Goal: Task Accomplishment & Management: Complete application form

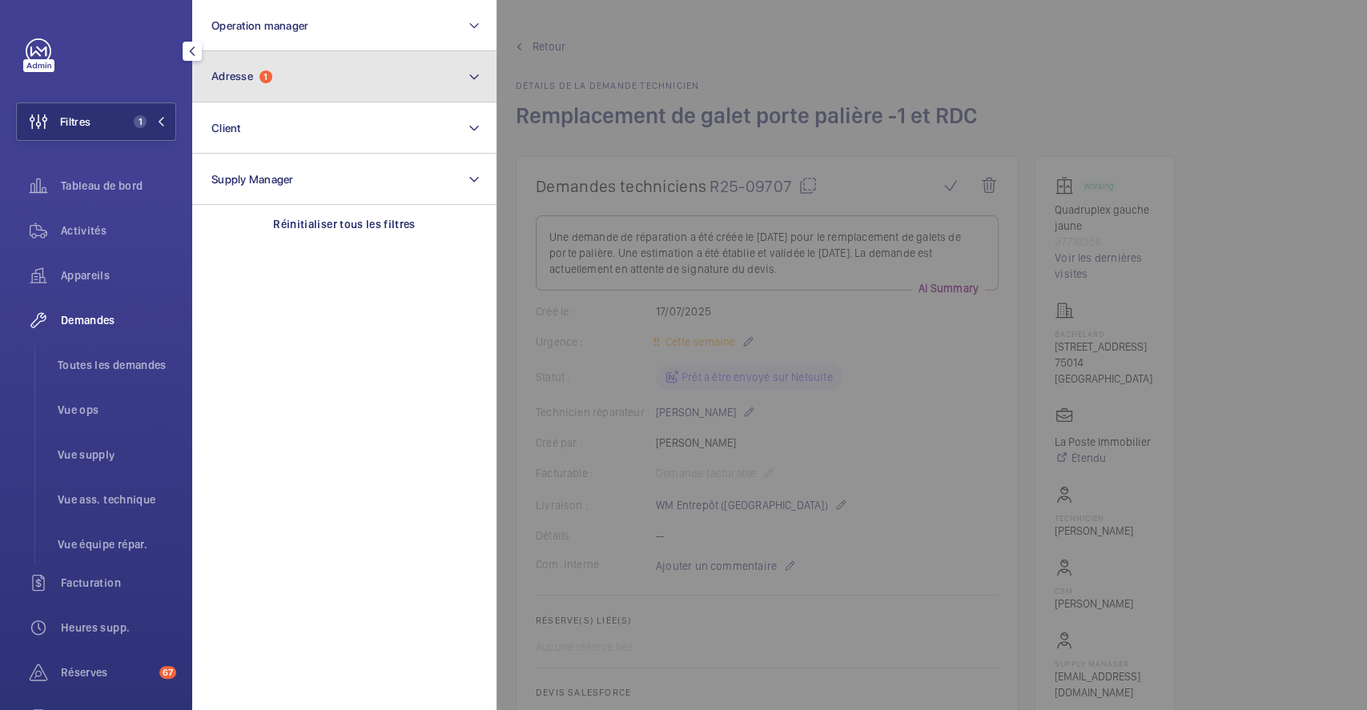
click at [256, 70] on span "Adresse 1" at bounding box center [241, 77] width 61 height 14
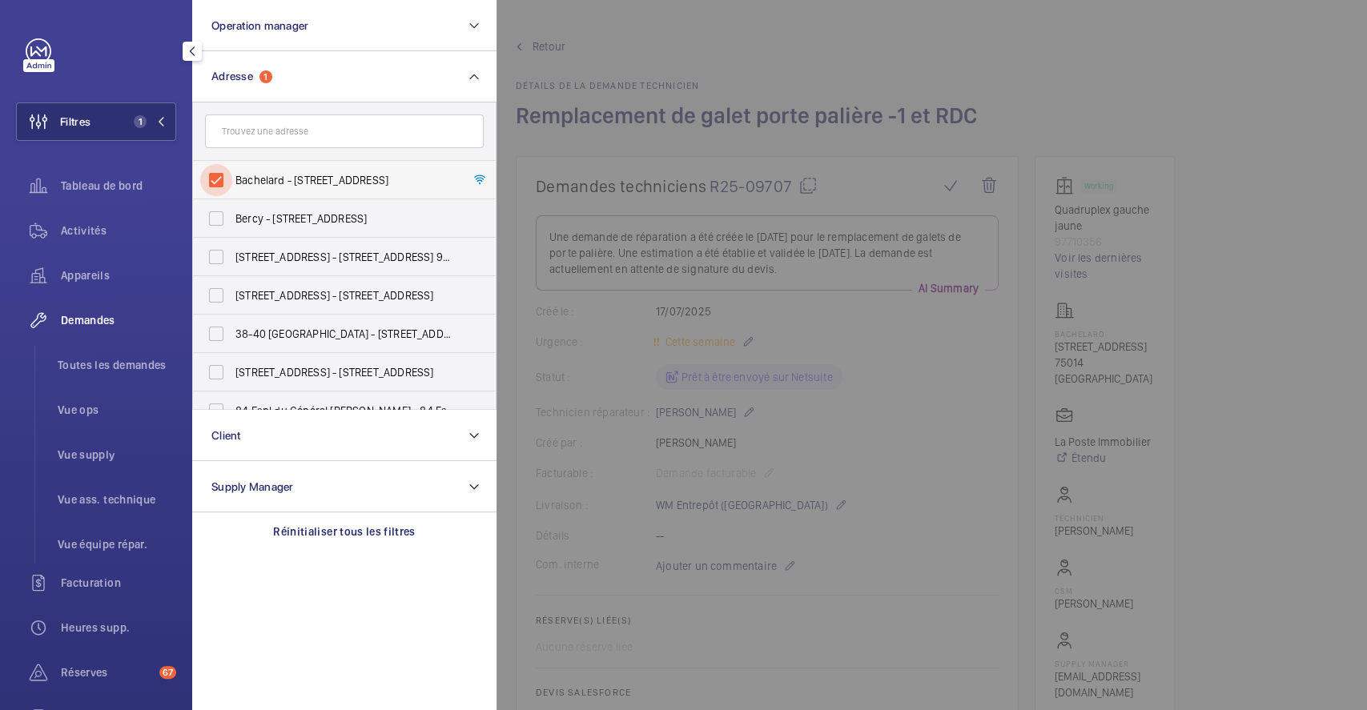
click at [219, 169] on input "Bachelard - [STREET_ADDRESS]" at bounding box center [216, 180] width 32 height 32
checkbox input "false"
click at [707, 14] on div at bounding box center [1180, 355] width 1367 height 710
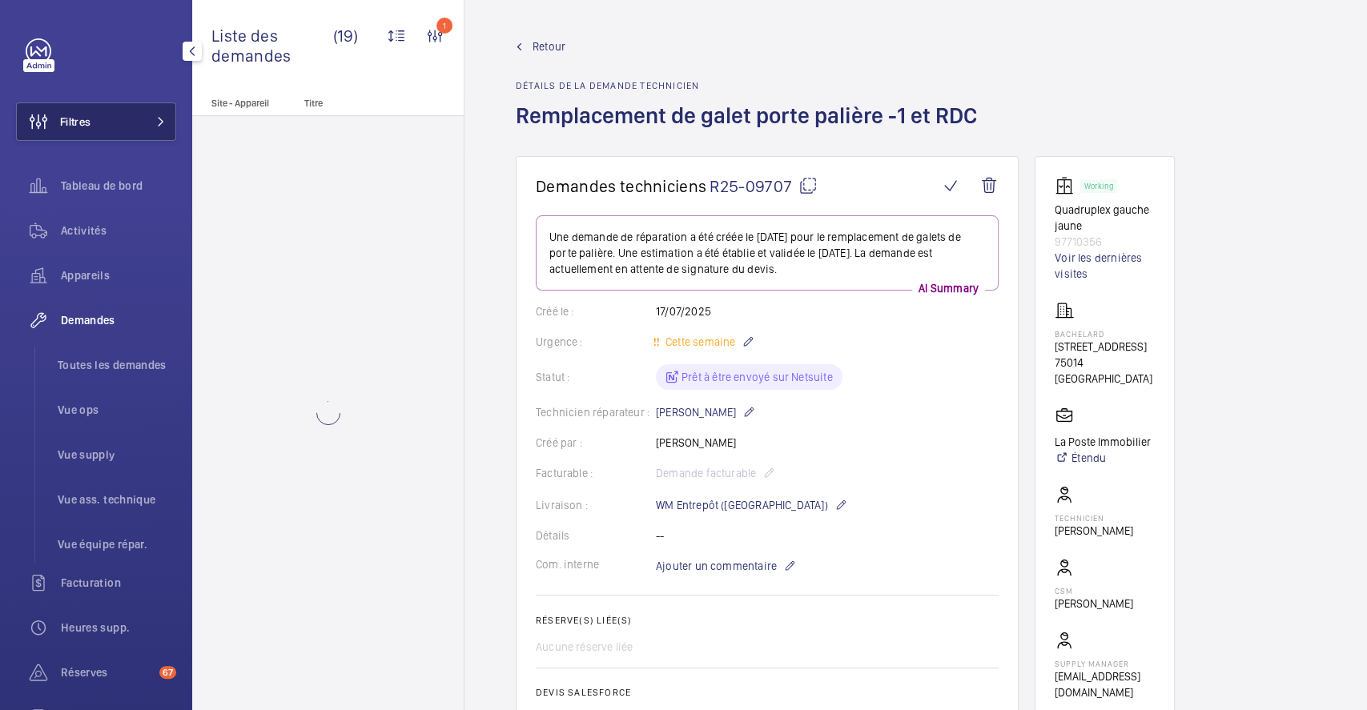
click at [92, 123] on button "Filtres" at bounding box center [96, 122] width 160 height 38
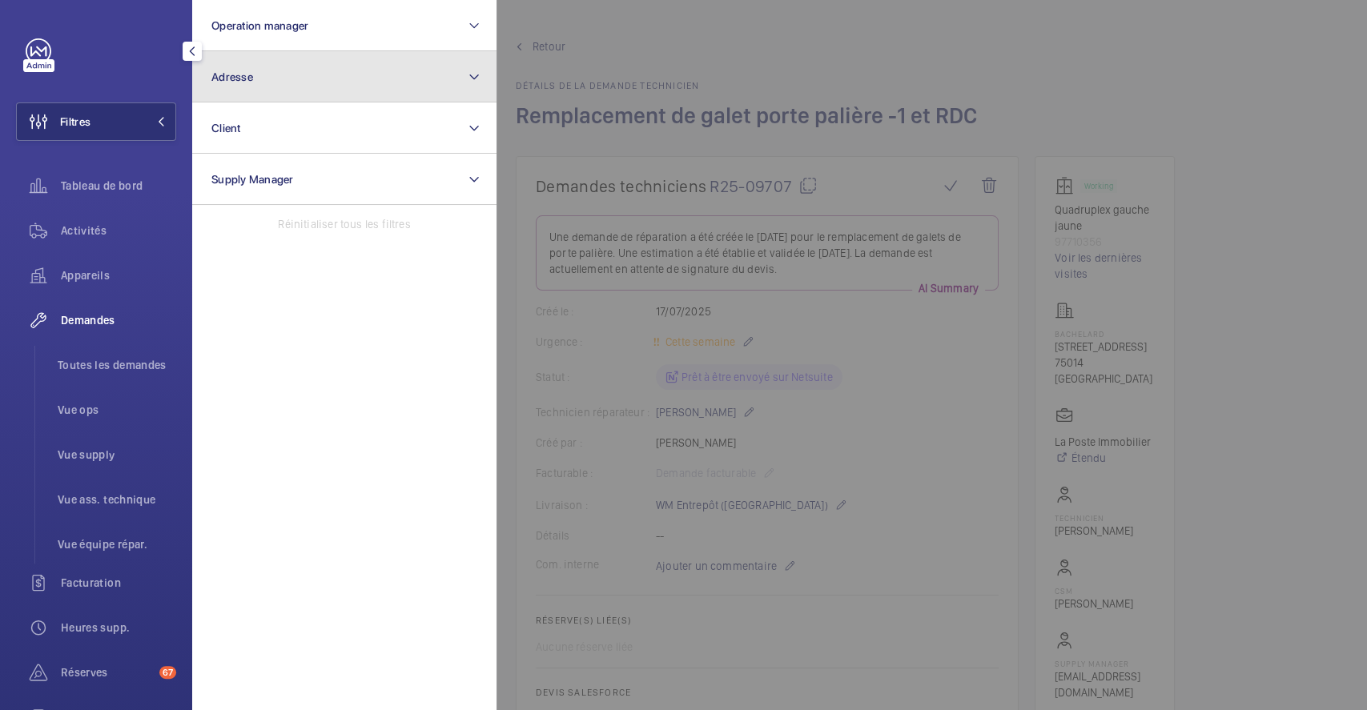
click at [262, 86] on button "Adresse" at bounding box center [344, 76] width 304 height 51
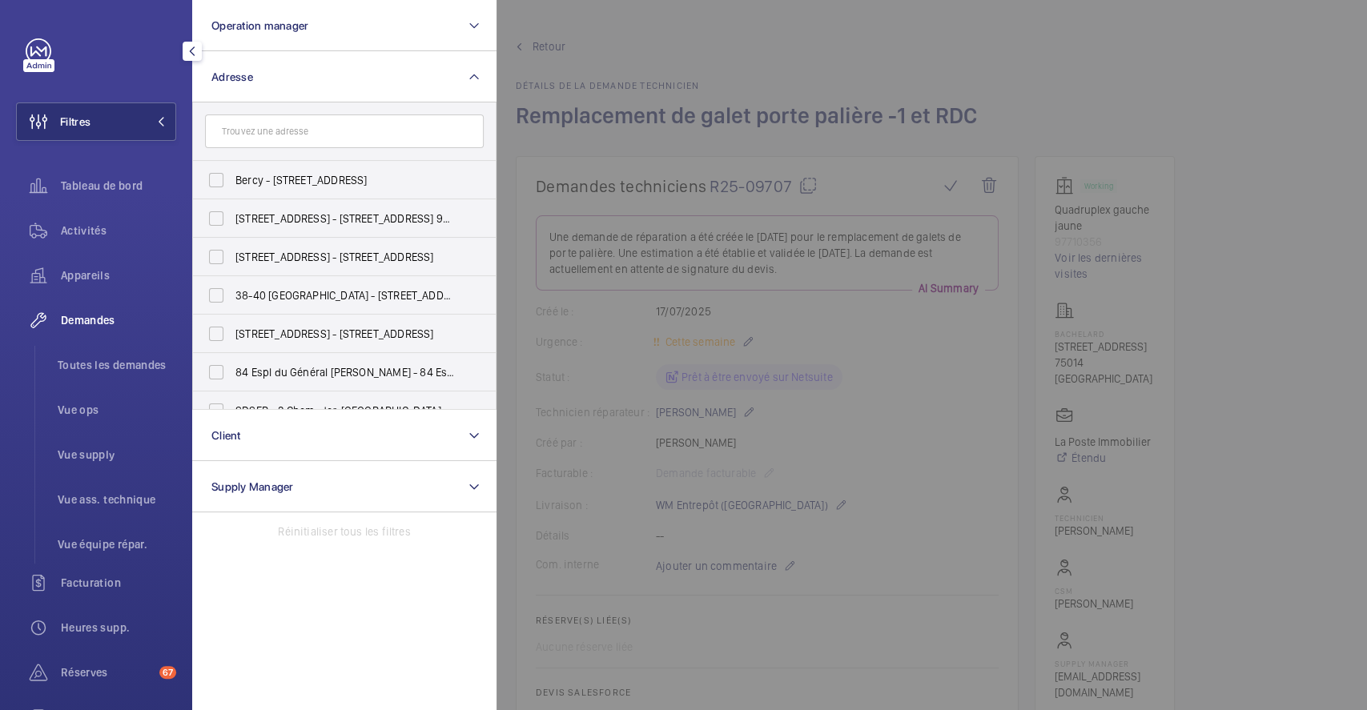
click at [273, 127] on input "text" at bounding box center [344, 132] width 279 height 34
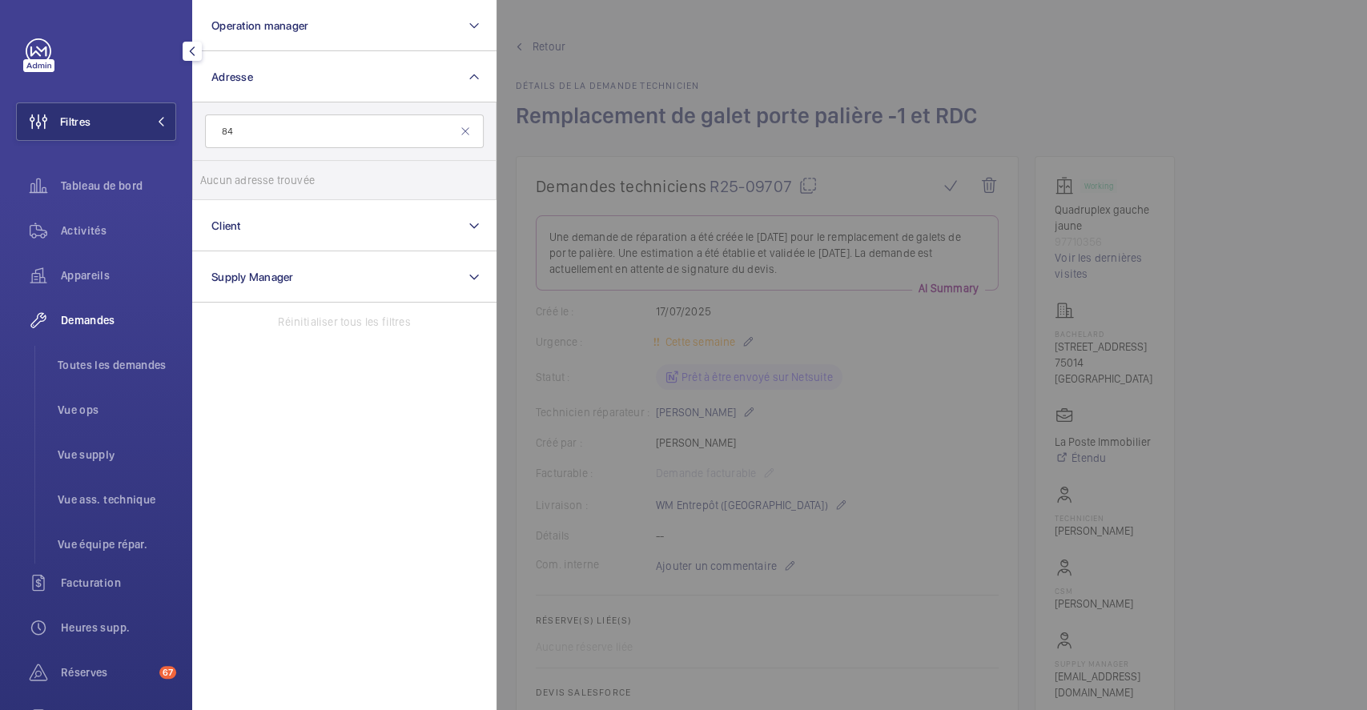
type input "8"
type input "64 ARCH"
click at [216, 183] on input "[STREET_ADDRESS] - [STREET_ADDRESS]" at bounding box center [216, 180] width 32 height 32
checkbox input "true"
click at [82, 224] on span "Activités" at bounding box center [118, 231] width 115 height 16
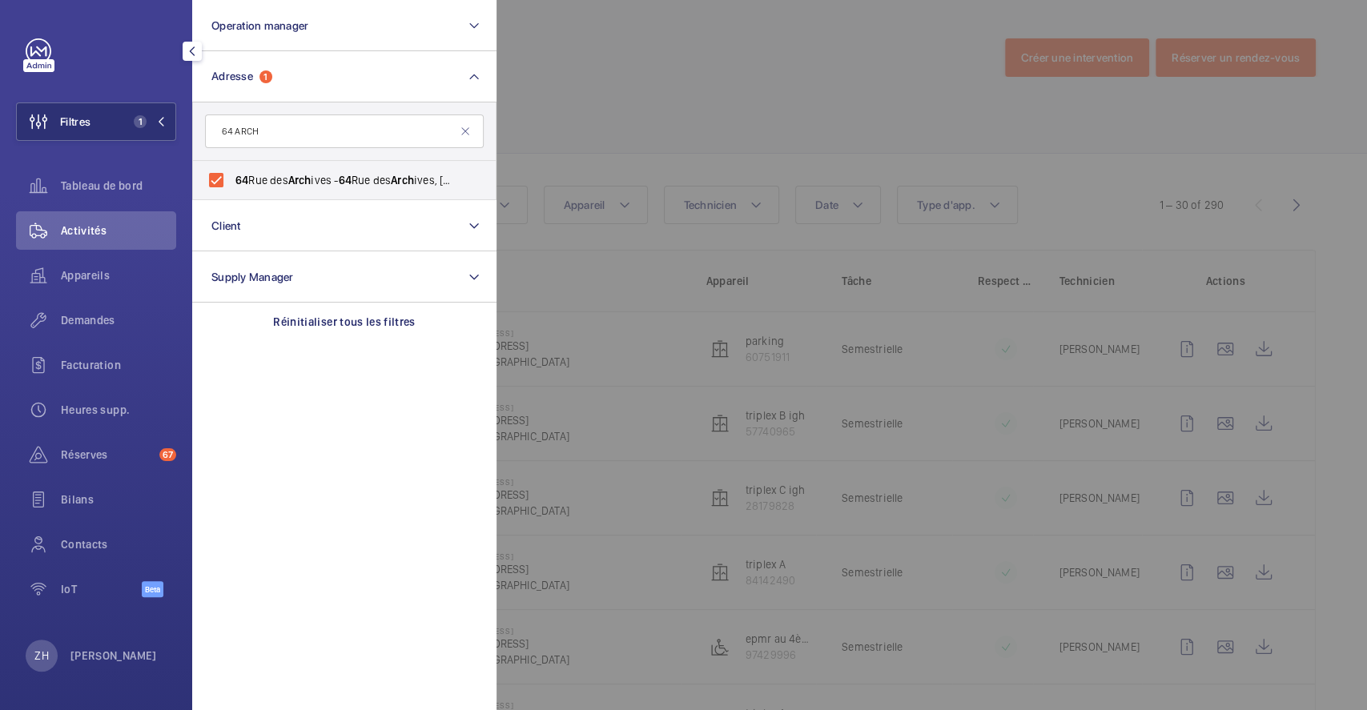
click at [703, 124] on div at bounding box center [1180, 355] width 1367 height 710
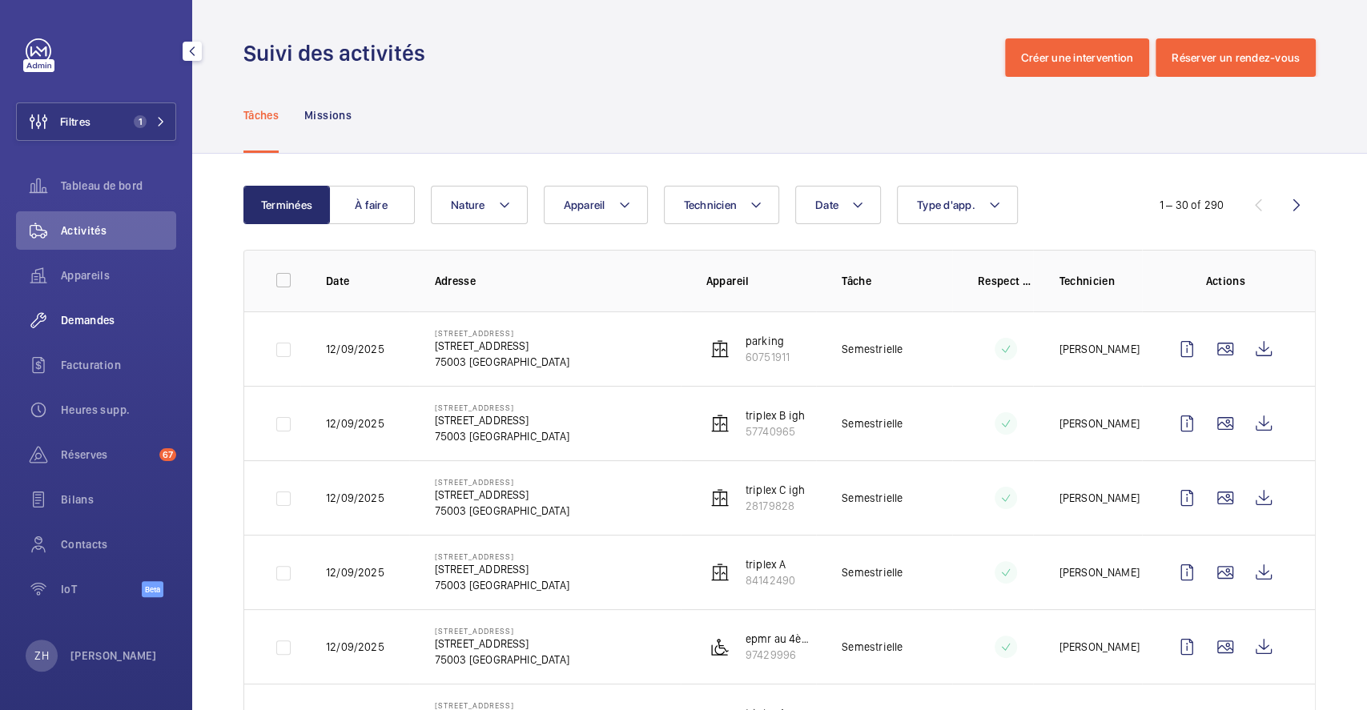
click at [116, 312] on span "Demandes" at bounding box center [118, 320] width 115 height 16
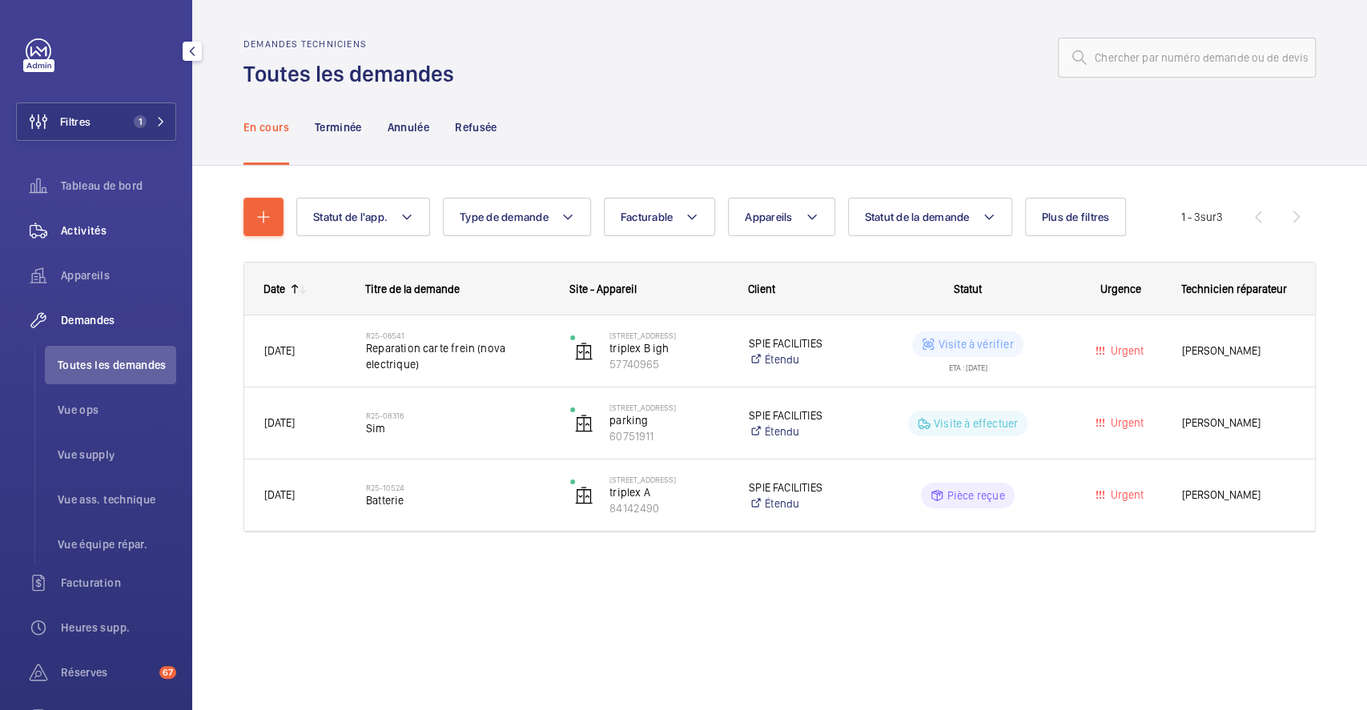
click at [106, 226] on span "Activités" at bounding box center [118, 231] width 115 height 16
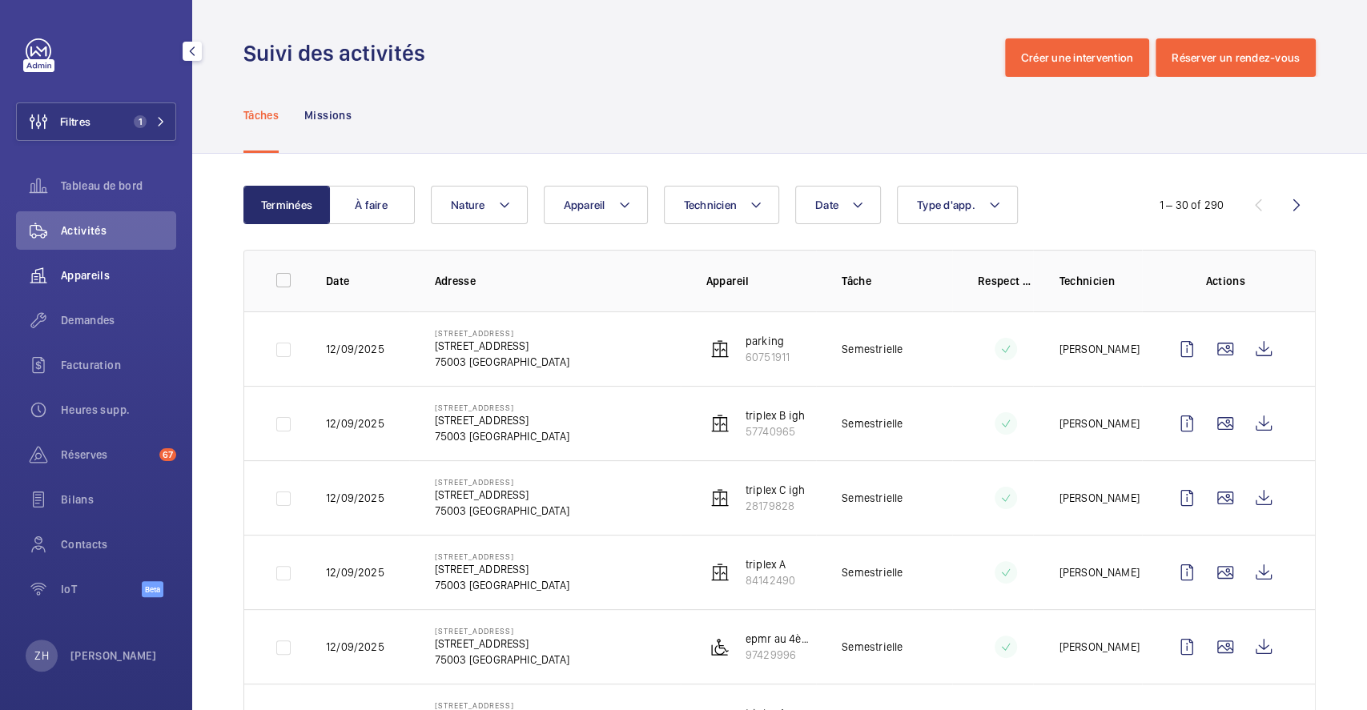
click at [91, 270] on span "Appareils" at bounding box center [118, 275] width 115 height 16
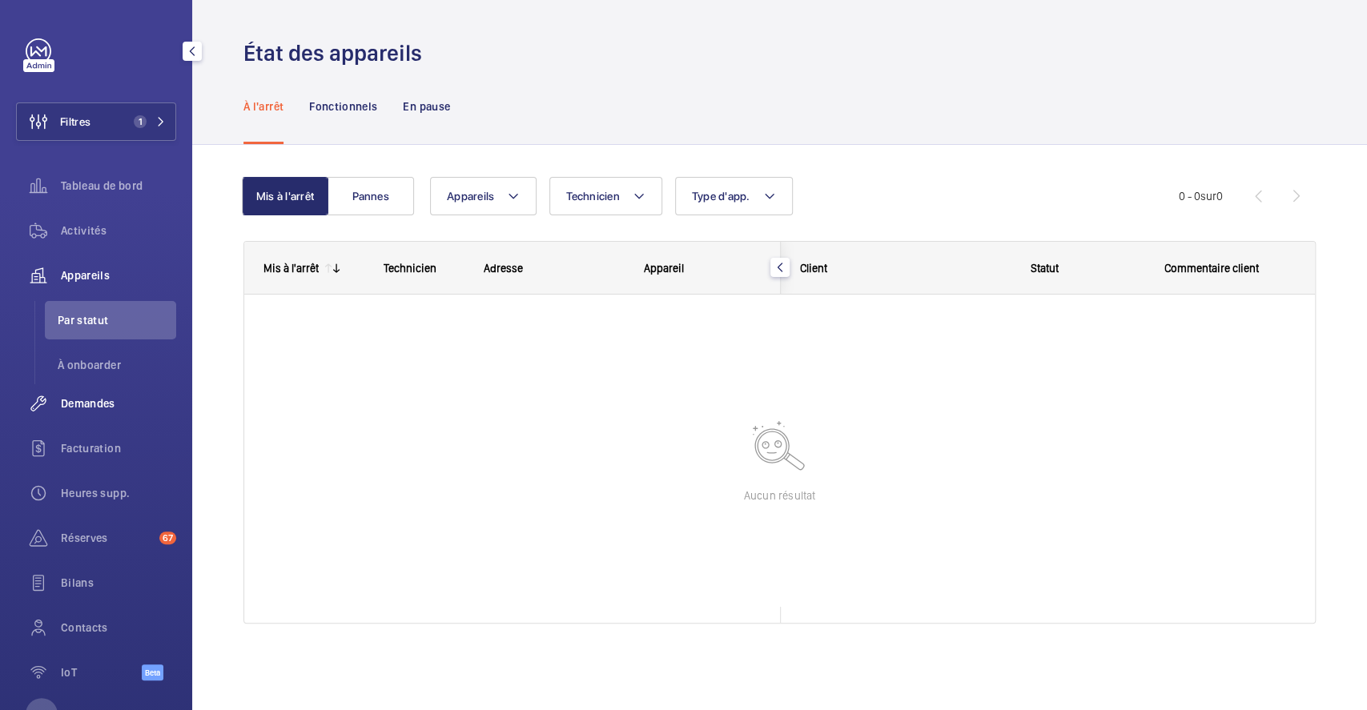
click at [103, 401] on span "Demandes" at bounding box center [118, 404] width 115 height 16
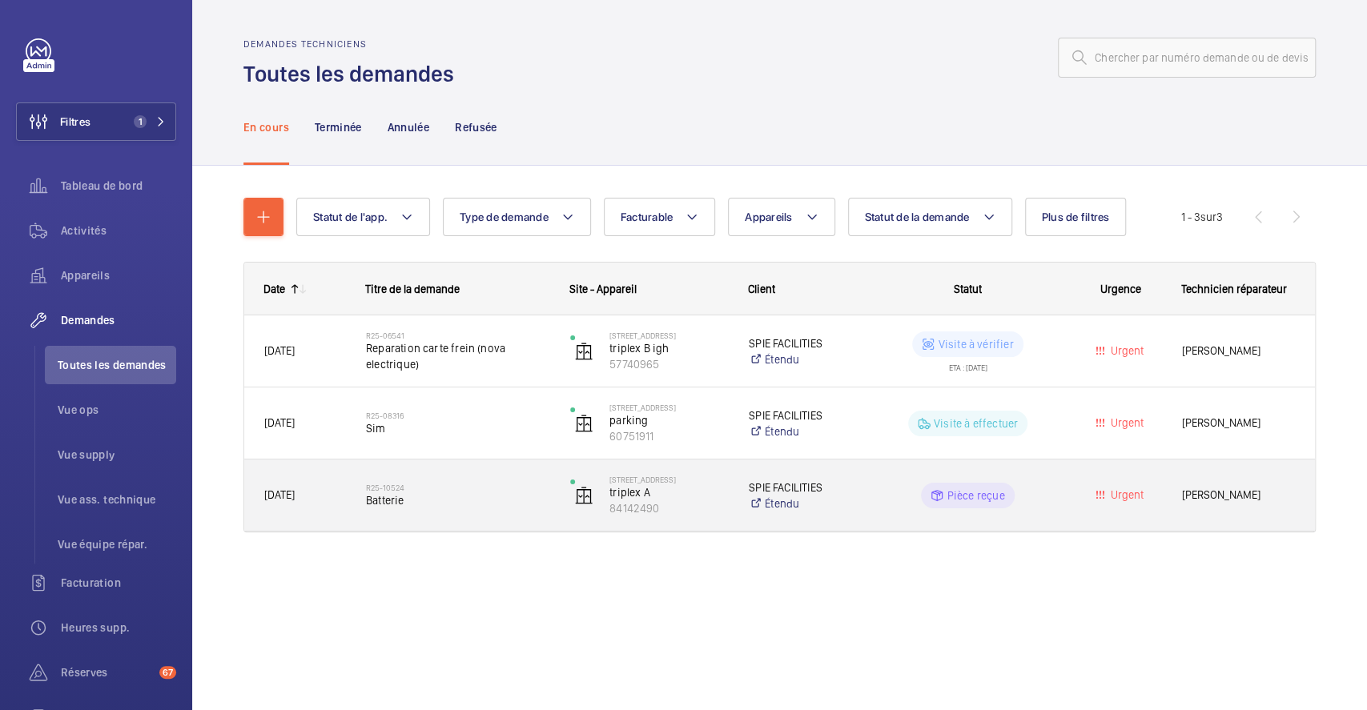
click at [496, 480] on div "R25-10524 Batterie" at bounding box center [457, 496] width 183 height 46
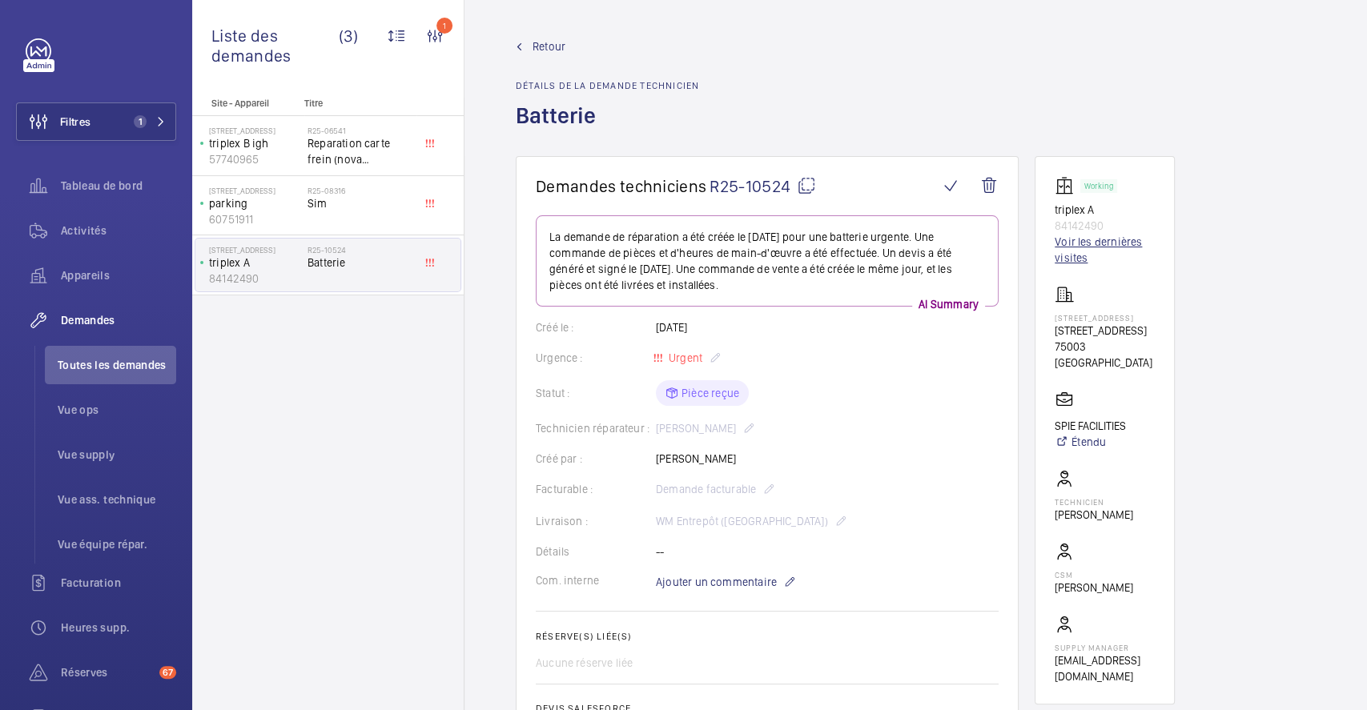
click at [1099, 240] on link "Voir les dernières visites" at bounding box center [1105, 250] width 100 height 32
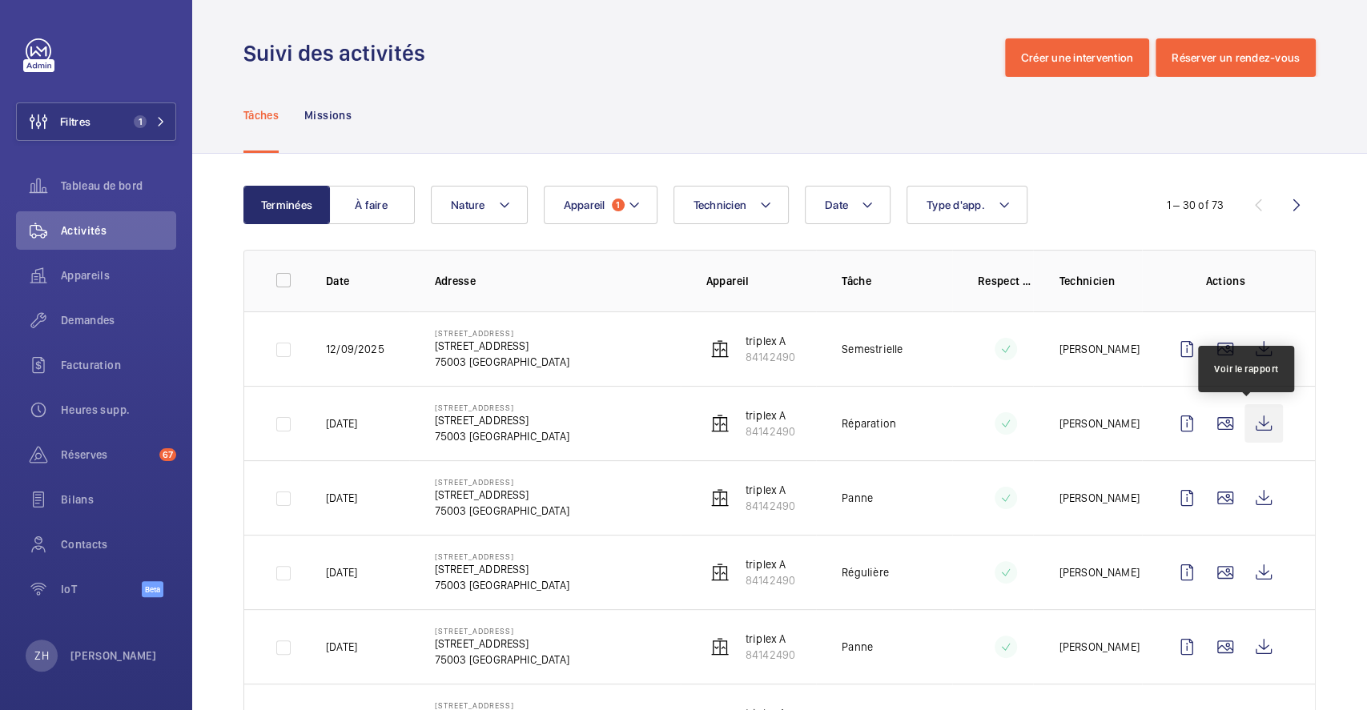
click at [1247, 427] on wm-front-icon-button at bounding box center [1264, 423] width 38 height 38
click at [647, 204] on button "Appareil 1" at bounding box center [601, 205] width 114 height 38
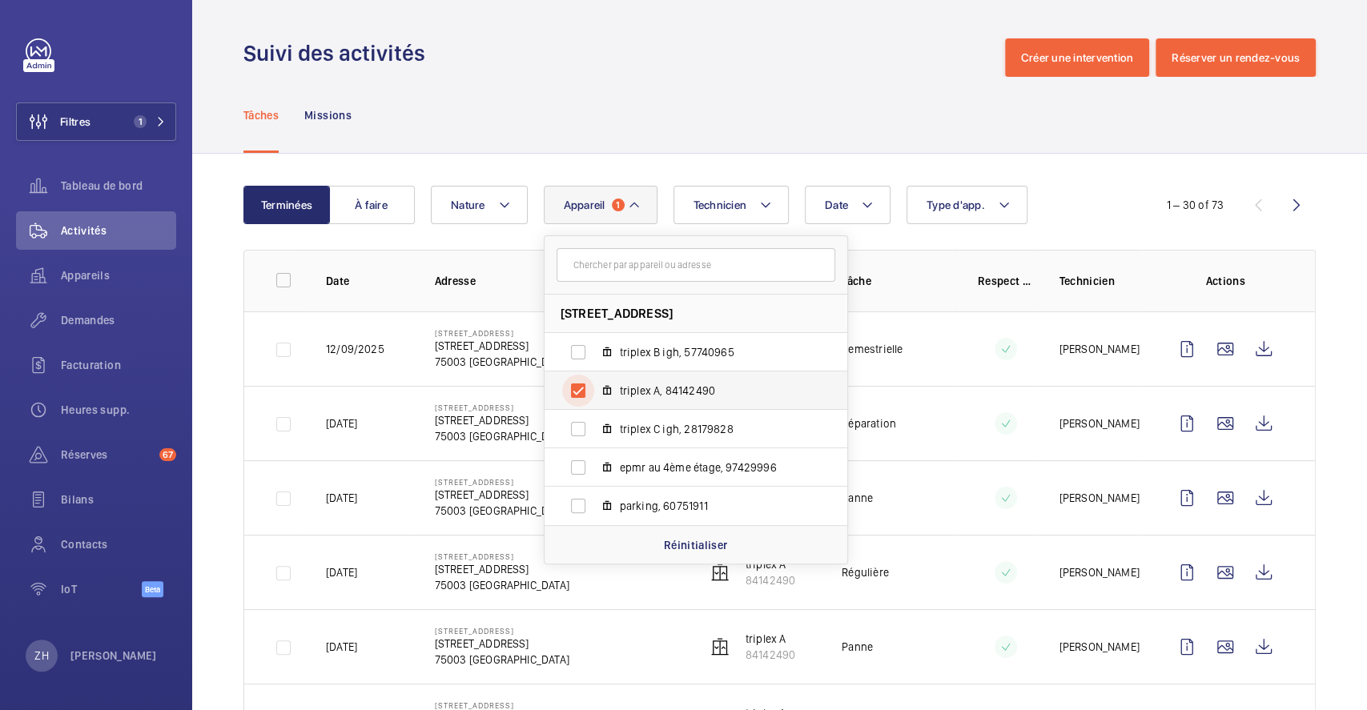
click at [580, 396] on input "triplex A, 84142490" at bounding box center [578, 391] width 32 height 32
checkbox input "false"
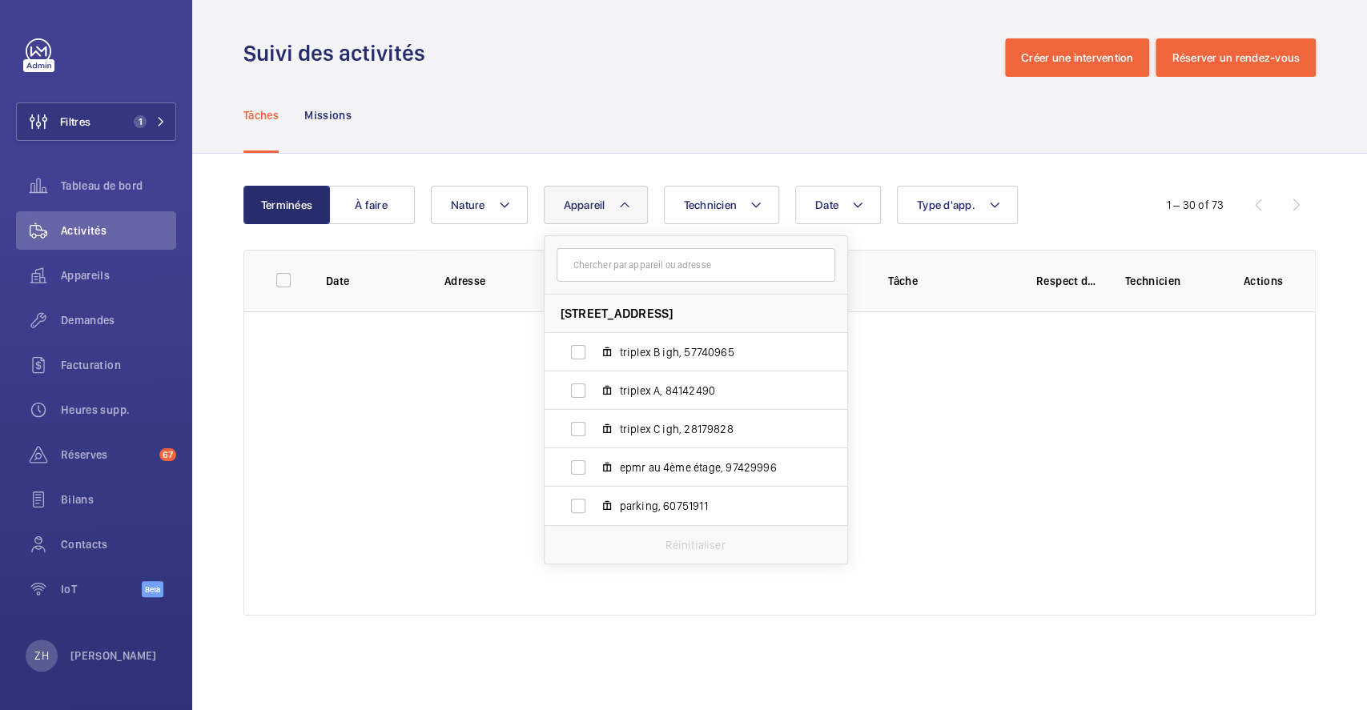
click at [750, 128] on div "Tâches Missions" at bounding box center [779, 115] width 1072 height 76
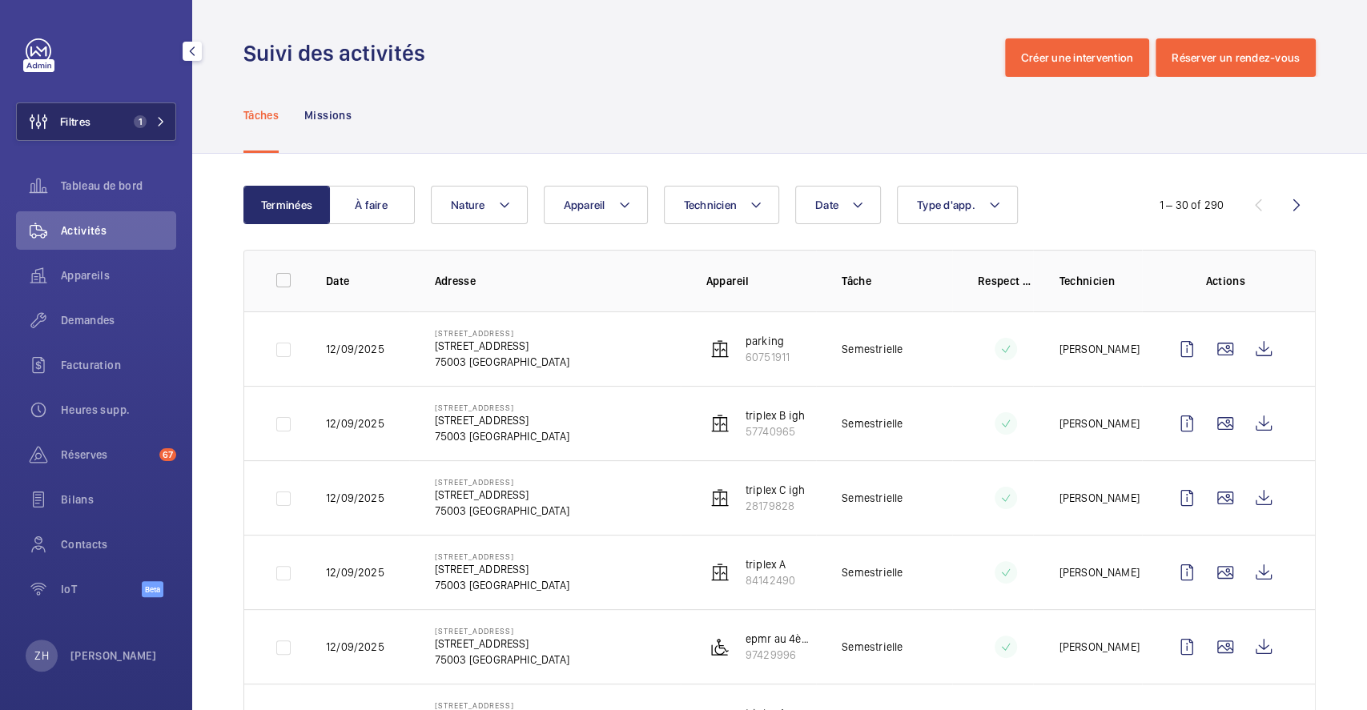
click at [98, 112] on button "Filtres 1" at bounding box center [96, 122] width 160 height 38
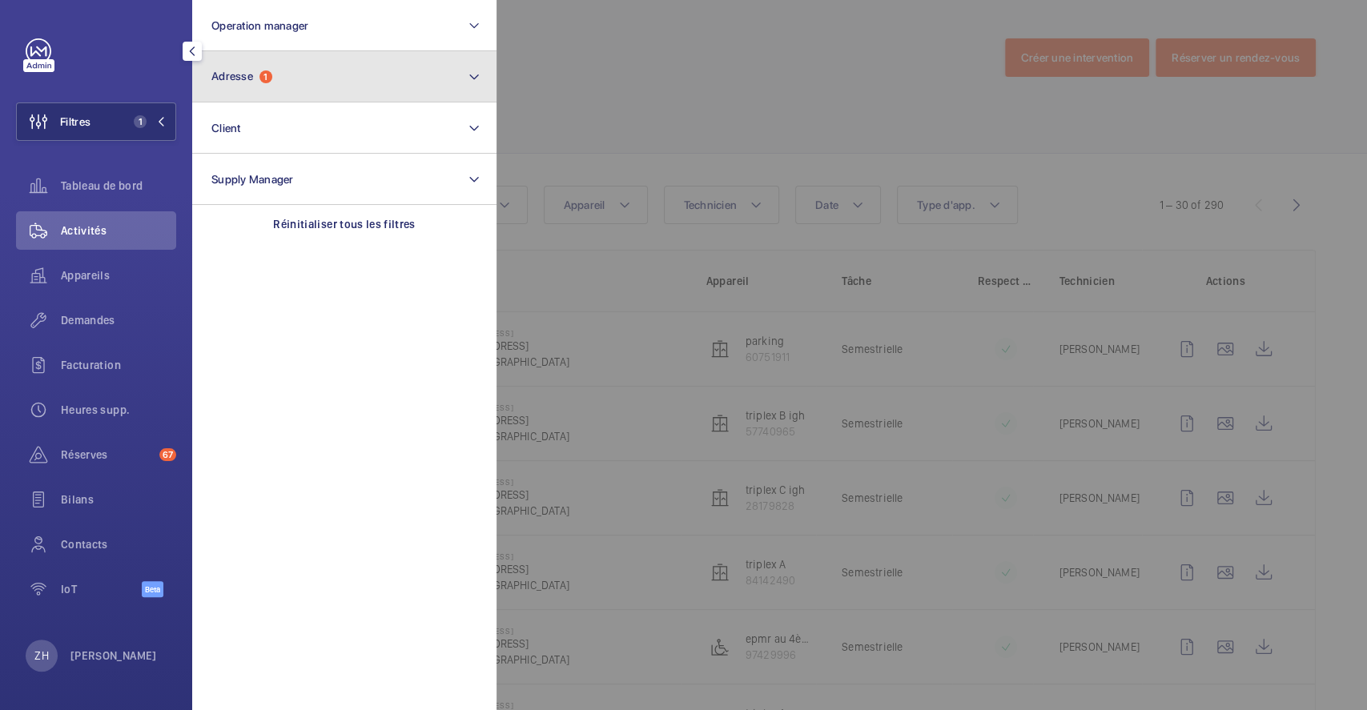
click at [247, 77] on span "Adresse" at bounding box center [232, 76] width 42 height 13
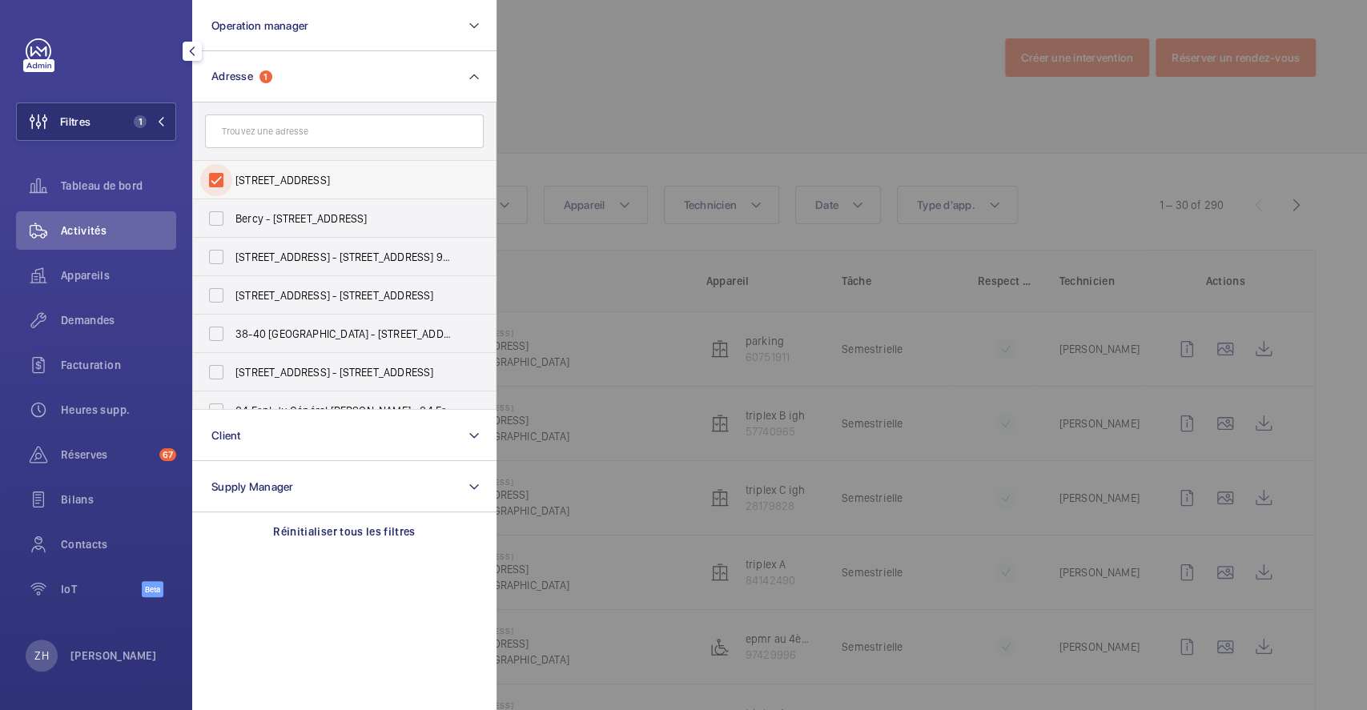
click at [224, 183] on input "[STREET_ADDRESS]" at bounding box center [216, 180] width 32 height 32
checkbox input "false"
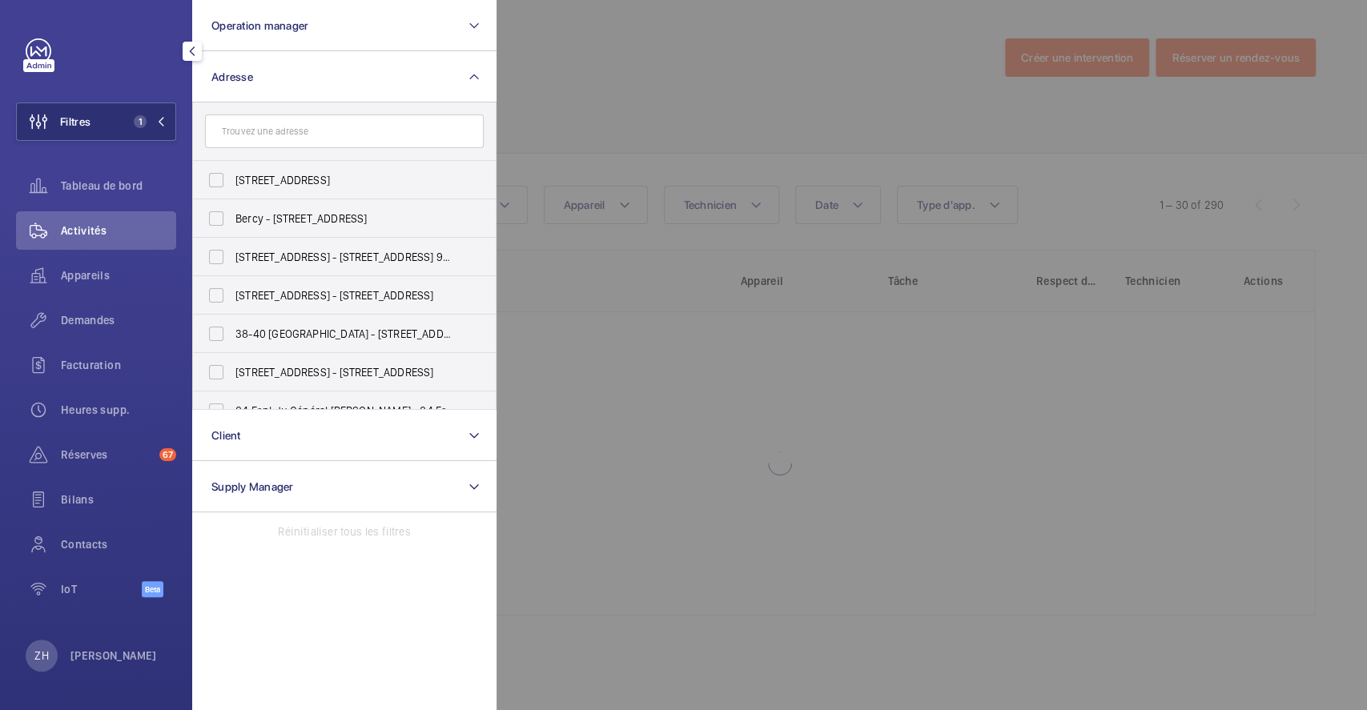
click at [694, 77] on div at bounding box center [1180, 355] width 1367 height 710
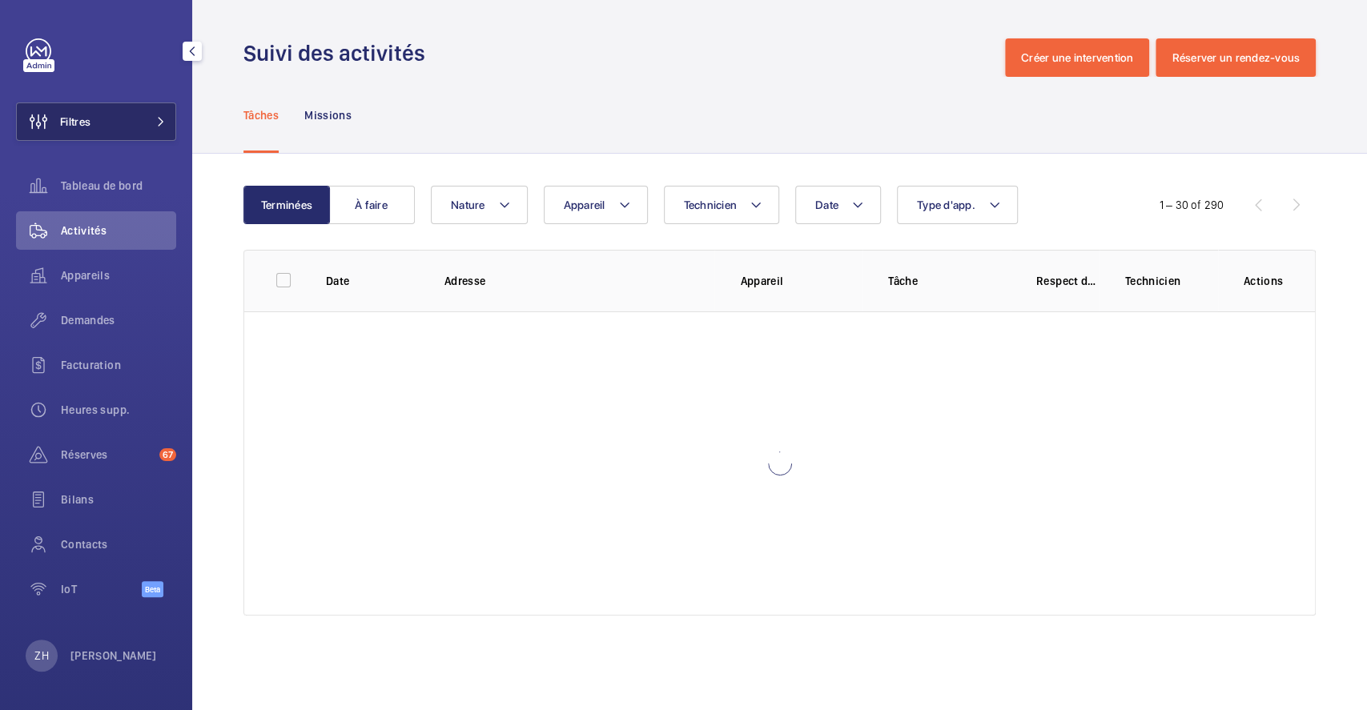
click at [82, 123] on span "Filtres" at bounding box center [75, 122] width 30 height 16
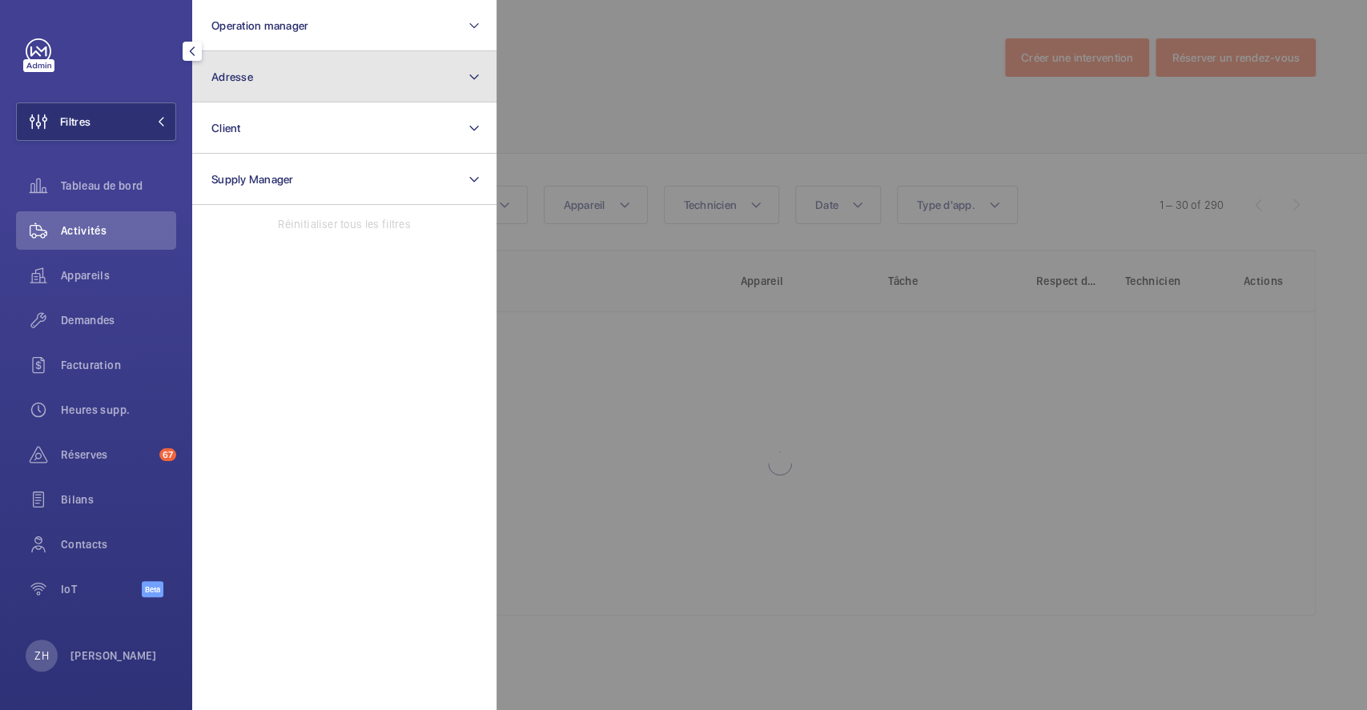
click at [254, 71] on button "Adresse" at bounding box center [344, 76] width 304 height 51
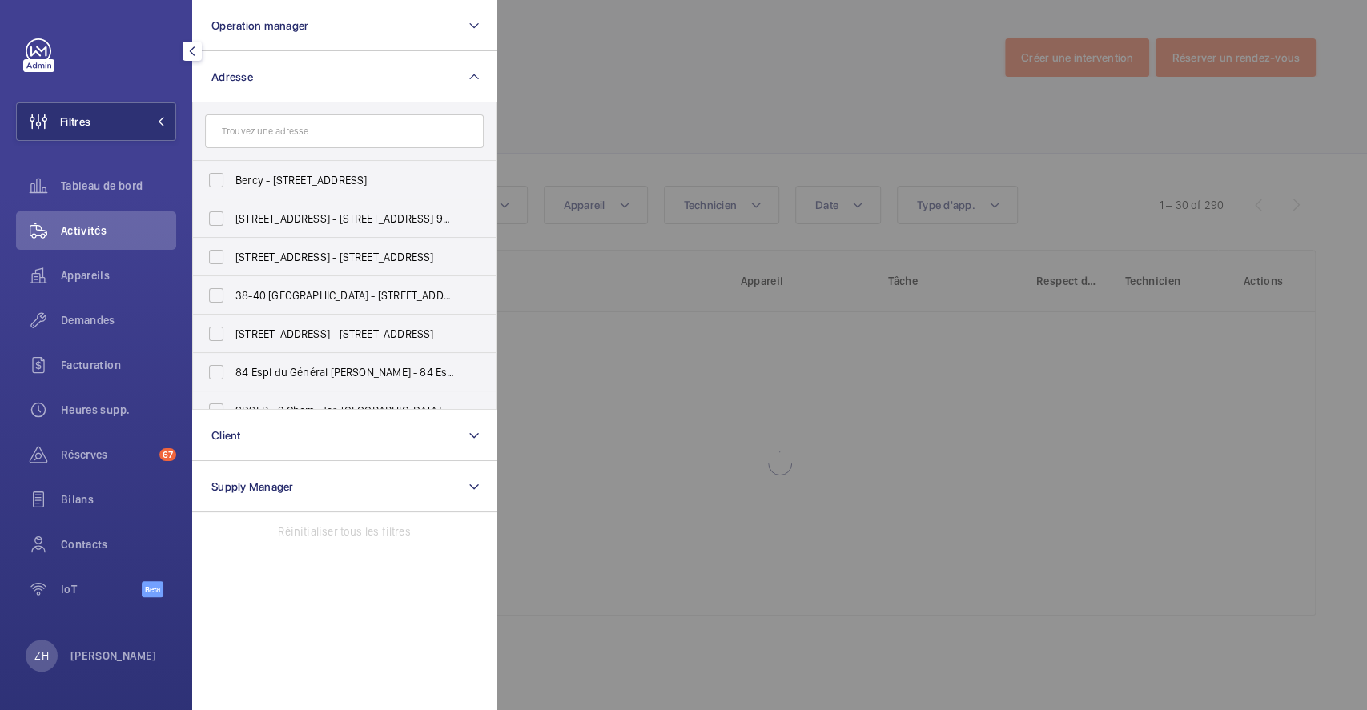
click at [274, 142] on input "text" at bounding box center [344, 132] width 279 height 34
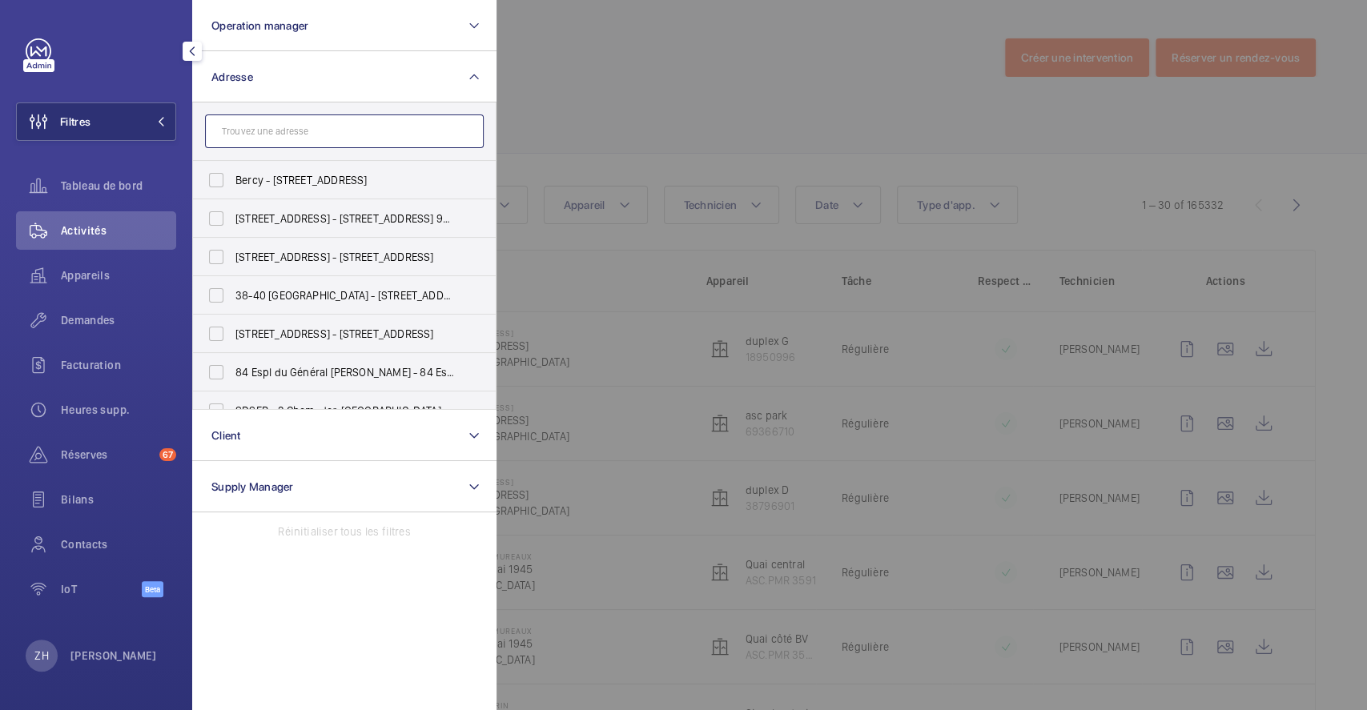
click at [299, 131] on input "text" at bounding box center [344, 132] width 279 height 34
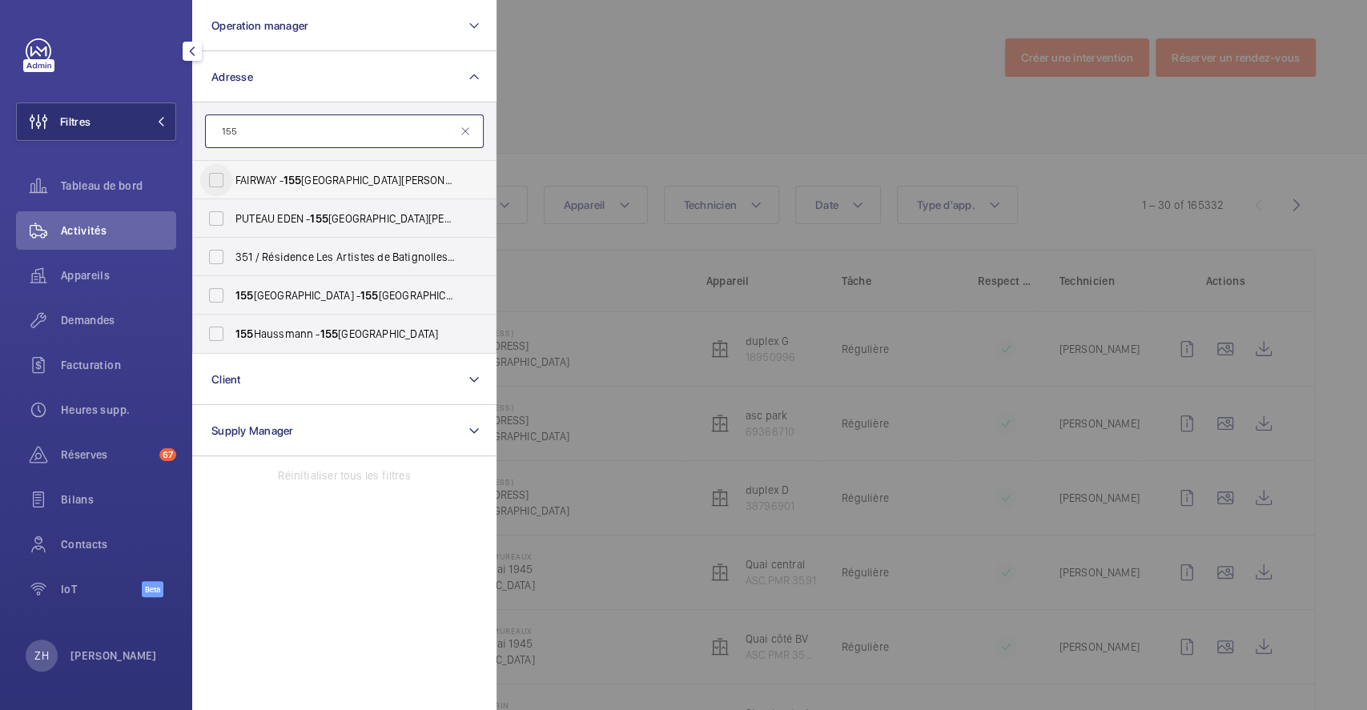
type input "155"
click at [216, 179] on input "FAIRWAY - [STREET_ADDRESS][PERSON_NAME]" at bounding box center [216, 180] width 32 height 32
checkbox input "true"
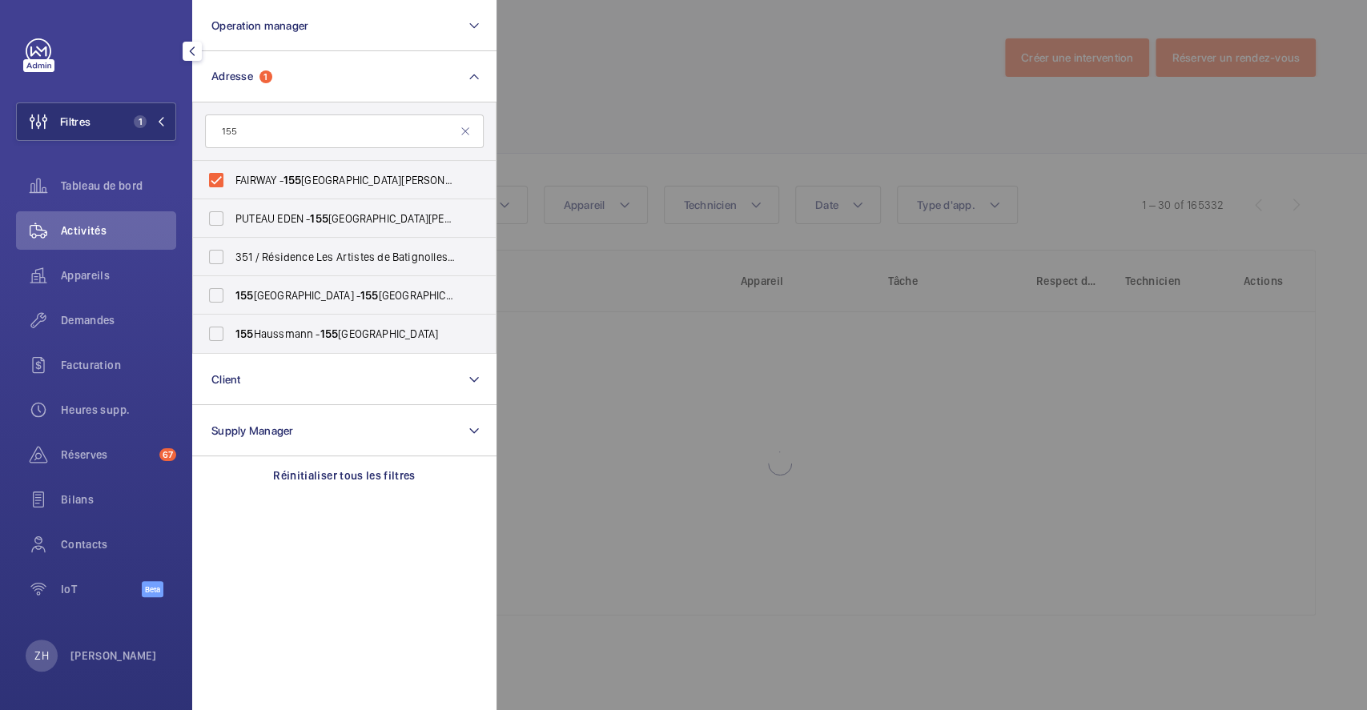
click at [628, 118] on div at bounding box center [1180, 355] width 1367 height 710
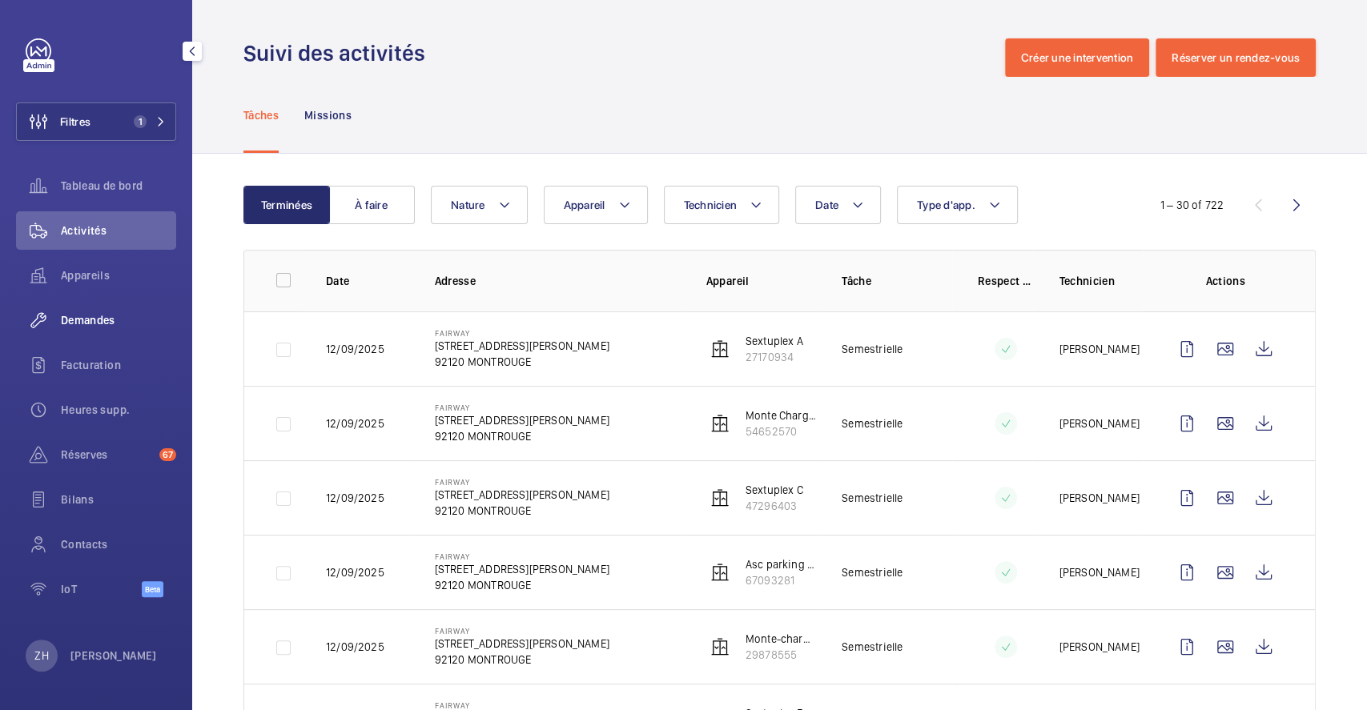
click at [103, 318] on span "Demandes" at bounding box center [118, 320] width 115 height 16
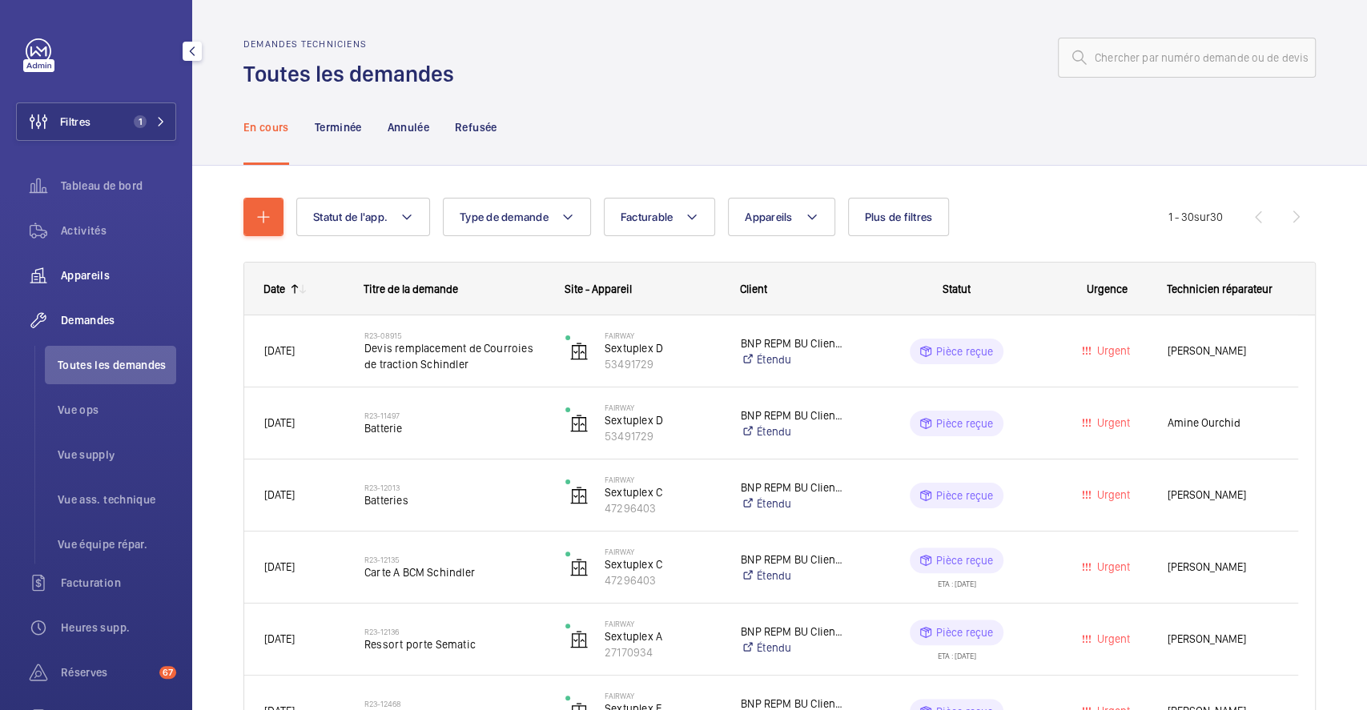
click at [110, 274] on span "Appareils" at bounding box center [118, 275] width 115 height 16
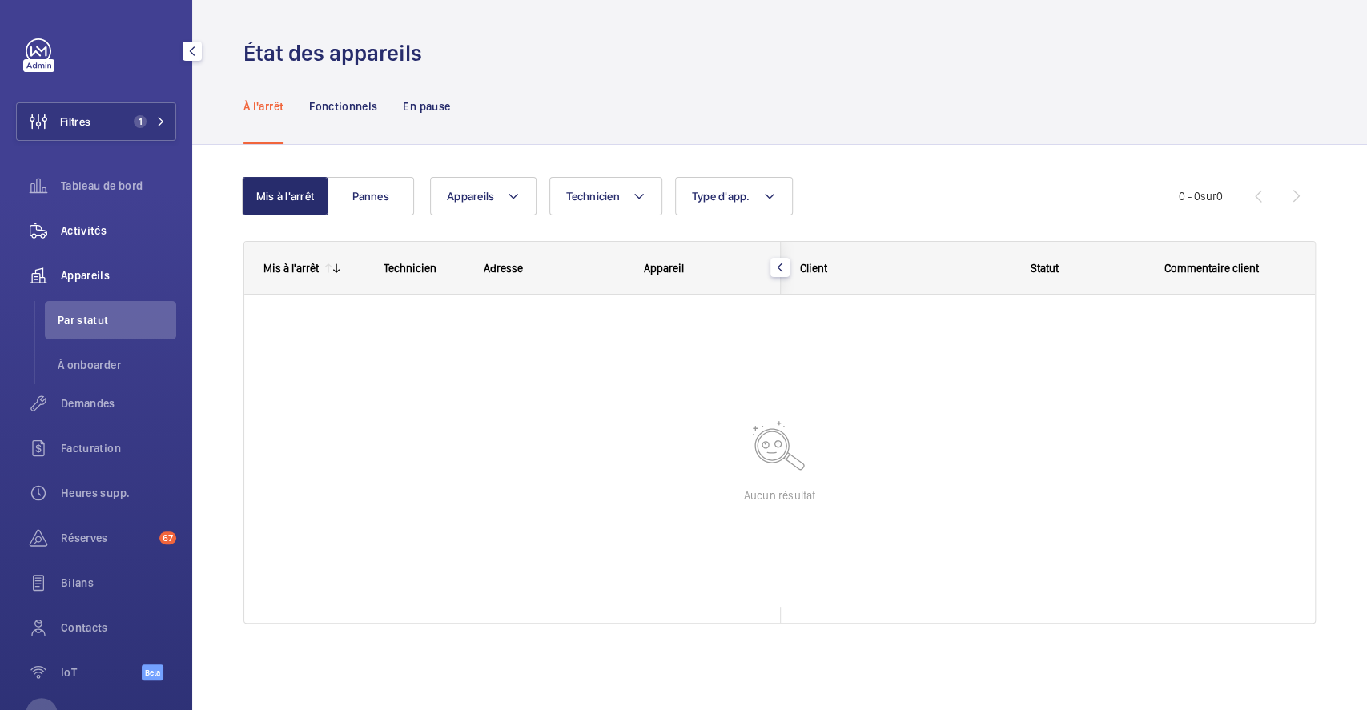
drag, startPoint x: 91, startPoint y: 227, endPoint x: 125, endPoint y: 231, distance: 33.9
click at [91, 227] on span "Activités" at bounding box center [118, 231] width 115 height 16
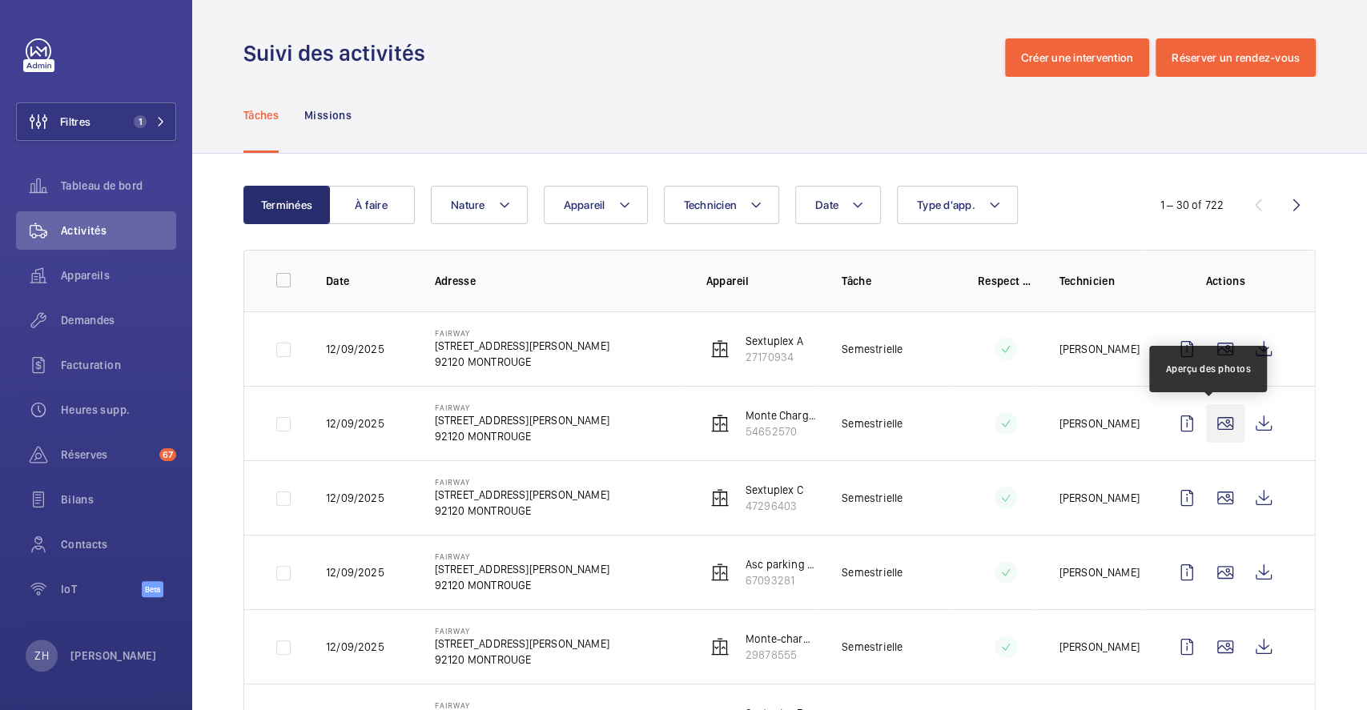
click at [1218, 426] on wm-front-icon-button at bounding box center [1225, 423] width 38 height 38
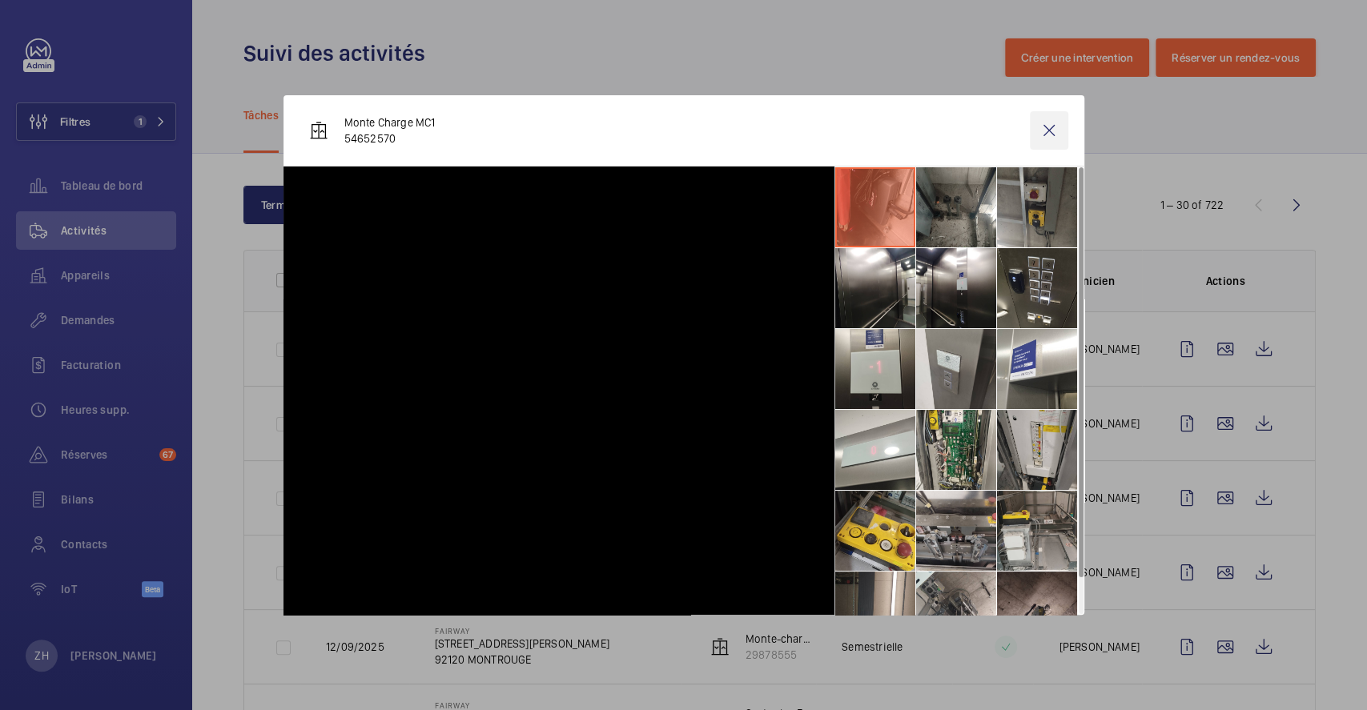
click at [1051, 129] on wm-front-icon-button at bounding box center [1049, 130] width 38 height 38
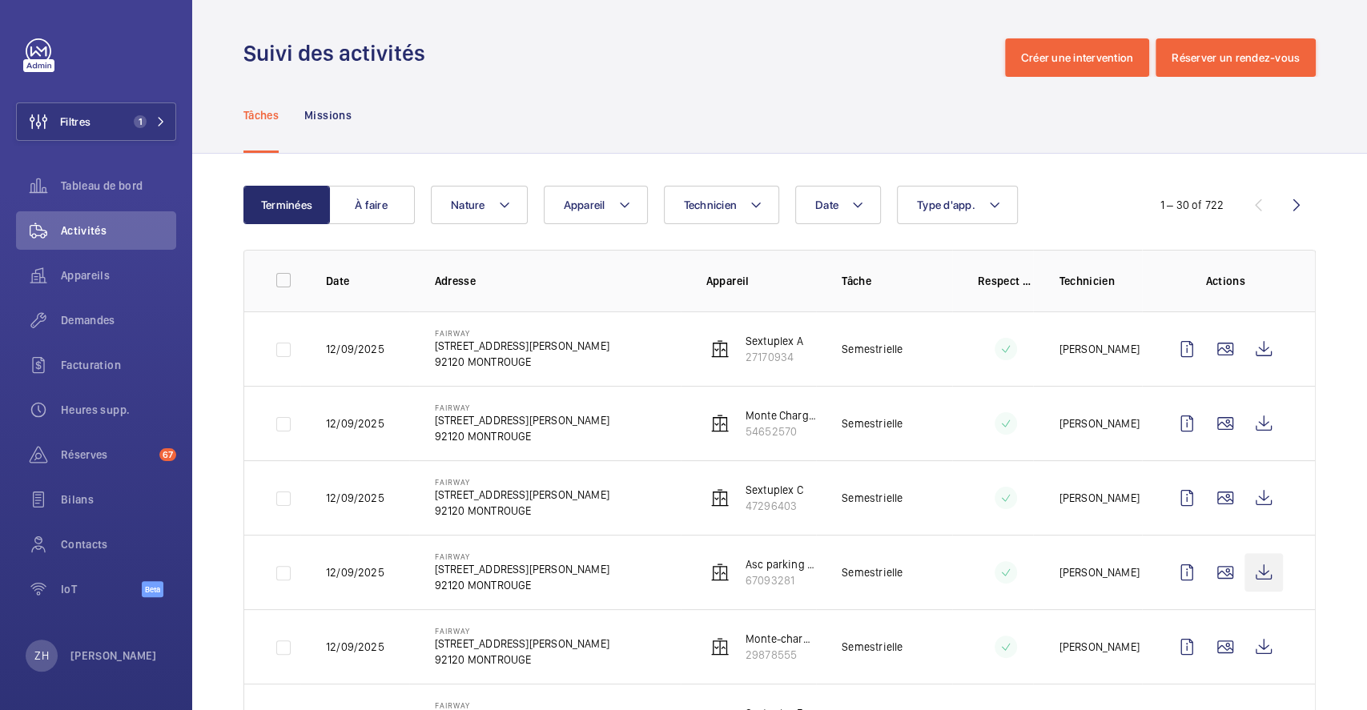
click at [1249, 570] on wm-front-icon-button at bounding box center [1264, 572] width 38 height 38
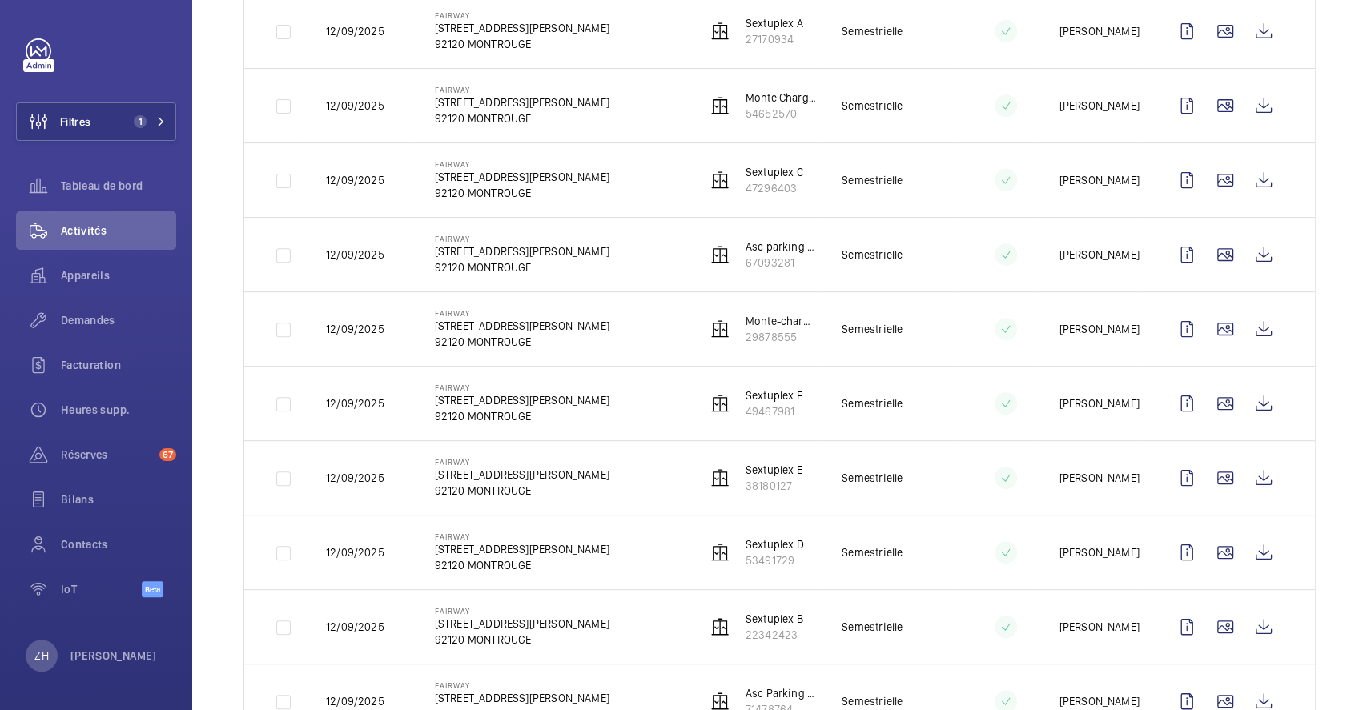
scroll to position [320, 0]
click at [1212, 106] on wm-front-icon-button at bounding box center [1225, 103] width 38 height 38
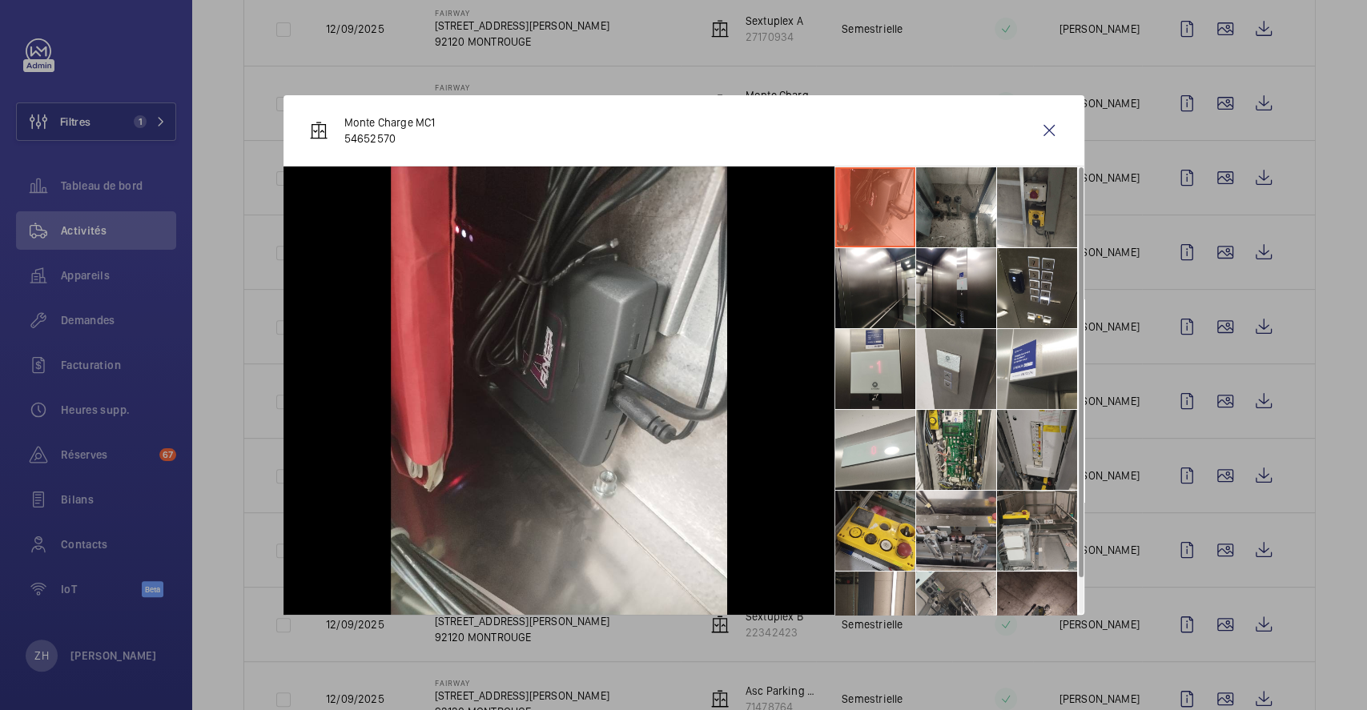
click at [1037, 430] on li at bounding box center [1037, 450] width 80 height 80
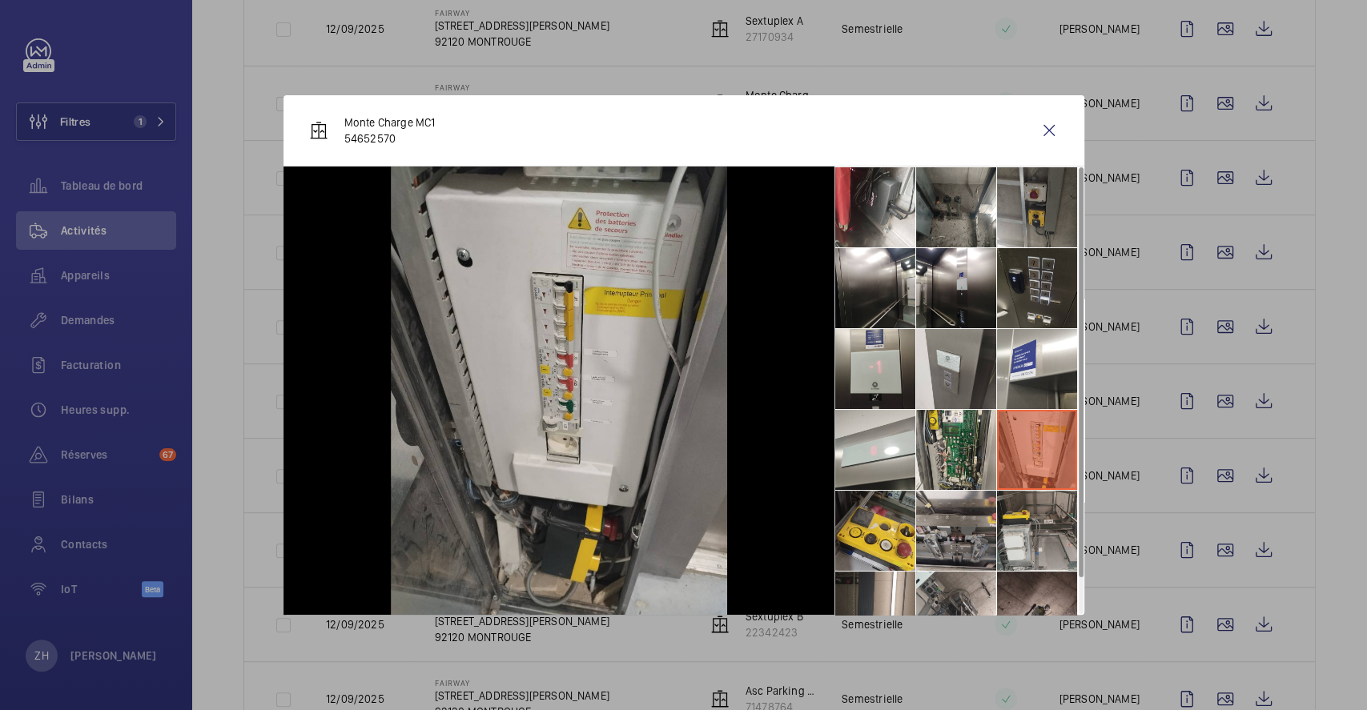
click at [1045, 283] on li at bounding box center [1037, 288] width 80 height 80
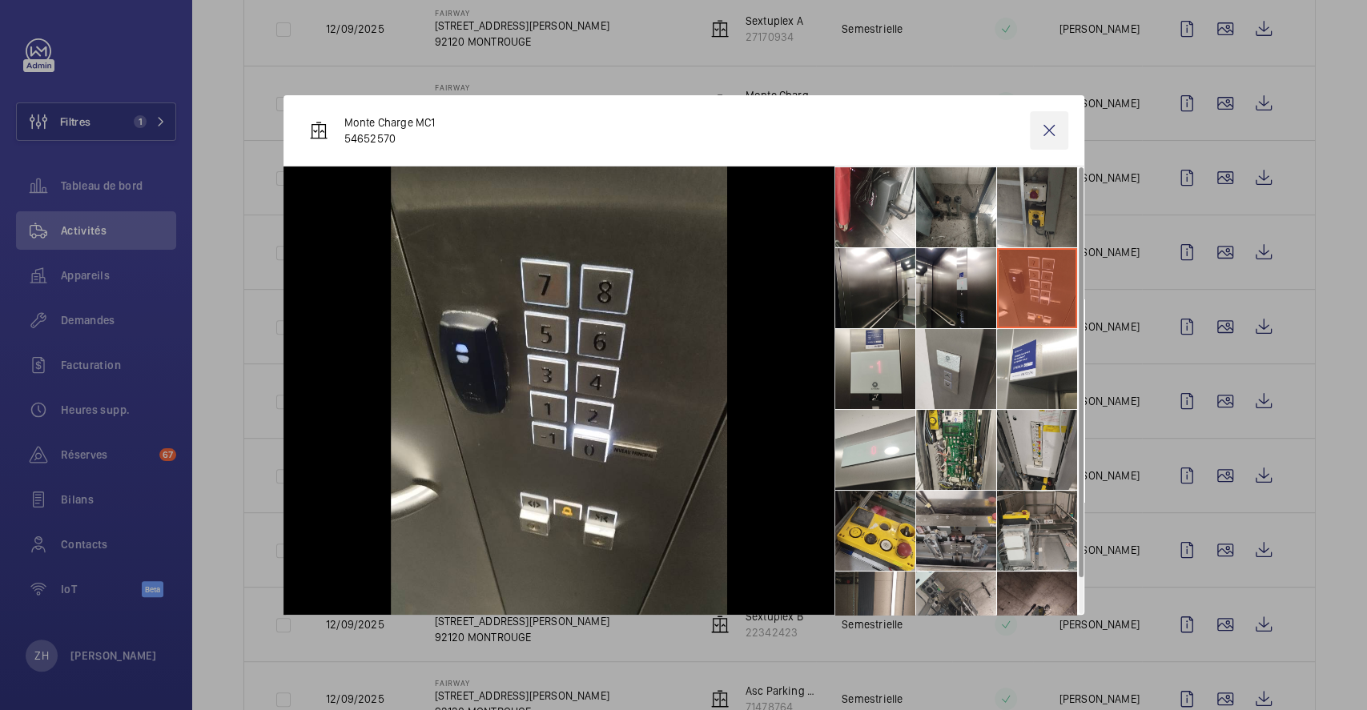
click at [1057, 123] on wm-front-icon-button at bounding box center [1049, 130] width 38 height 38
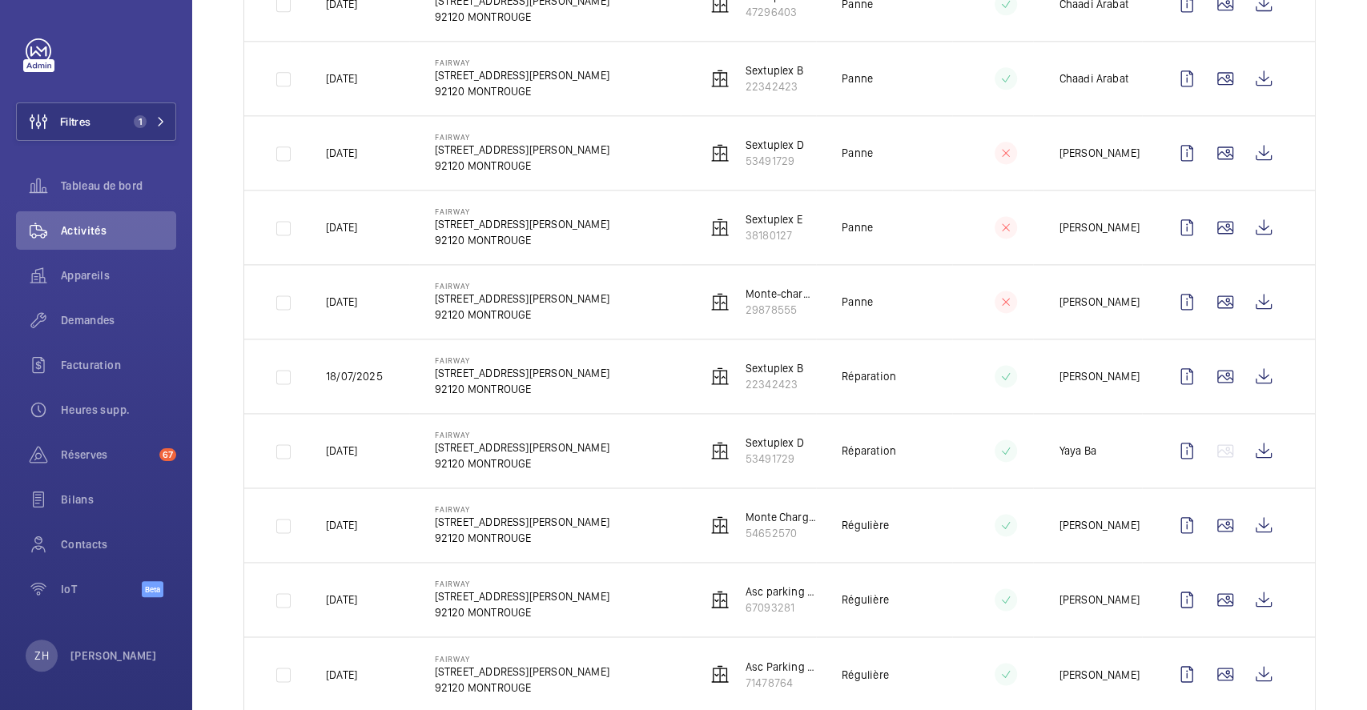
scroll to position [0, 0]
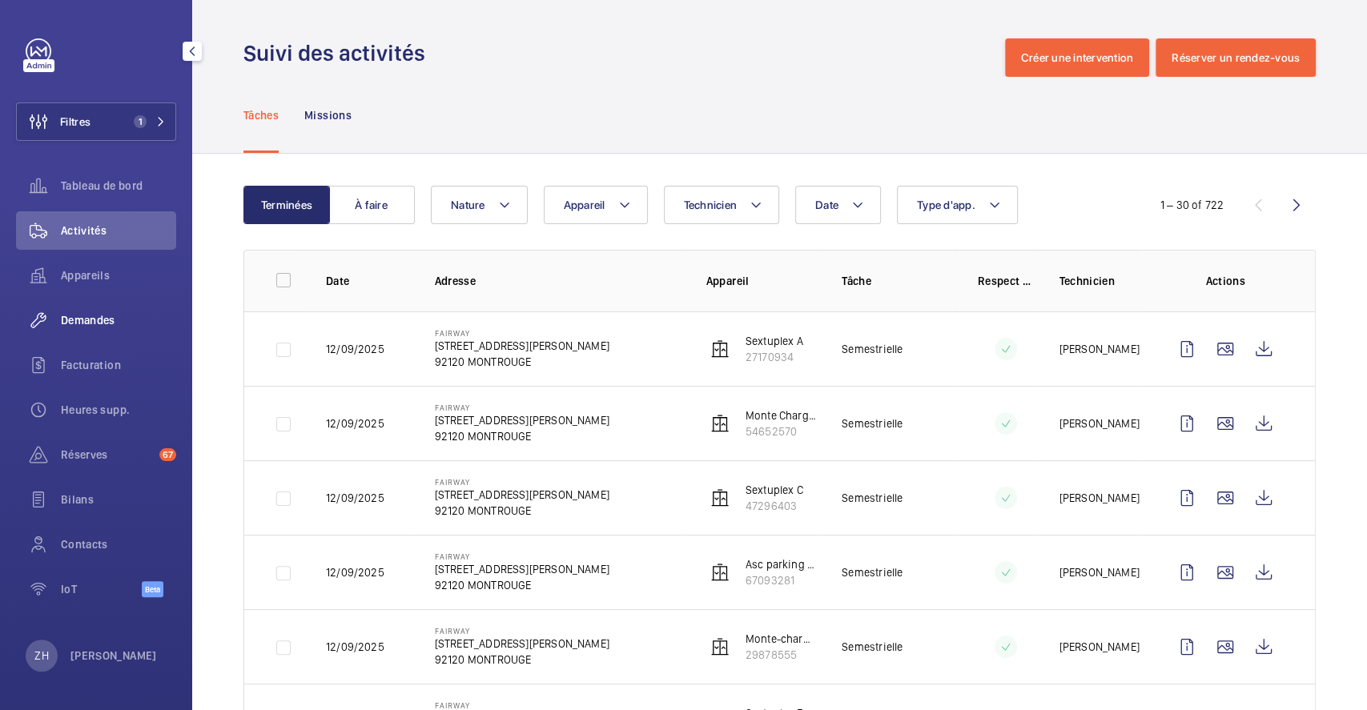
click at [83, 313] on span "Demandes" at bounding box center [118, 320] width 115 height 16
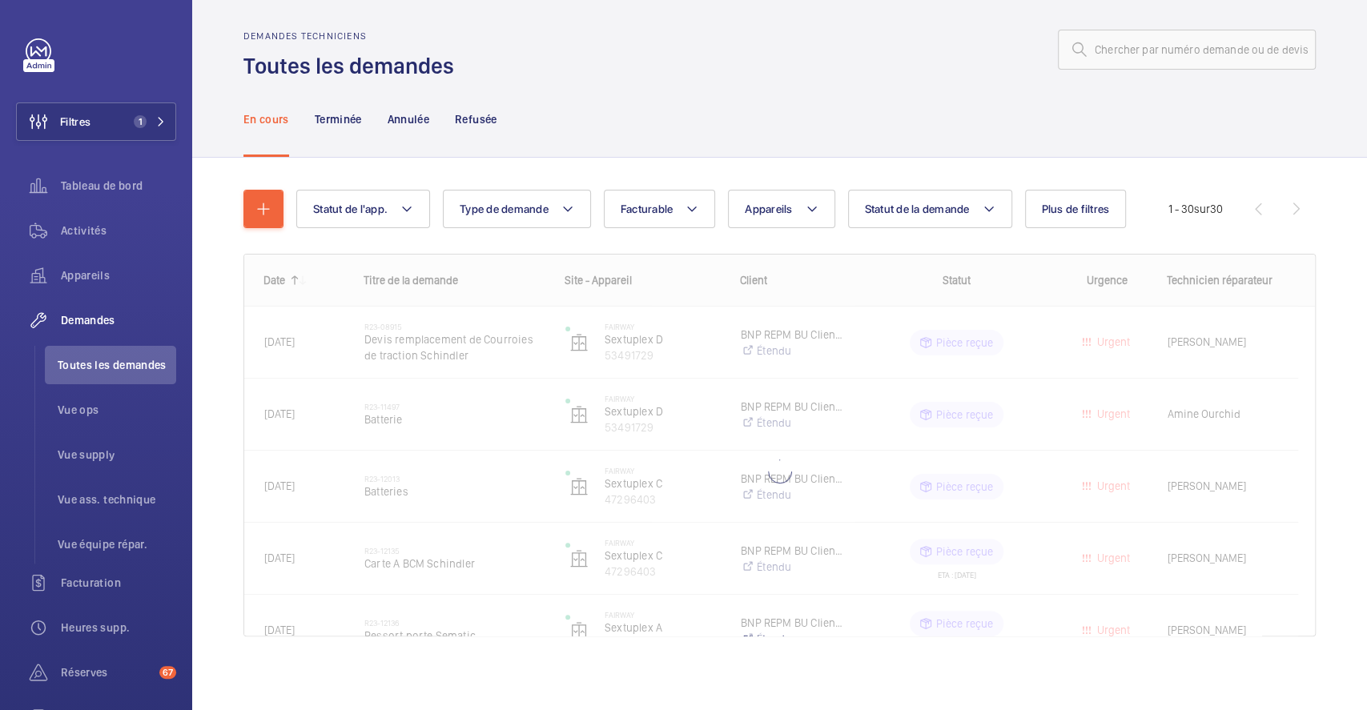
scroll to position [11, 0]
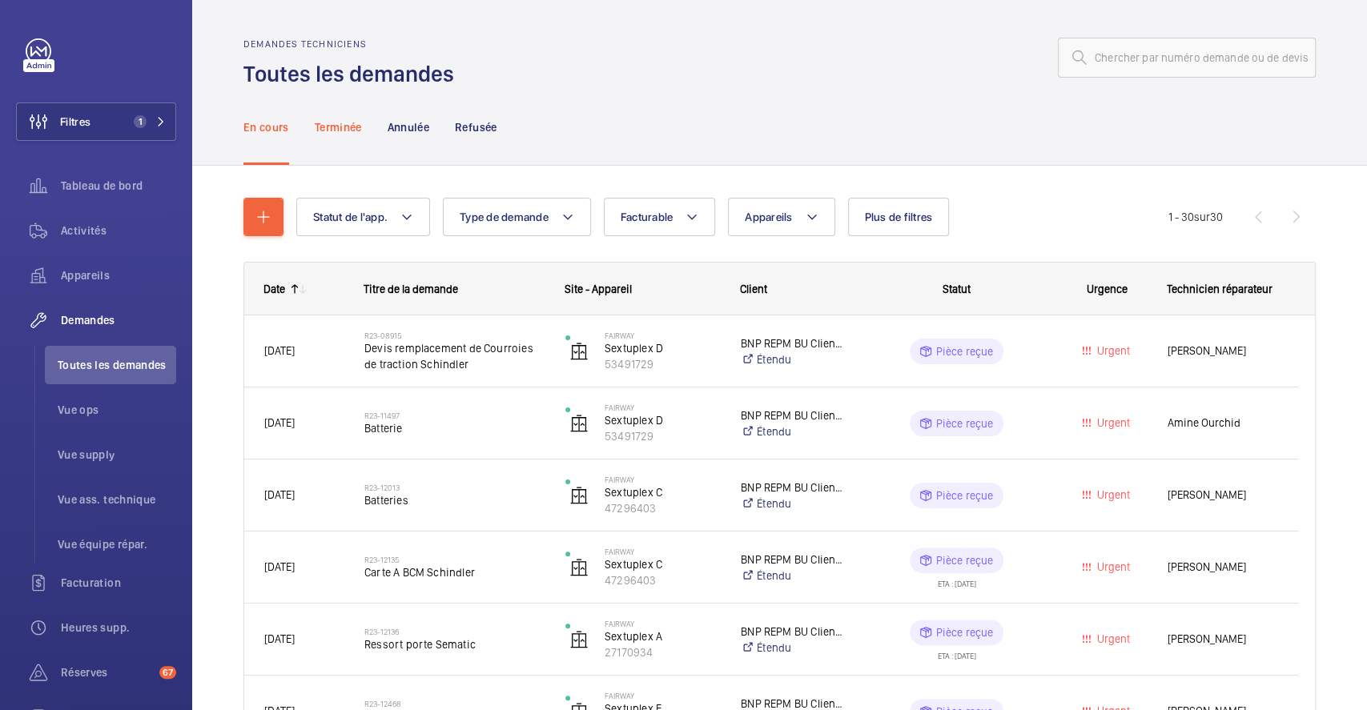
click at [336, 125] on p "Terminée" at bounding box center [338, 127] width 47 height 16
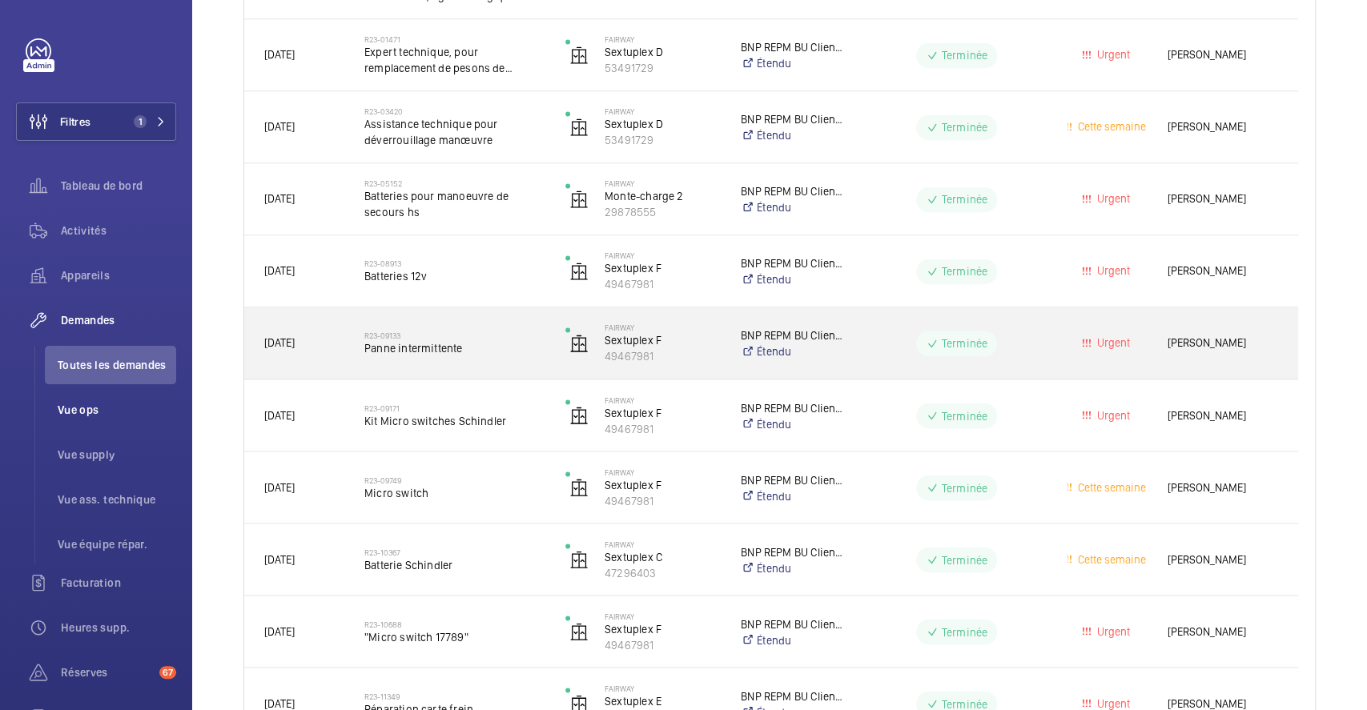
scroll to position [1525, 0]
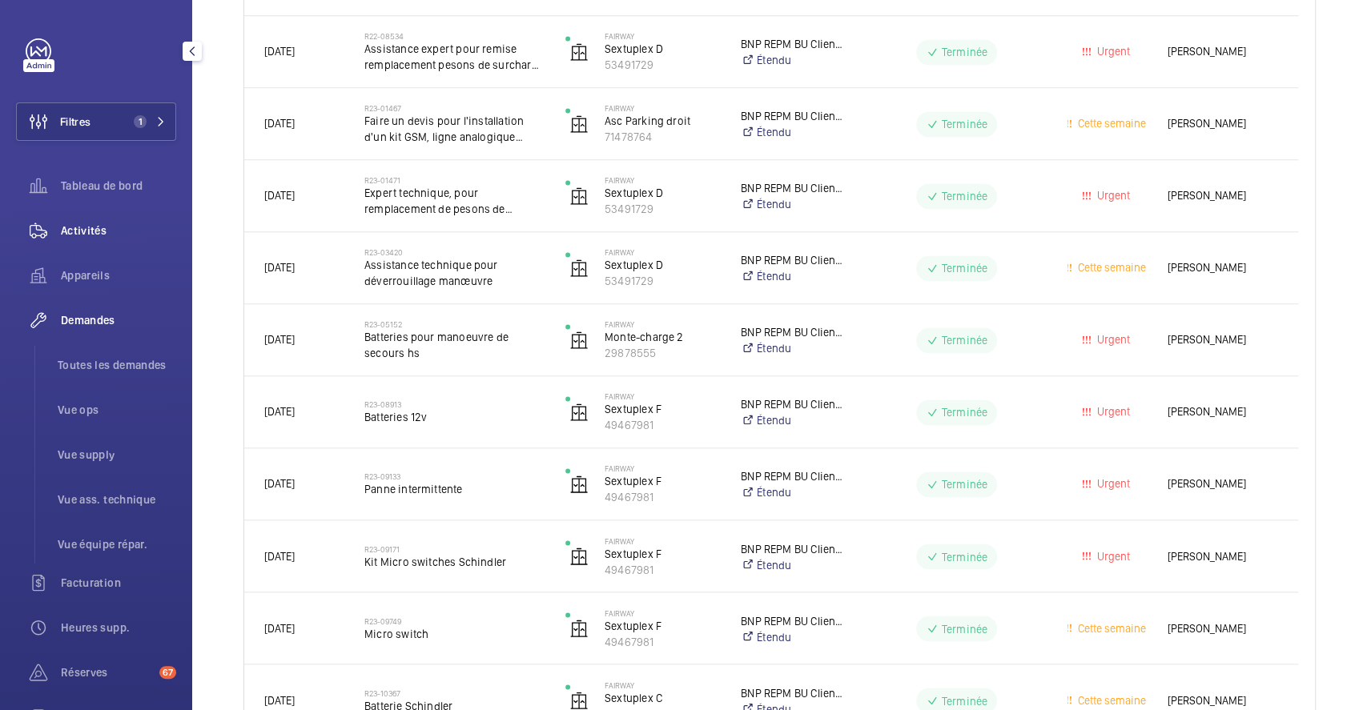
click at [89, 235] on span "Activités" at bounding box center [118, 231] width 115 height 16
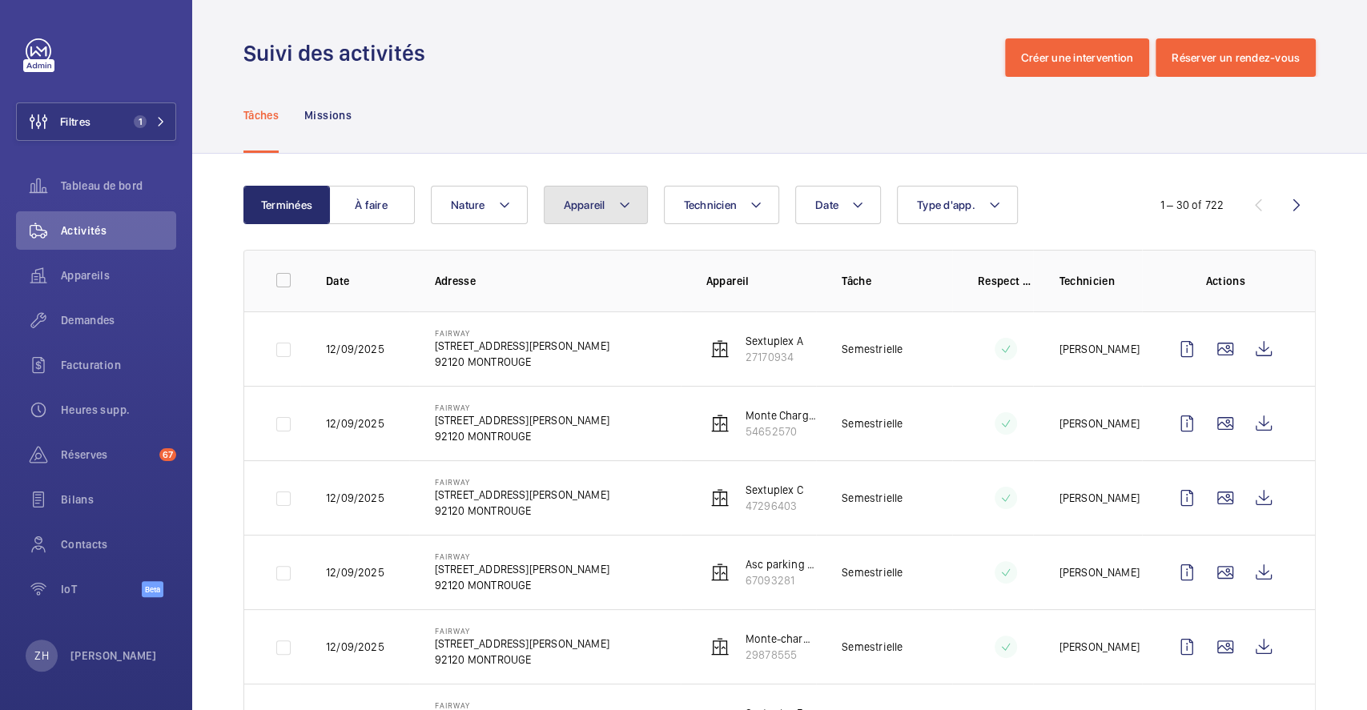
click at [628, 206] on mat-icon at bounding box center [624, 204] width 13 height 19
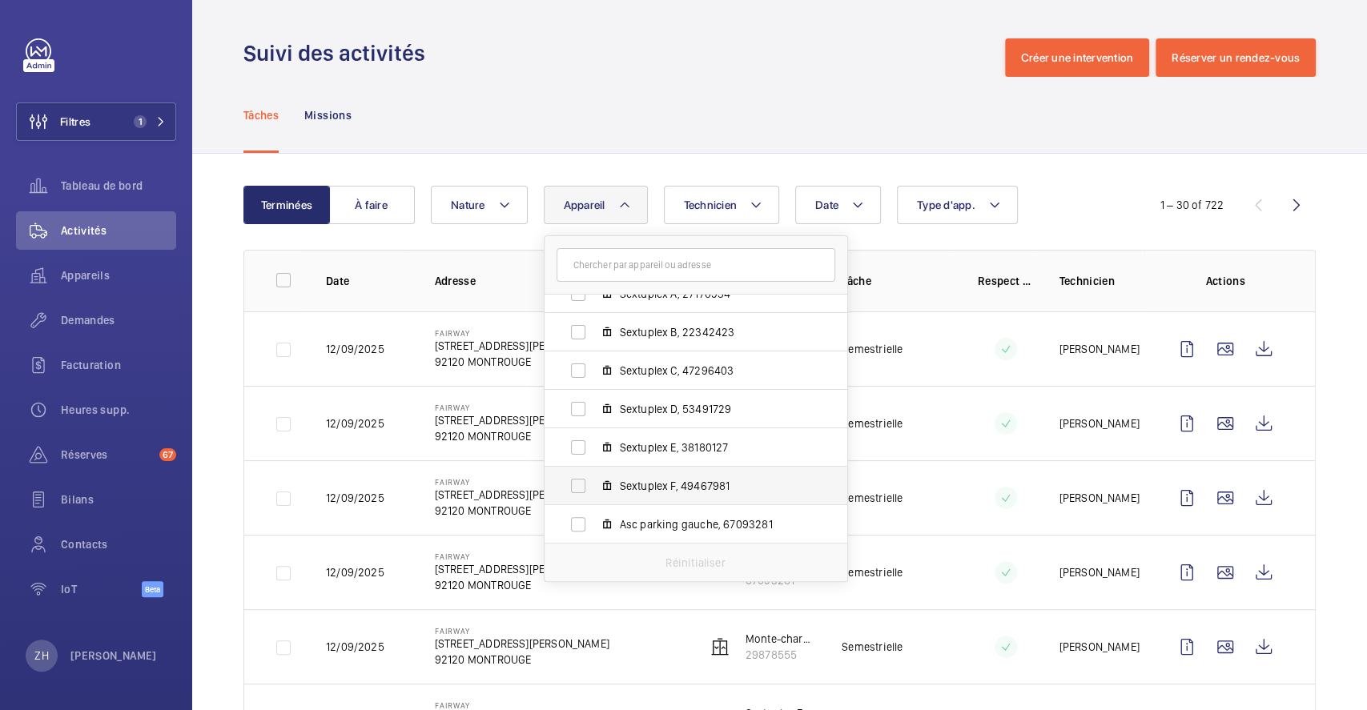
scroll to position [107, 0]
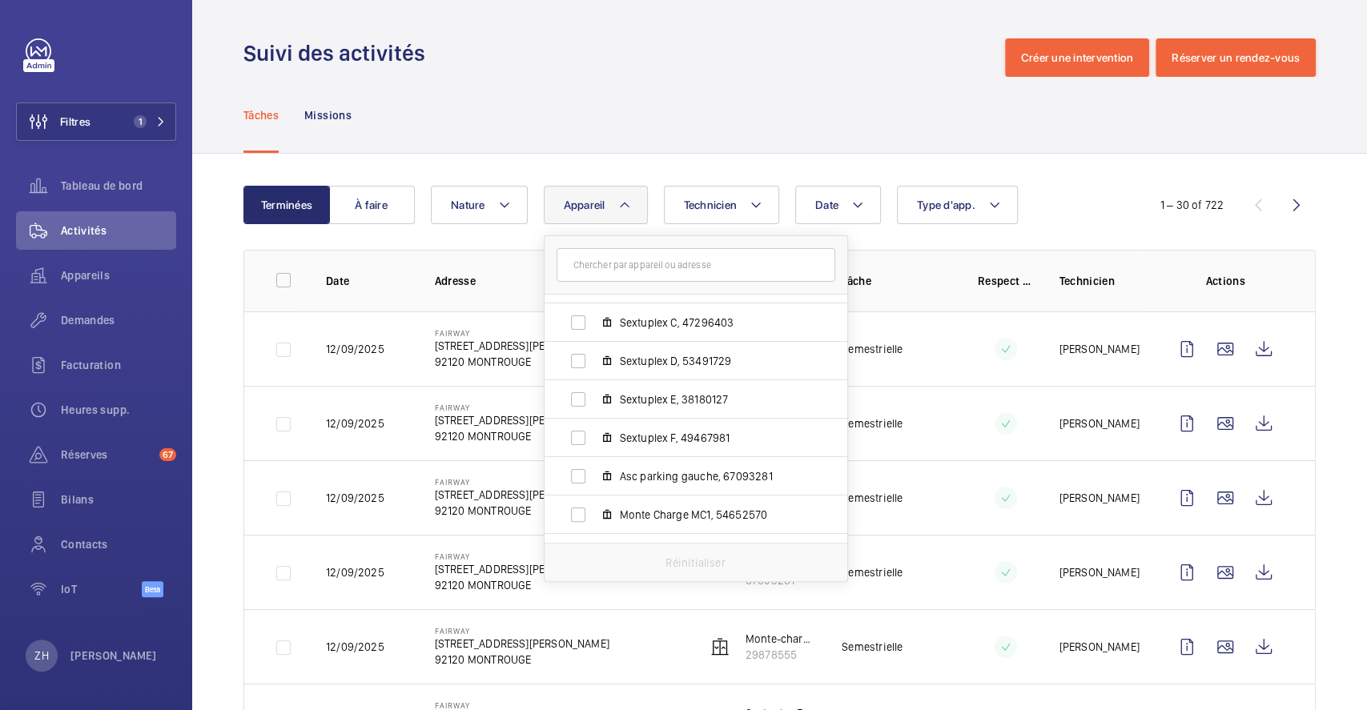
click at [648, 102] on div "Tâches Missions" at bounding box center [779, 115] width 1072 height 76
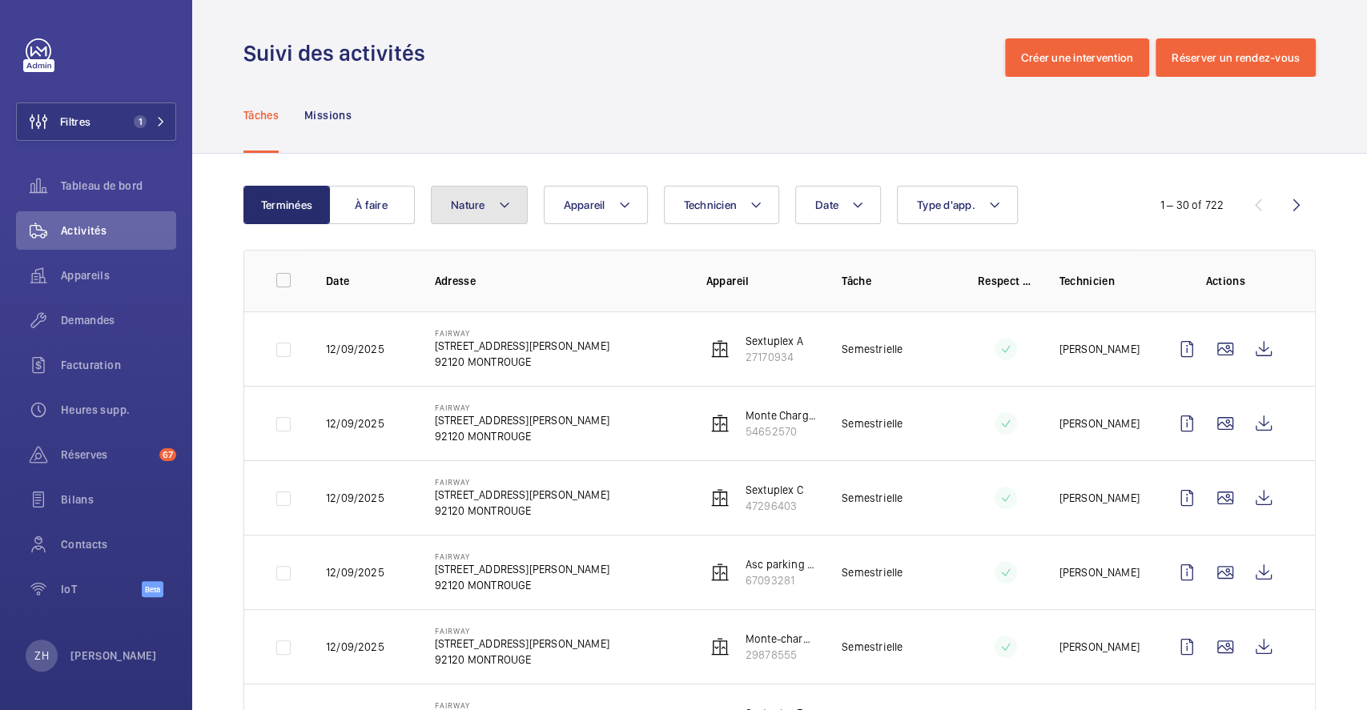
click at [499, 208] on mat-icon at bounding box center [504, 204] width 13 height 19
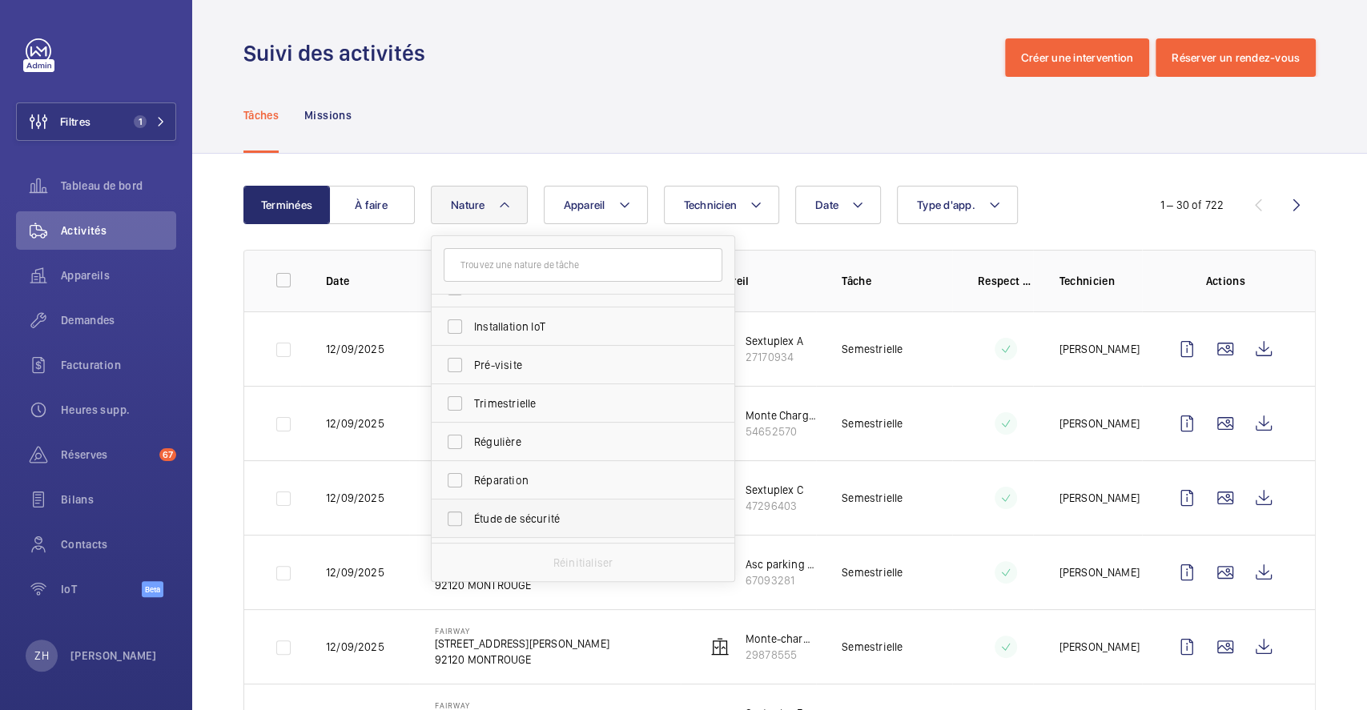
scroll to position [213, 0]
drag, startPoint x: 453, startPoint y: 438, endPoint x: 686, endPoint y: 196, distance: 335.3
click at [455, 435] on input "Réparation" at bounding box center [455, 447] width 32 height 32
checkbox input "true"
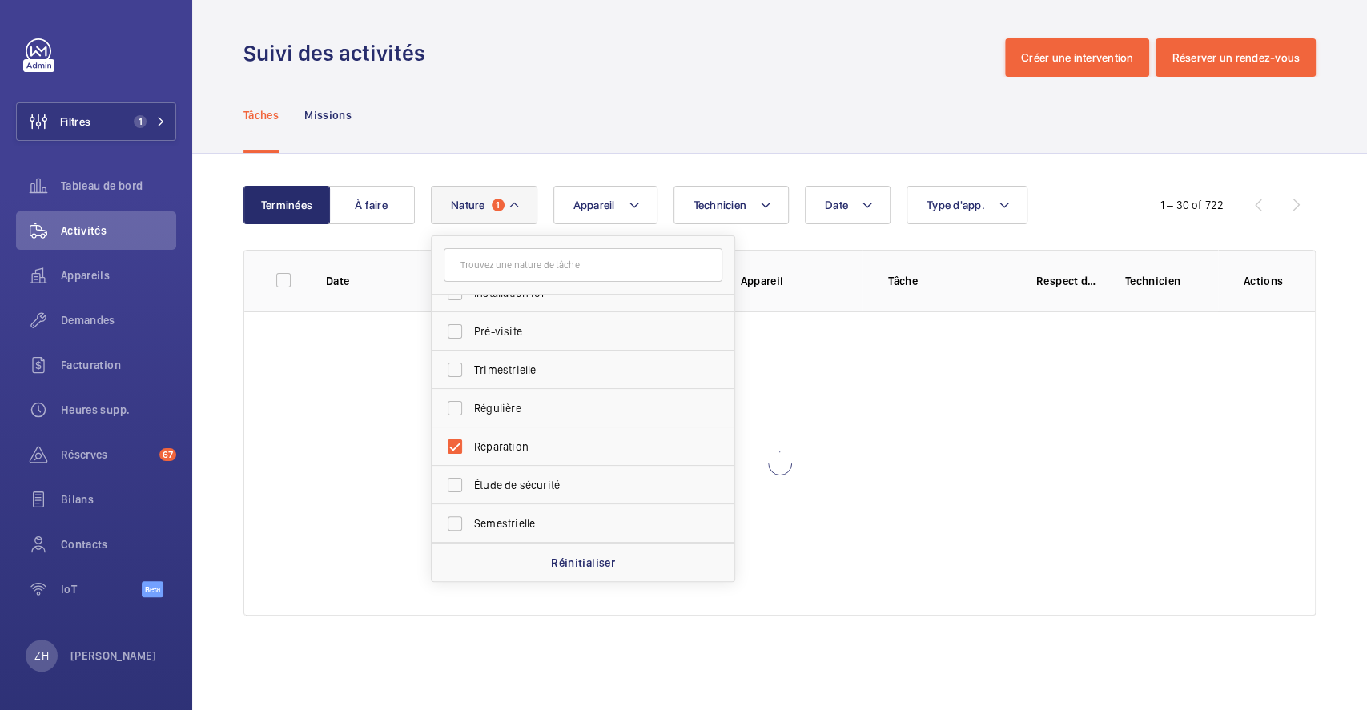
click at [762, 56] on div "Suivi des activités Créer une intervention Réserver un rendez-vous" at bounding box center [779, 57] width 1072 height 38
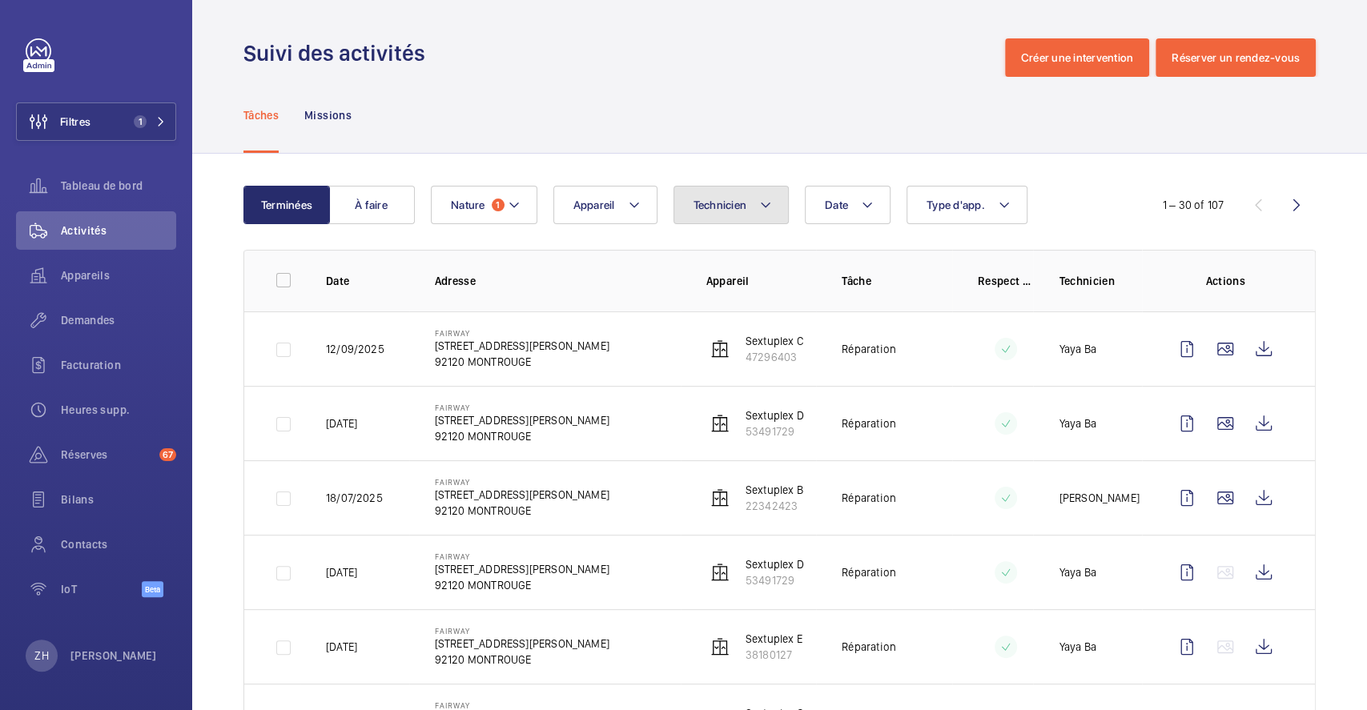
click at [766, 199] on mat-icon at bounding box center [765, 204] width 13 height 19
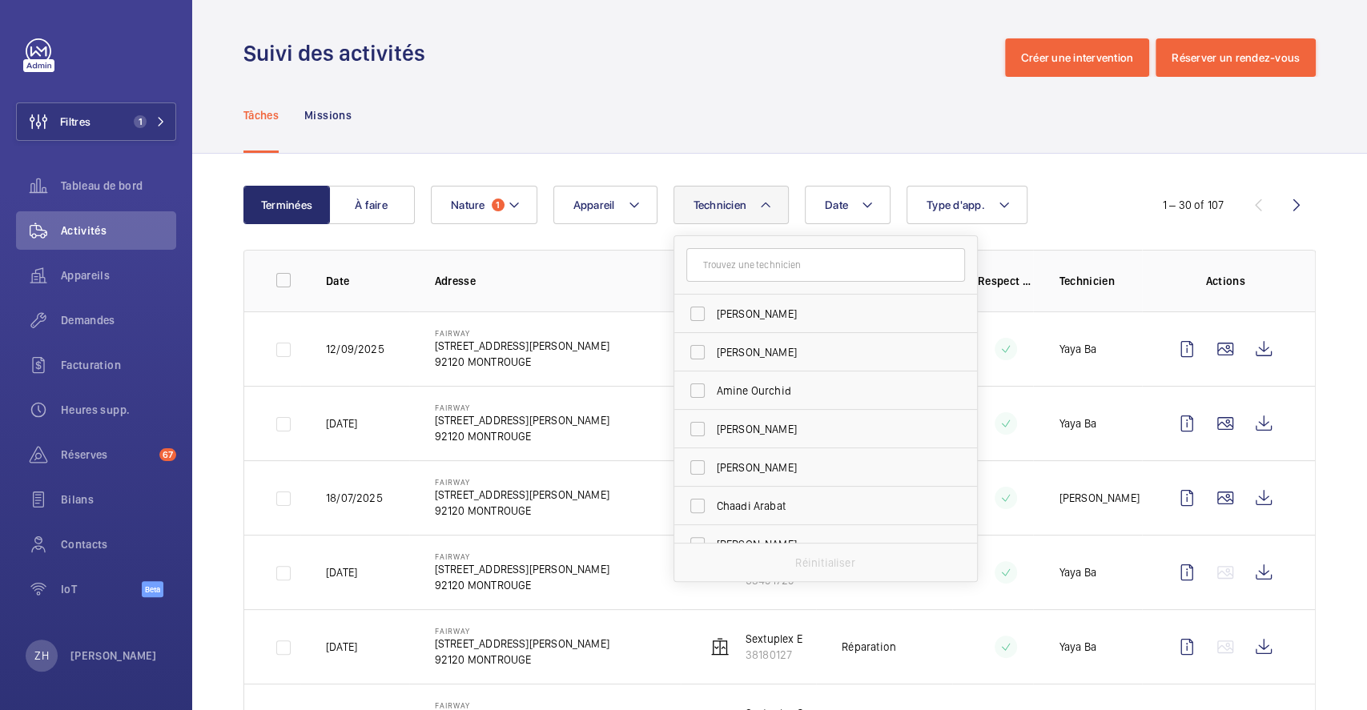
click at [735, 267] on input "text" at bounding box center [825, 265] width 279 height 34
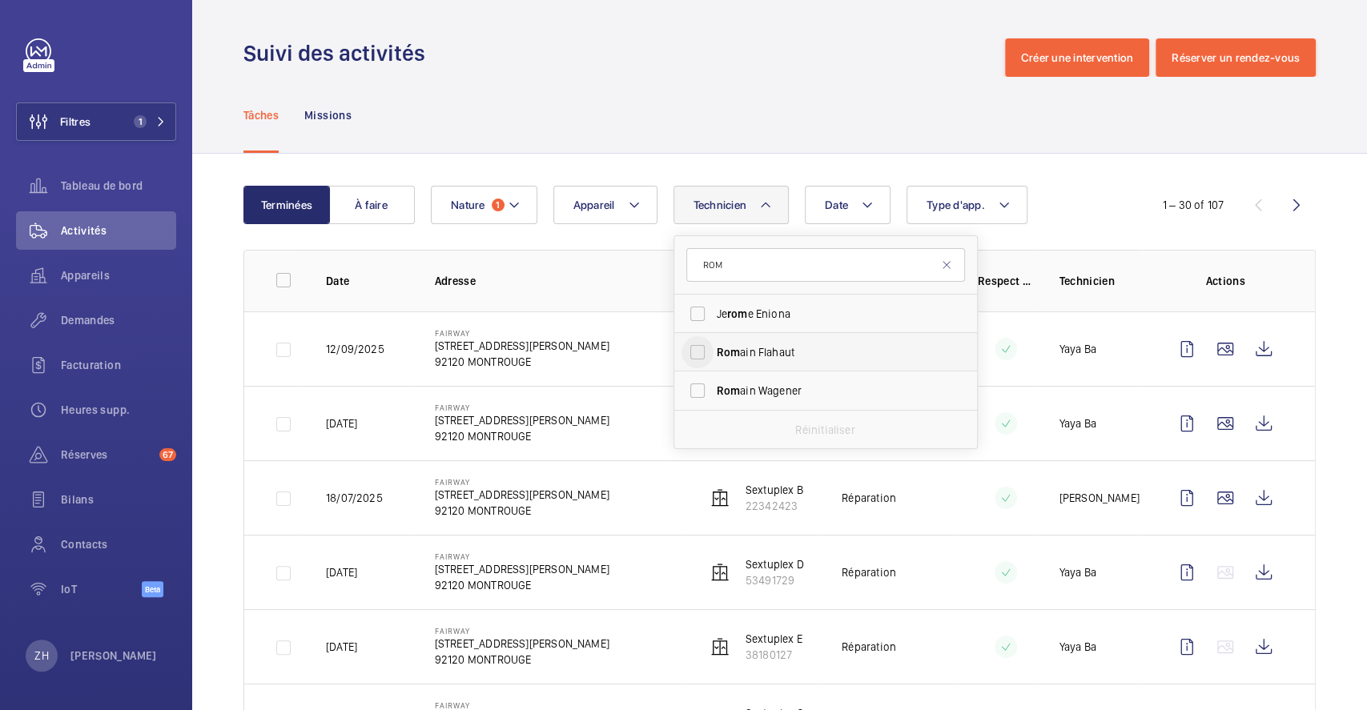
type input "ROM"
click at [701, 356] on input "Rom ain Flahaut" at bounding box center [698, 352] width 32 height 32
checkbox input "true"
click at [888, 51] on div "Suivi des activités Créer une intervention Réserver un rendez-vous" at bounding box center [779, 57] width 1072 height 38
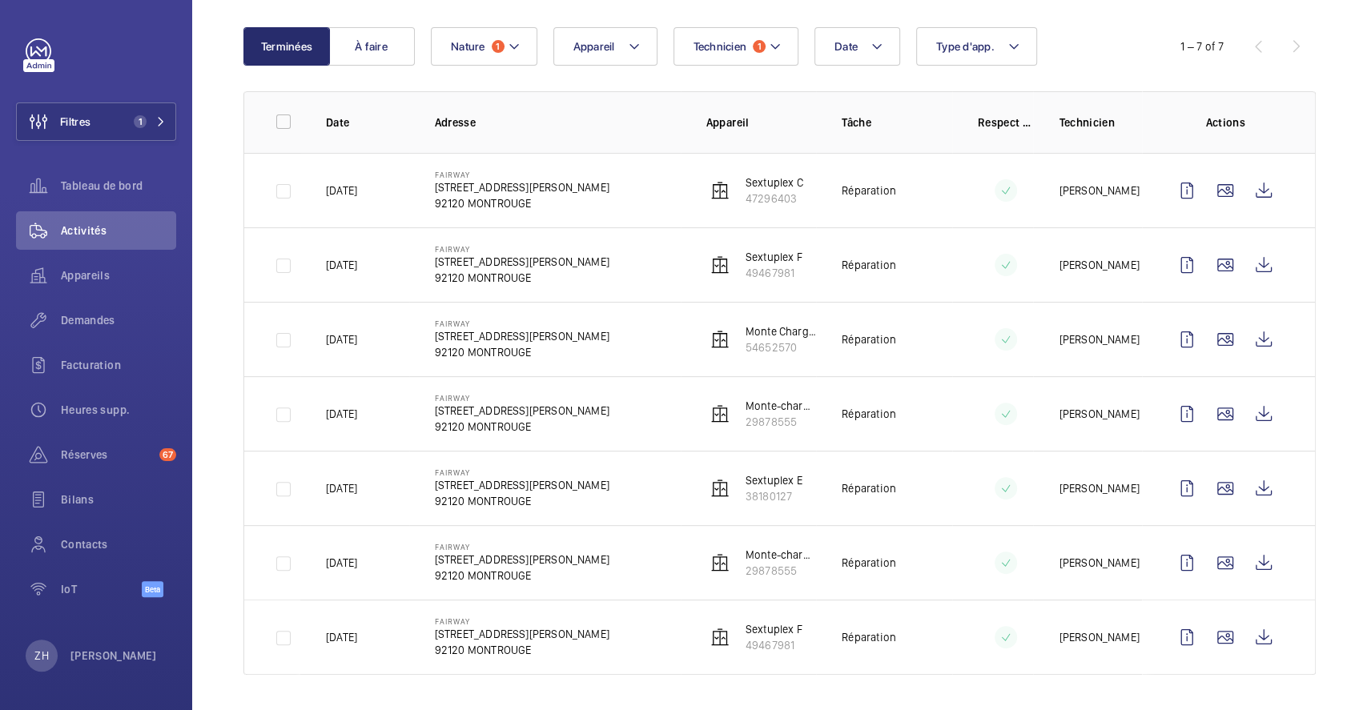
scroll to position [163, 0]
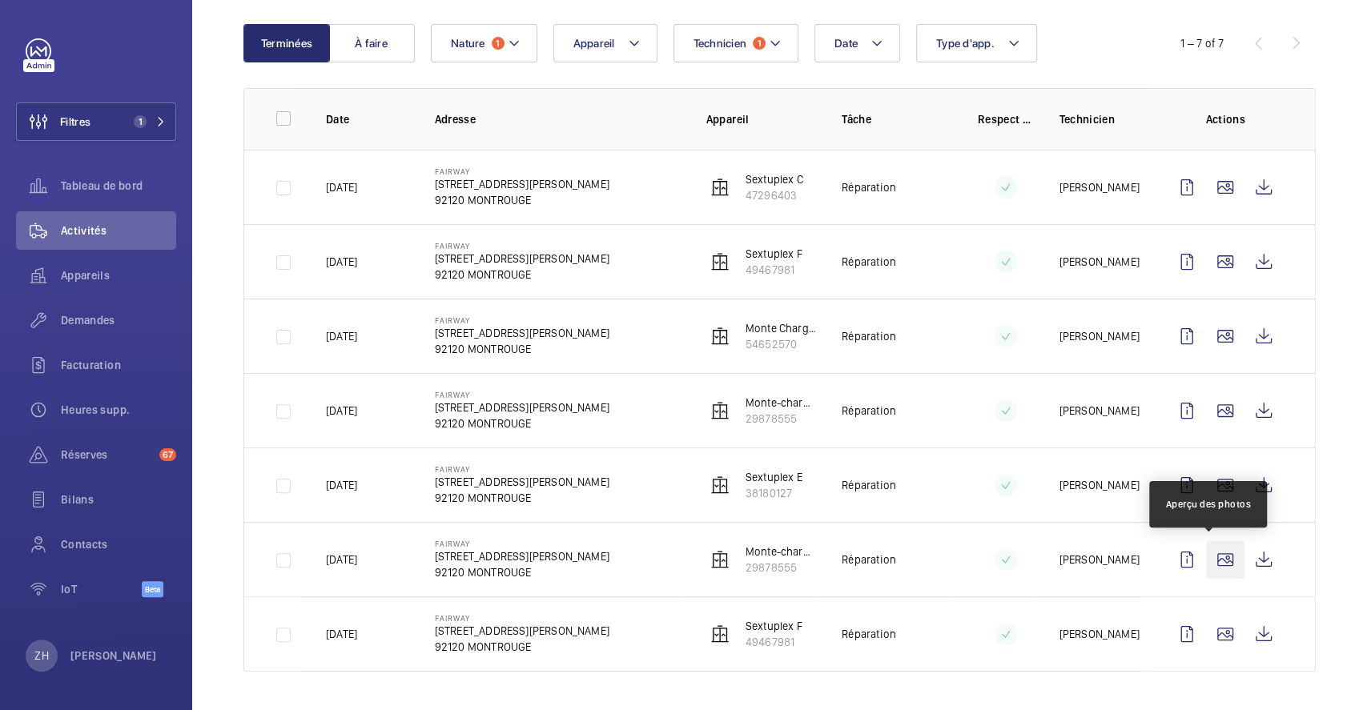
click at [1214, 561] on wm-front-icon-button at bounding box center [1225, 560] width 38 height 38
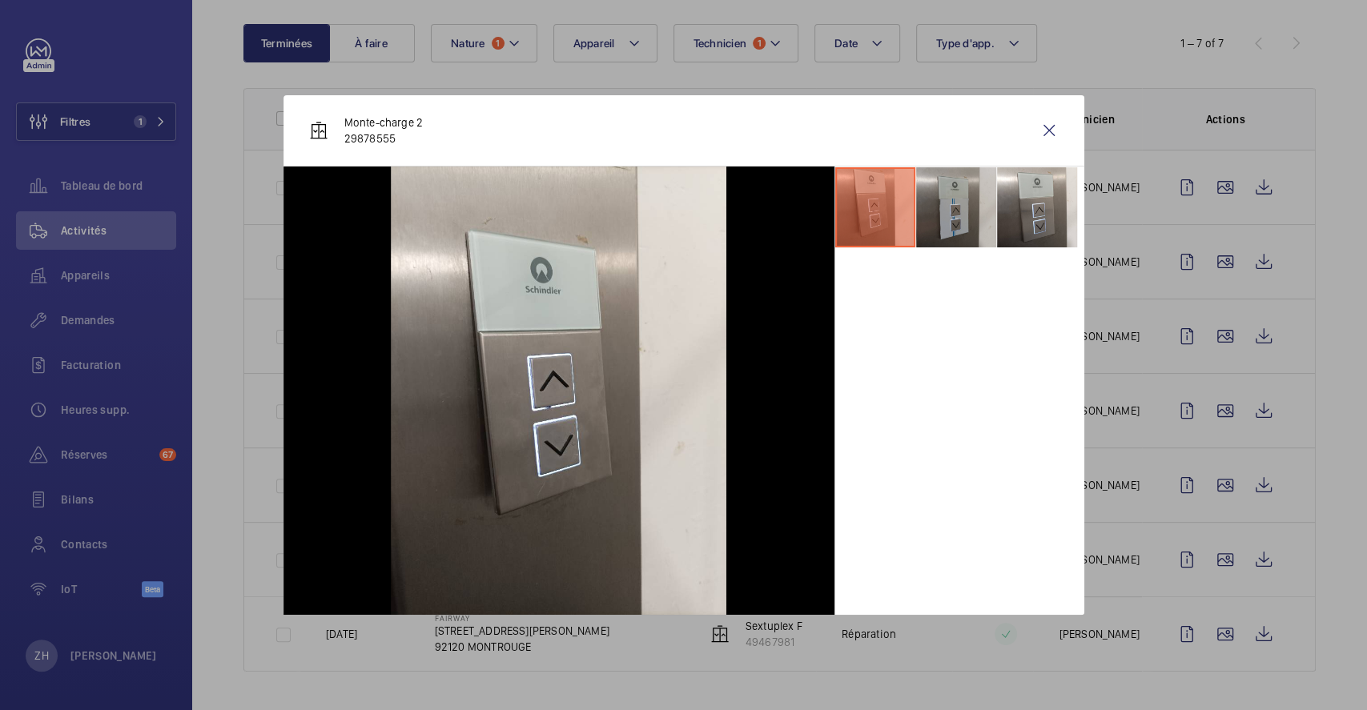
click at [955, 207] on li at bounding box center [956, 207] width 80 height 80
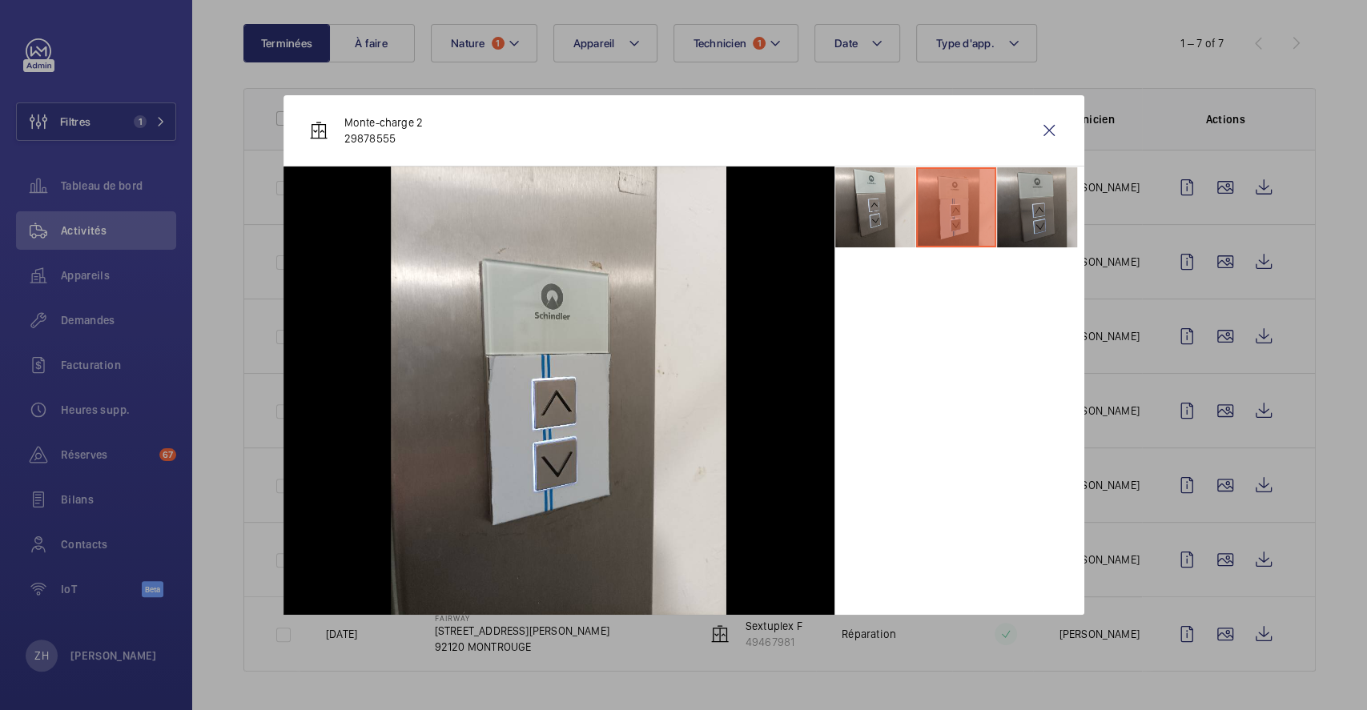
click at [1039, 222] on li at bounding box center [1037, 207] width 80 height 80
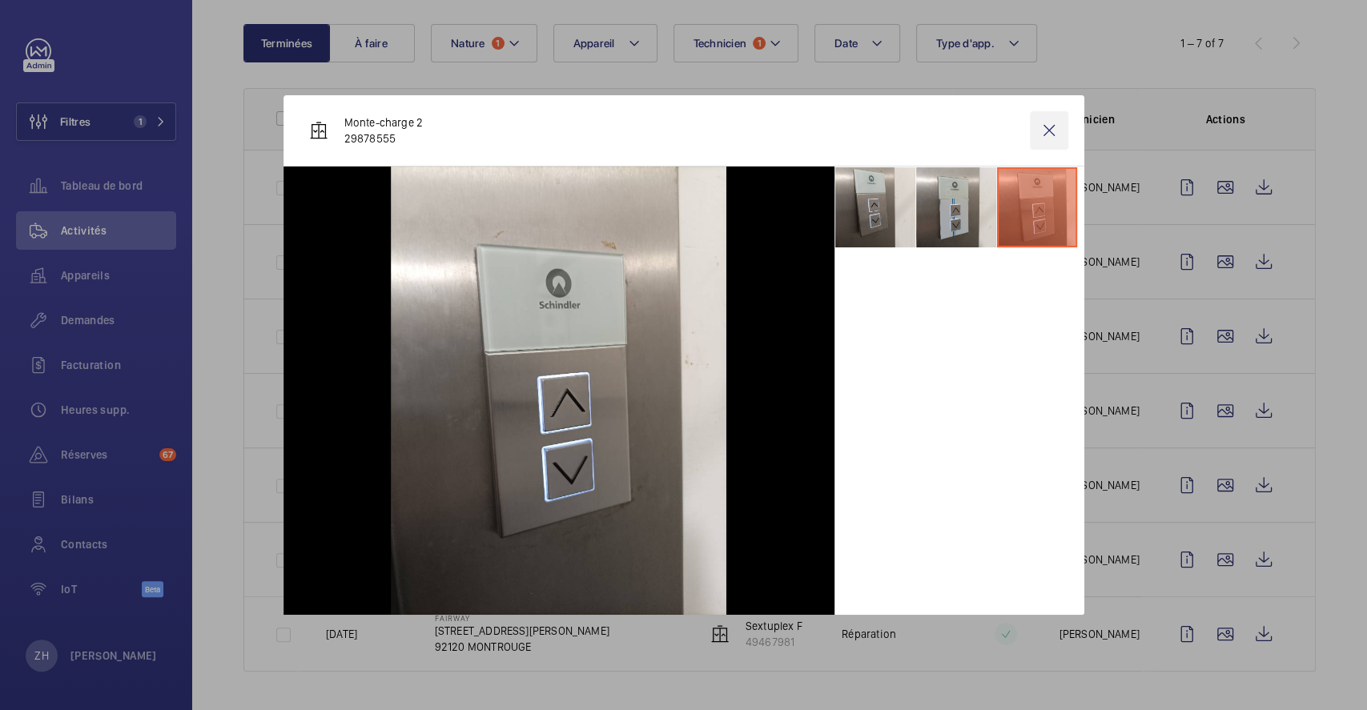
click at [1048, 128] on wm-front-icon-button at bounding box center [1049, 130] width 38 height 38
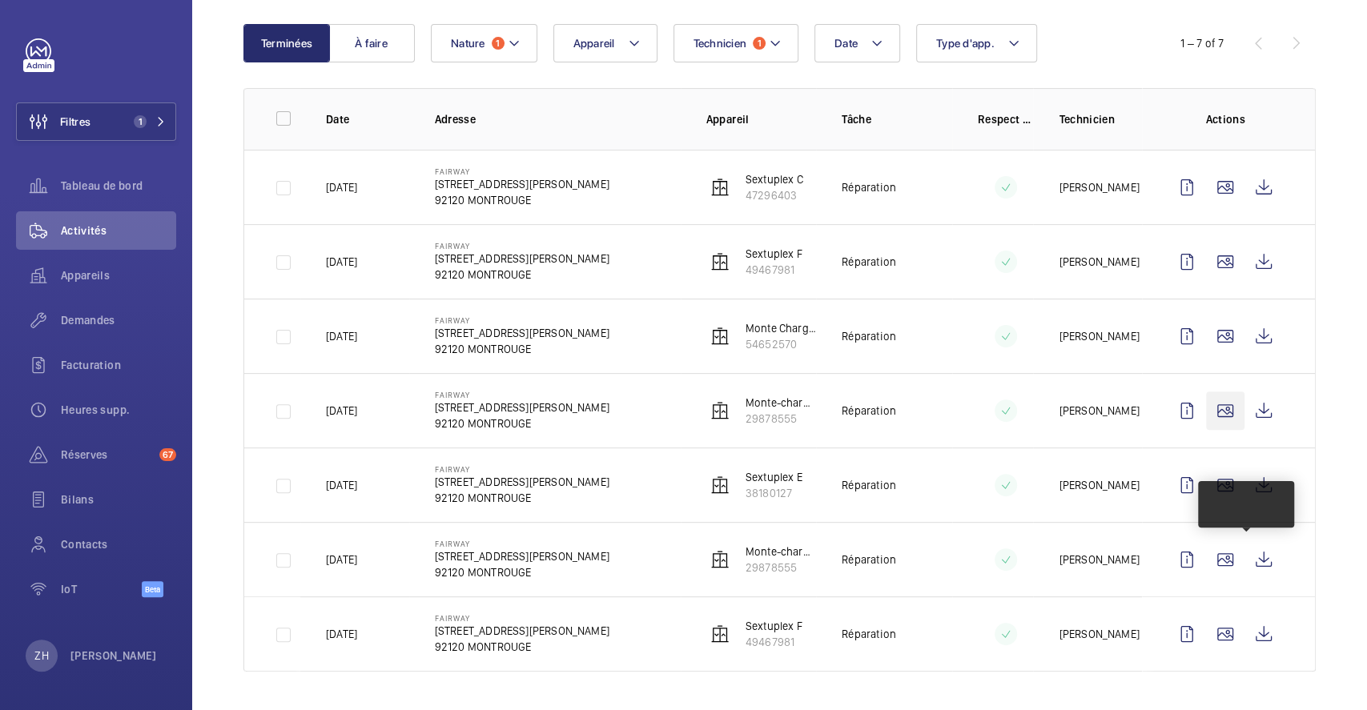
click at [1211, 406] on wm-front-icon-button at bounding box center [1225, 411] width 38 height 38
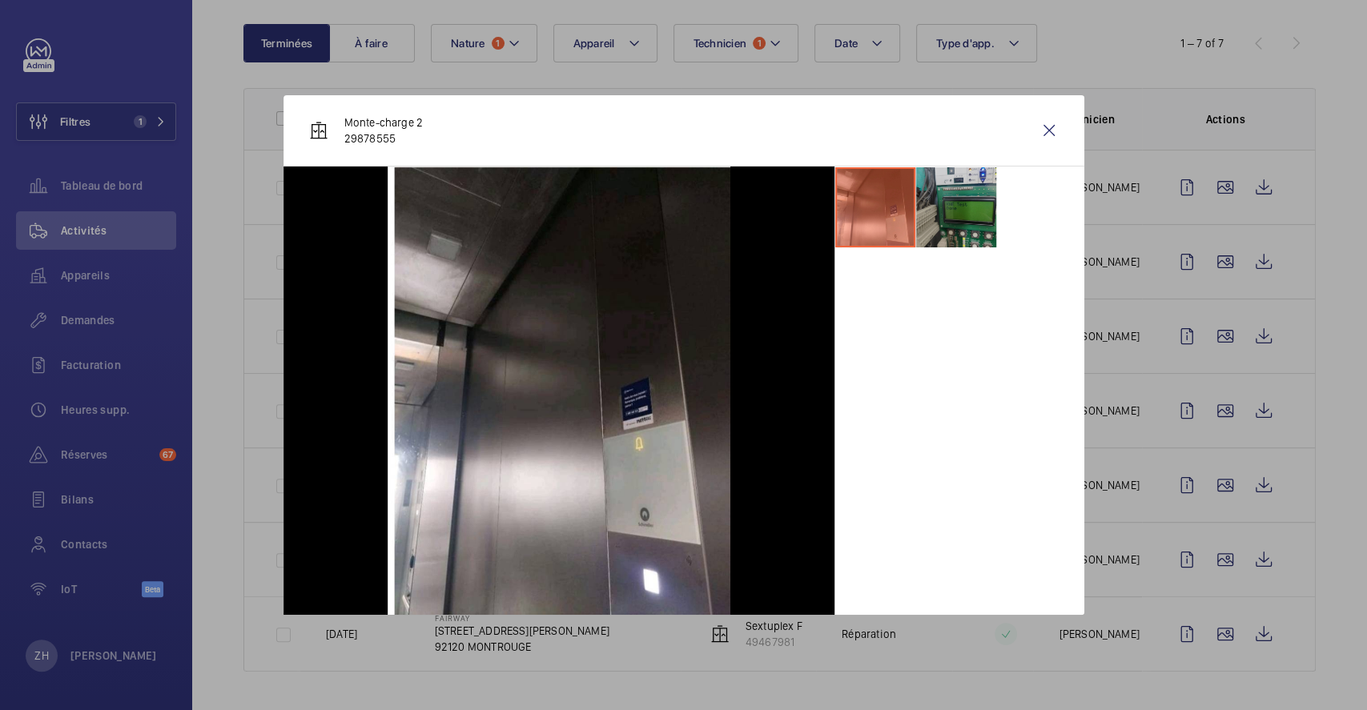
click at [958, 201] on li at bounding box center [956, 207] width 80 height 80
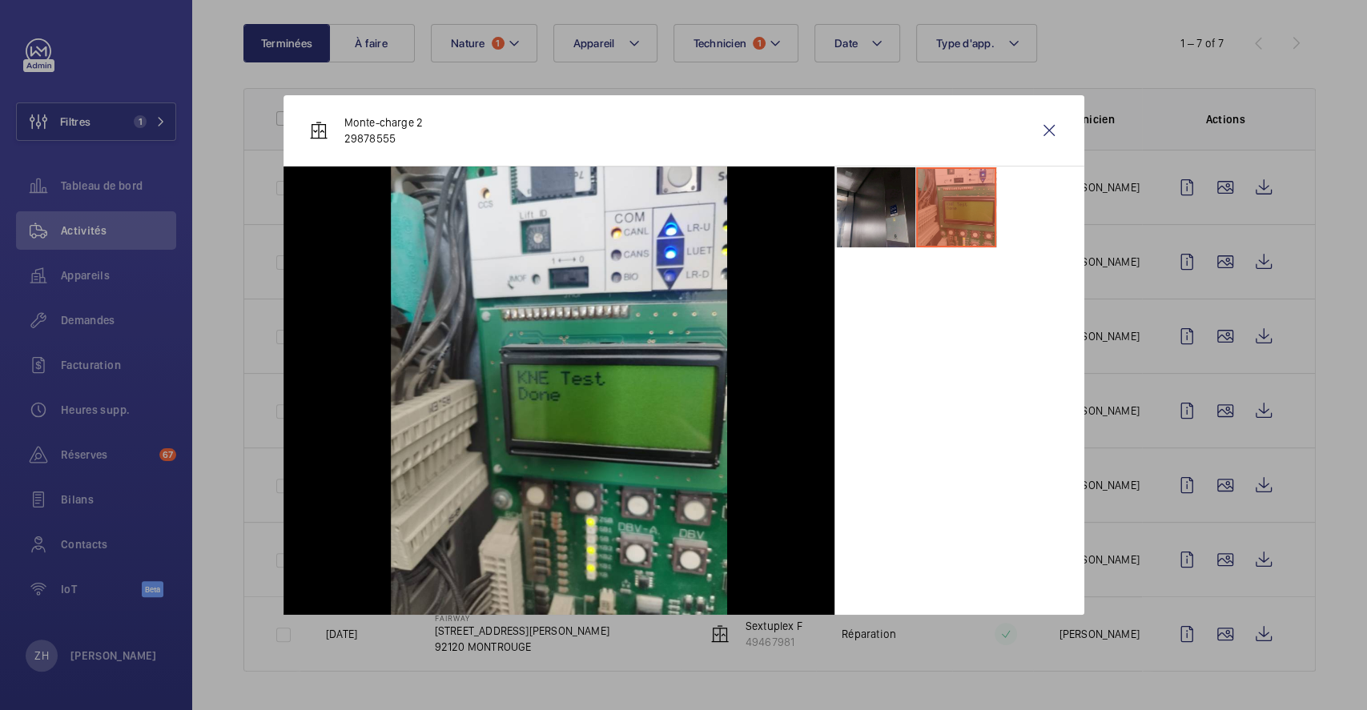
click at [904, 199] on li at bounding box center [875, 207] width 80 height 80
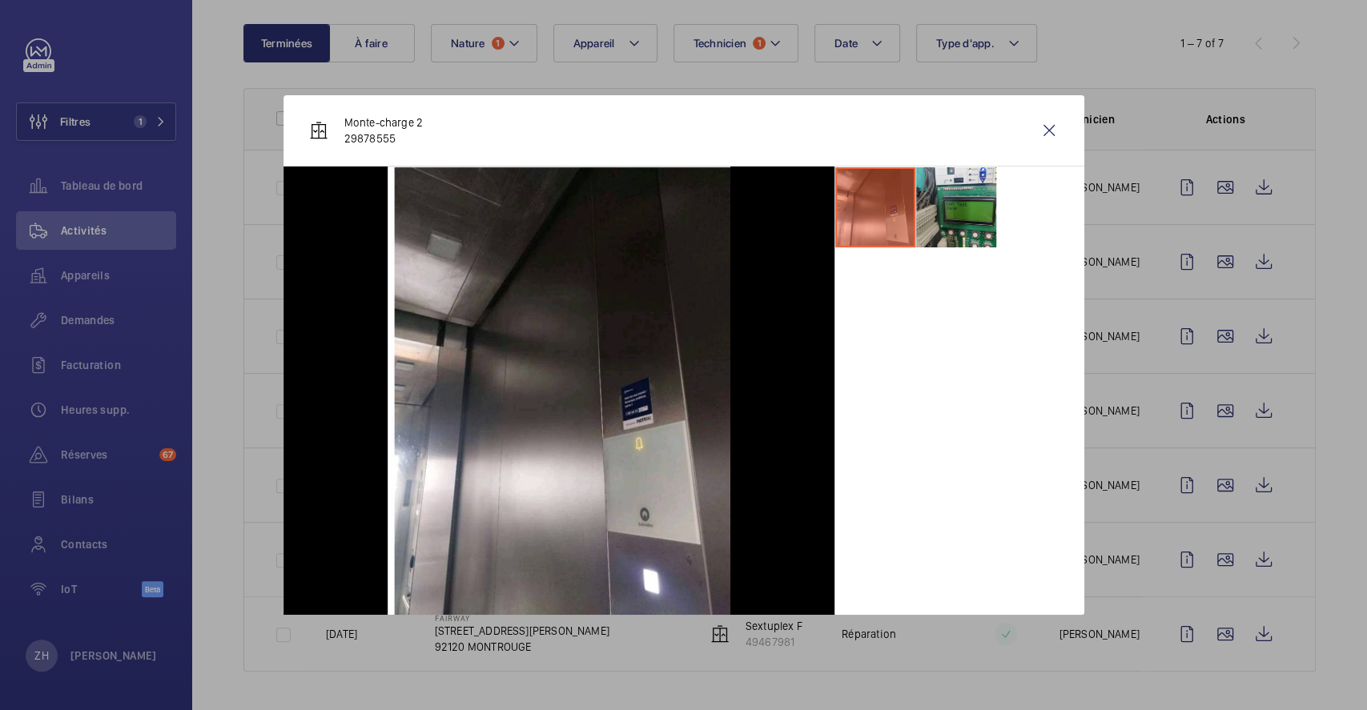
drag, startPoint x: 1057, startPoint y: 132, endPoint x: 958, endPoint y: 705, distance: 581.2
click at [1056, 132] on wm-front-icon-button at bounding box center [1049, 130] width 38 height 38
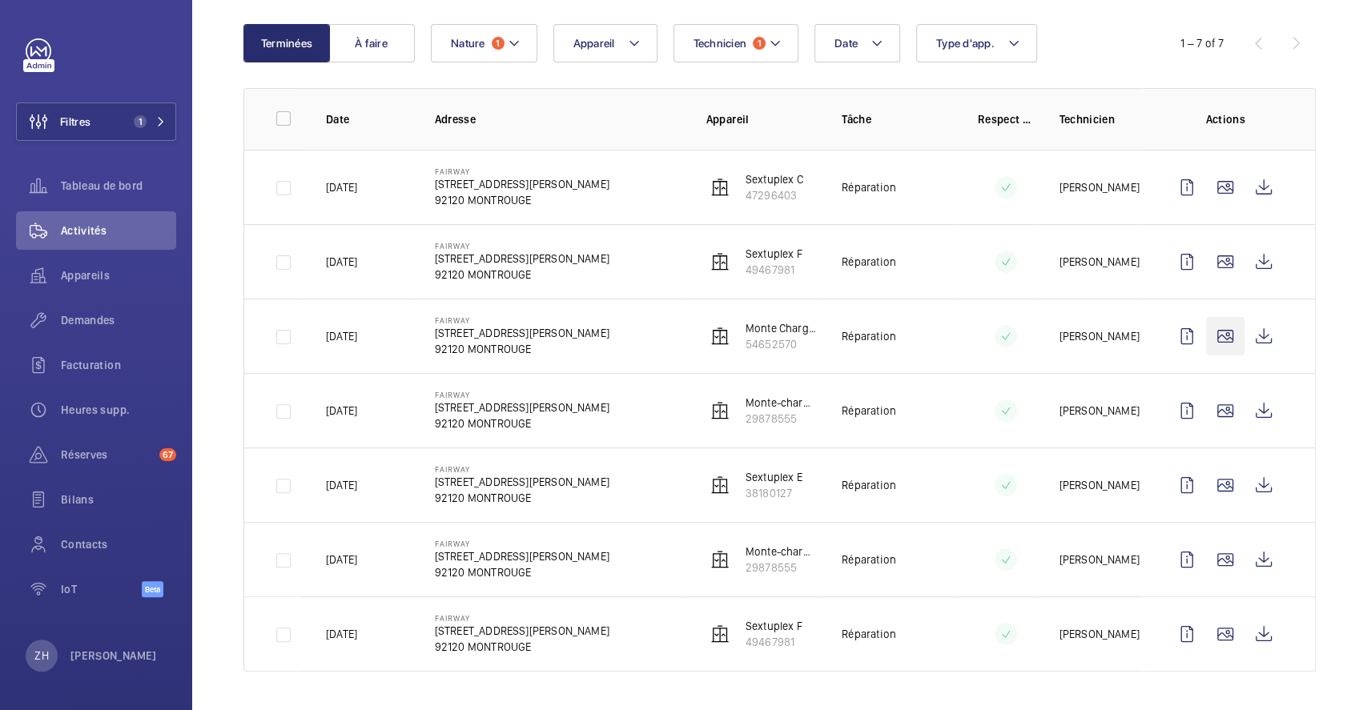
click at [1209, 332] on wm-front-icon-button at bounding box center [1225, 336] width 38 height 38
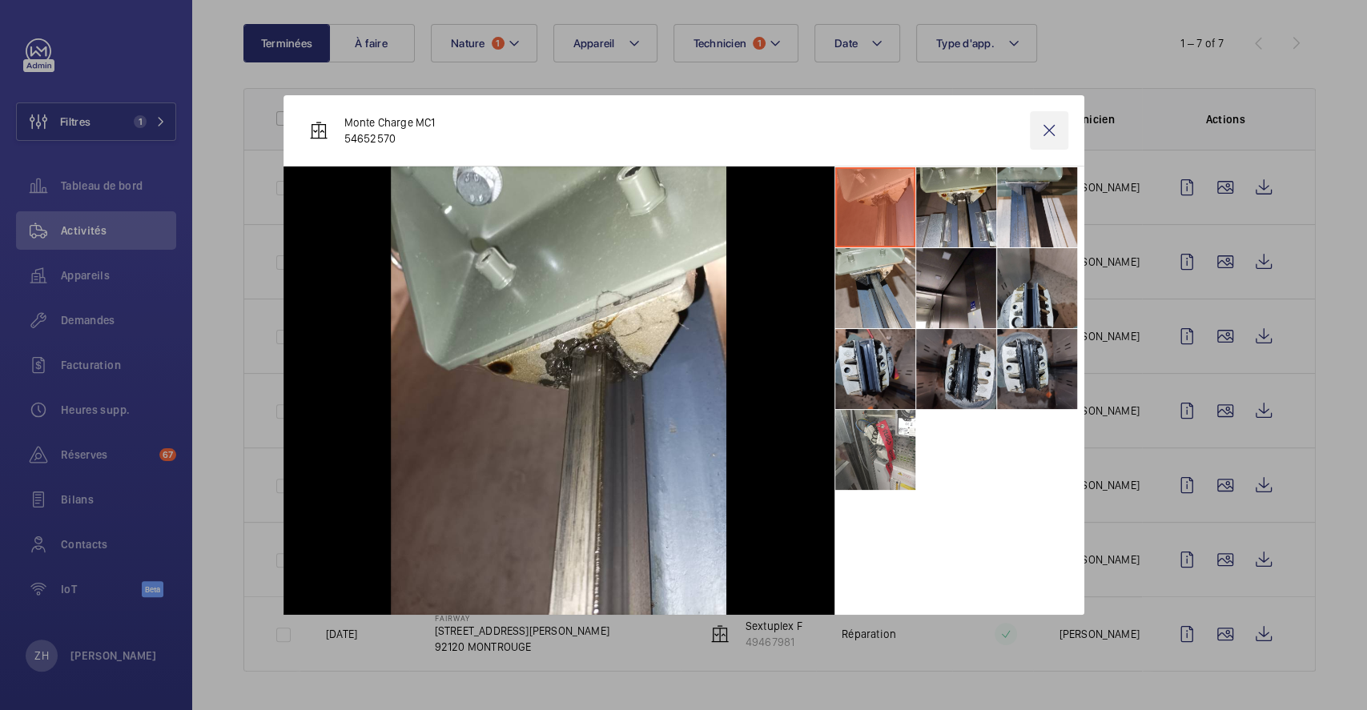
click at [1048, 128] on wm-front-icon-button at bounding box center [1049, 130] width 38 height 38
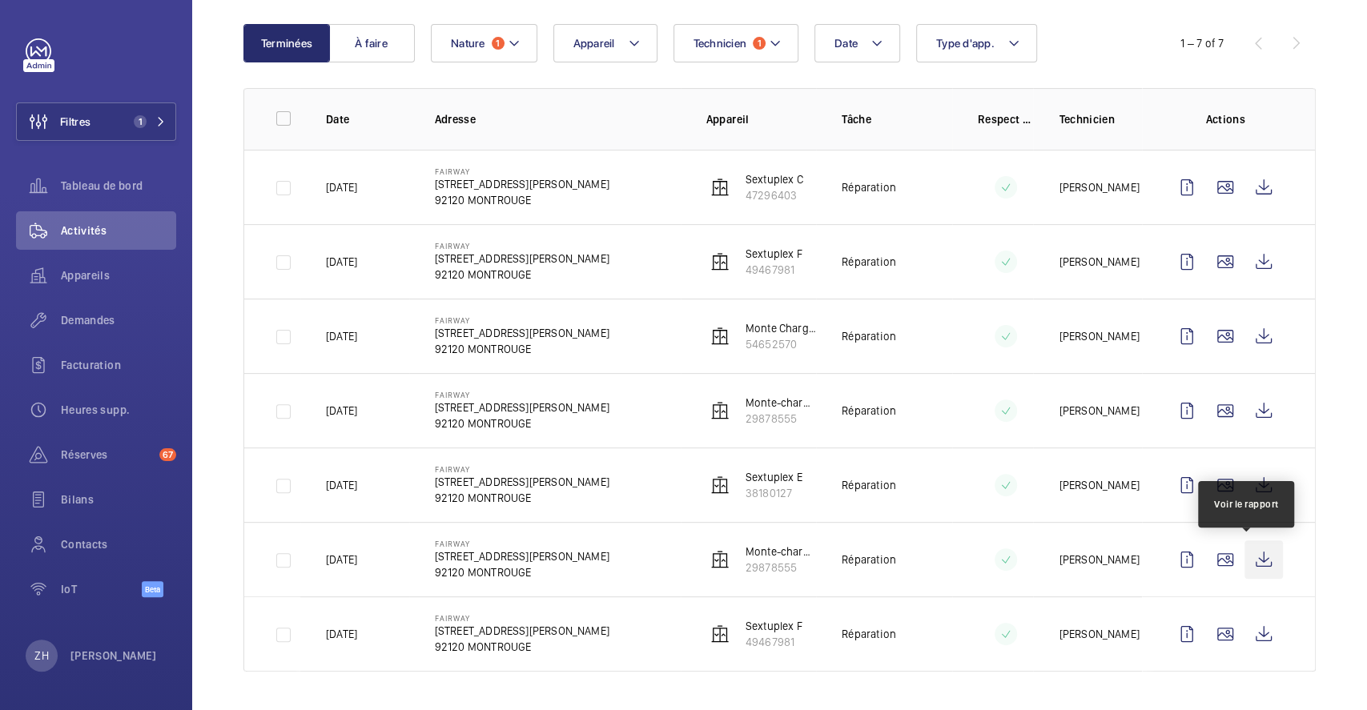
click at [1257, 561] on wm-front-icon-button at bounding box center [1264, 560] width 38 height 38
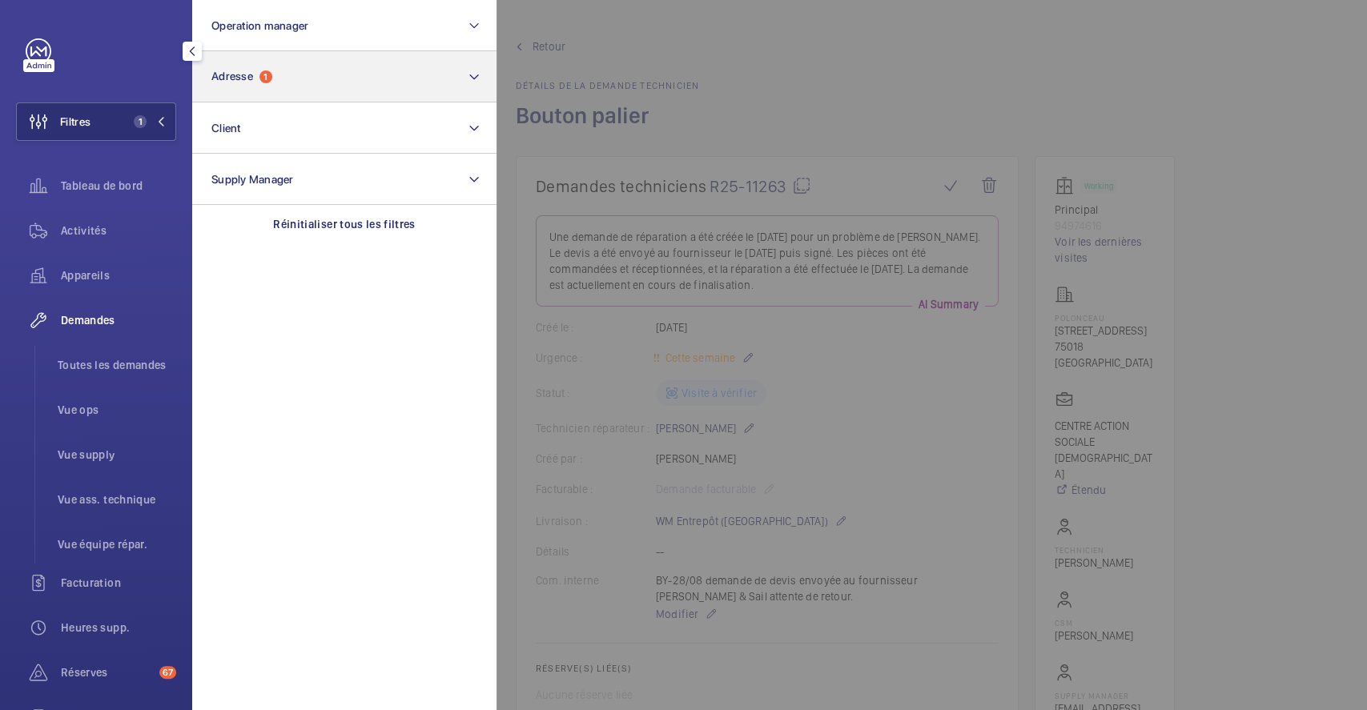
scroll to position [320, 0]
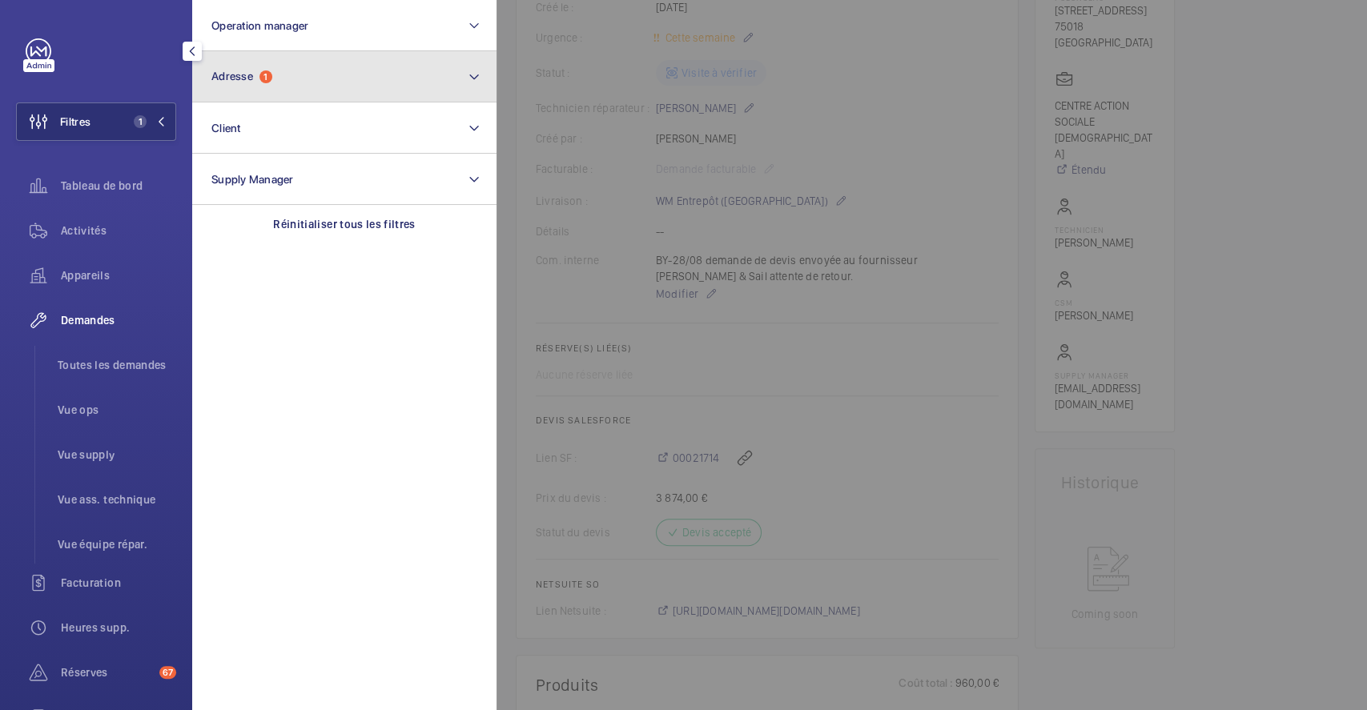
click at [214, 82] on span "Adresse" at bounding box center [232, 76] width 42 height 13
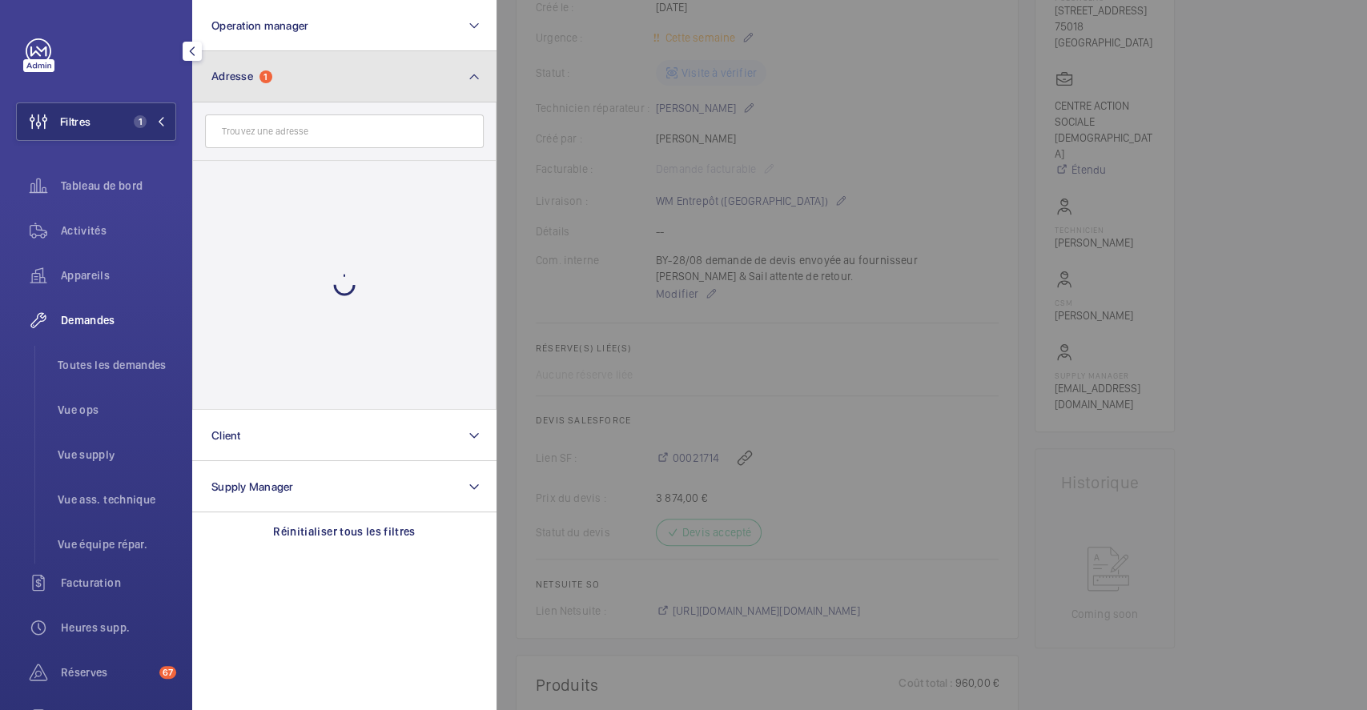
click at [480, 77] on mat-icon at bounding box center [474, 76] width 13 height 19
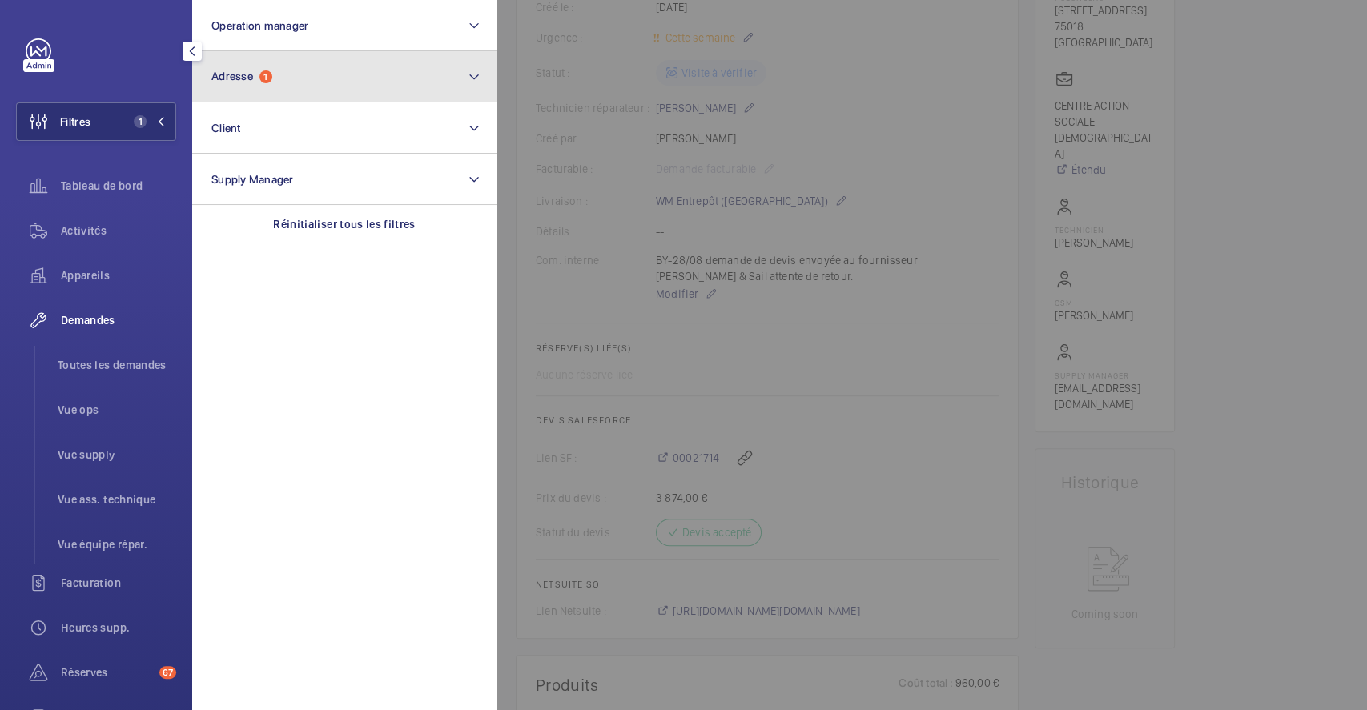
click at [312, 86] on button "Adresse 1" at bounding box center [344, 76] width 304 height 51
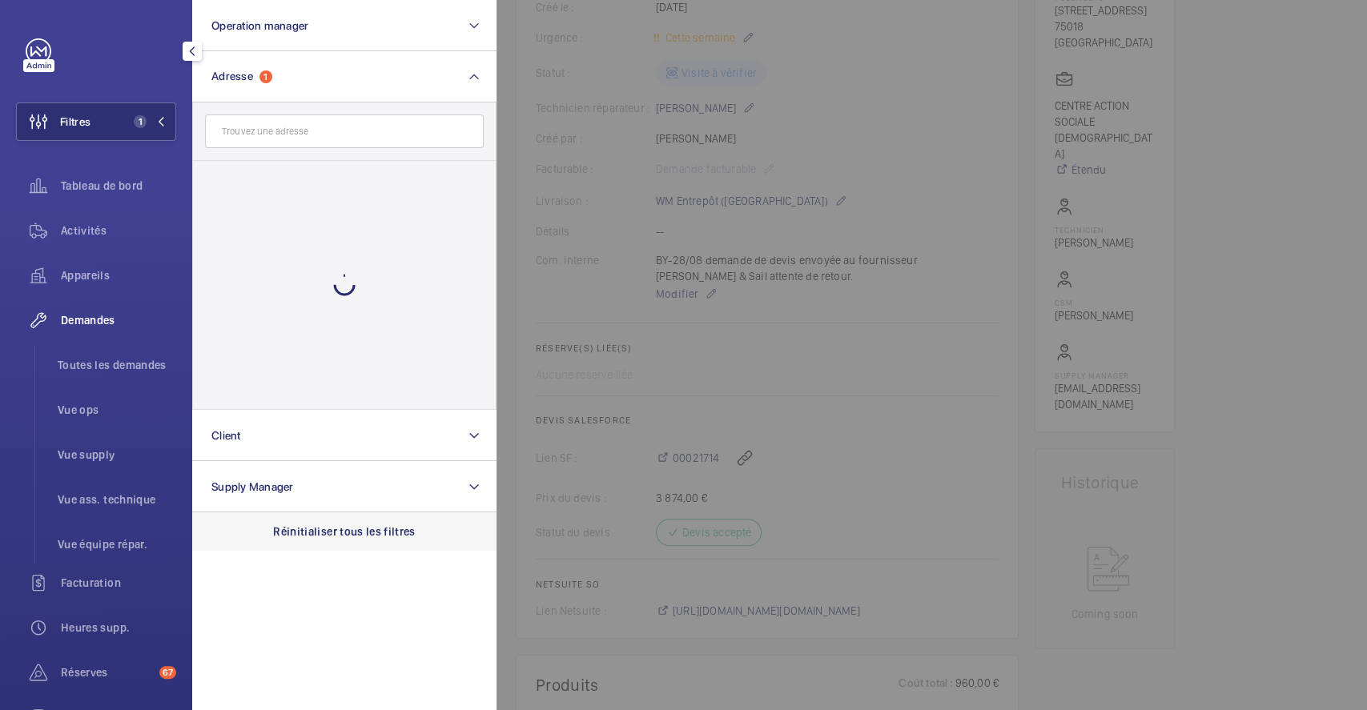
click at [336, 529] on p "Réinitialiser tous les filtres" at bounding box center [344, 532] width 143 height 16
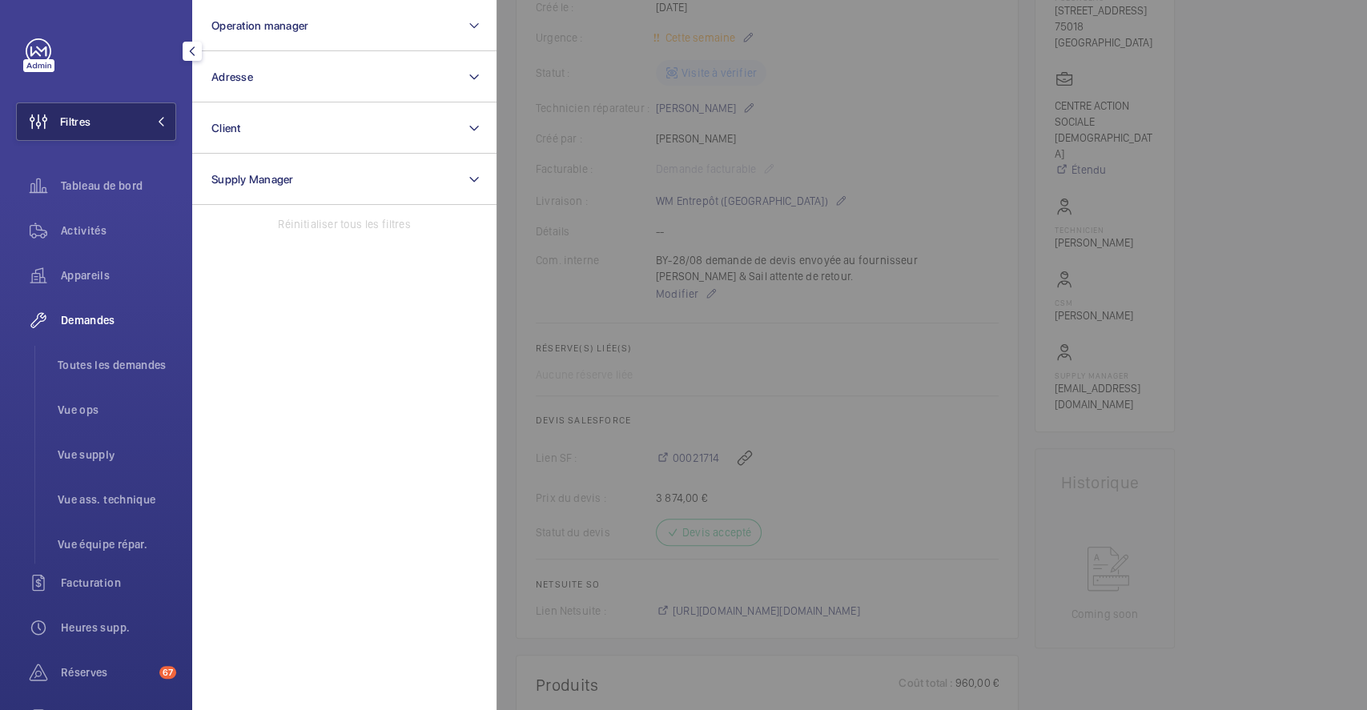
click at [81, 121] on span "Filtres" at bounding box center [75, 122] width 30 height 16
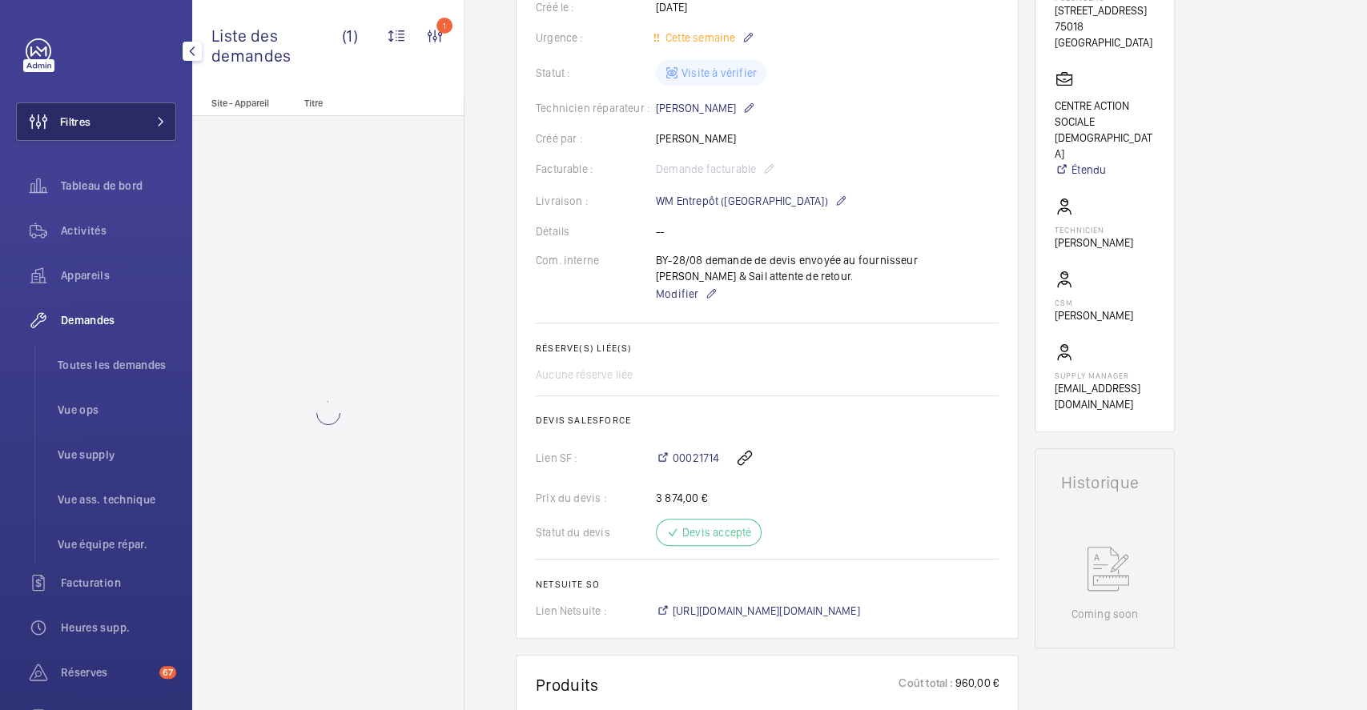
click at [69, 131] on span "Filtres" at bounding box center [54, 122] width 74 height 38
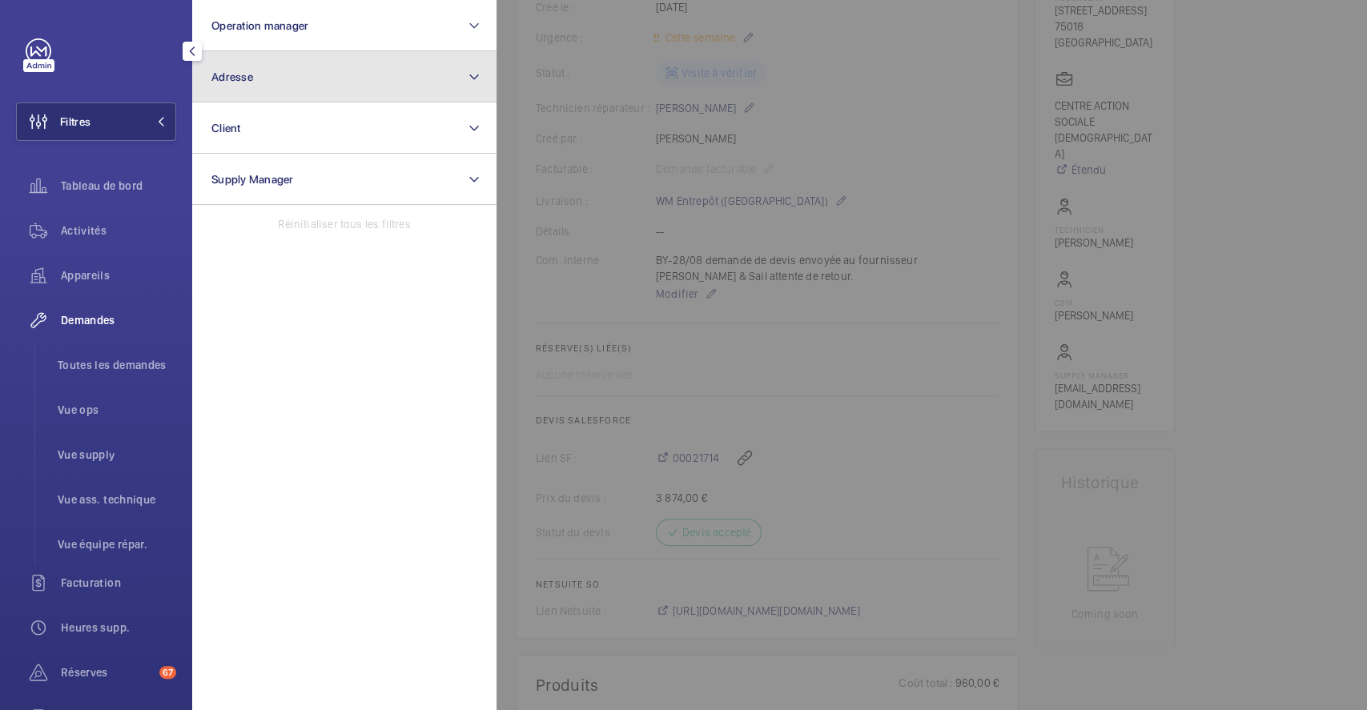
click at [315, 80] on button "Adresse" at bounding box center [344, 76] width 304 height 51
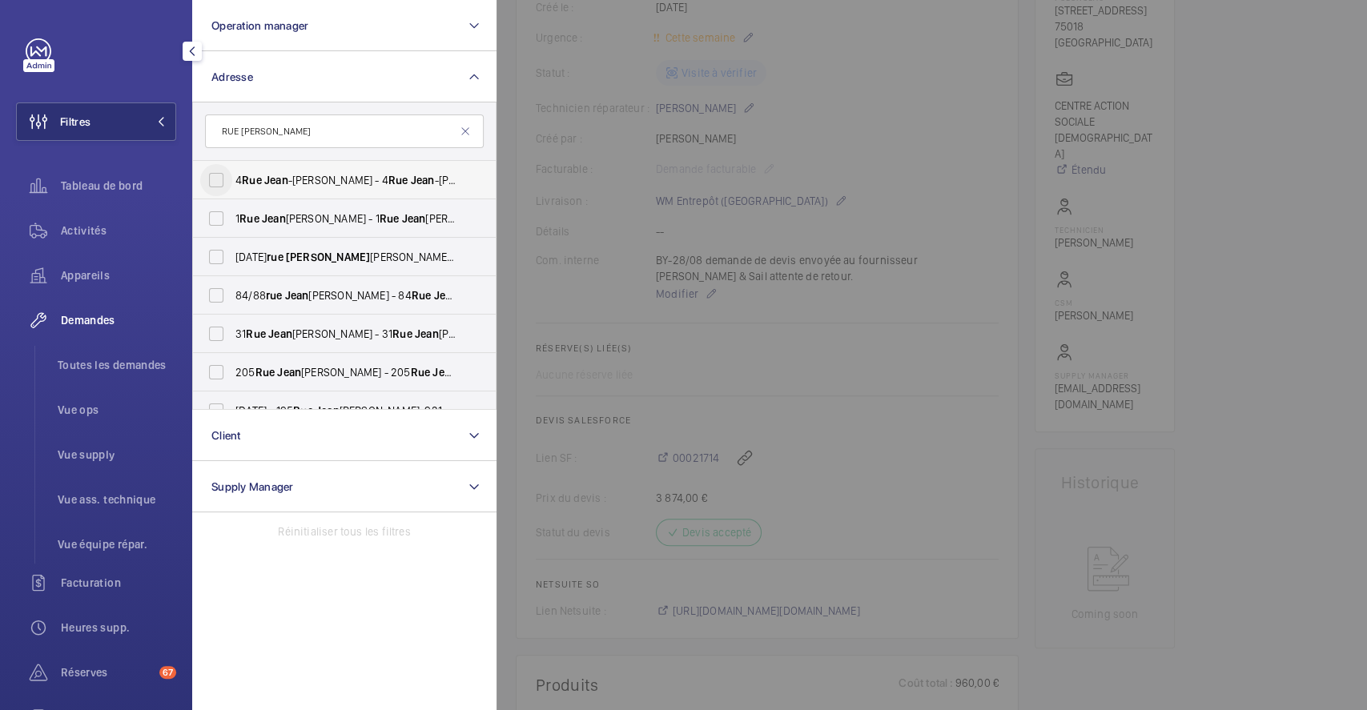
type input "RUE JEAN JACQUEQ"
click at [224, 175] on input "4 Rue Jean -Jacques Rousseau - 4 Rue Jean -Jacques Rousseau, 75001 PARIS, PARIS…" at bounding box center [216, 180] width 32 height 32
checkbox input "true"
click at [887, 197] on div at bounding box center [1180, 355] width 1367 height 710
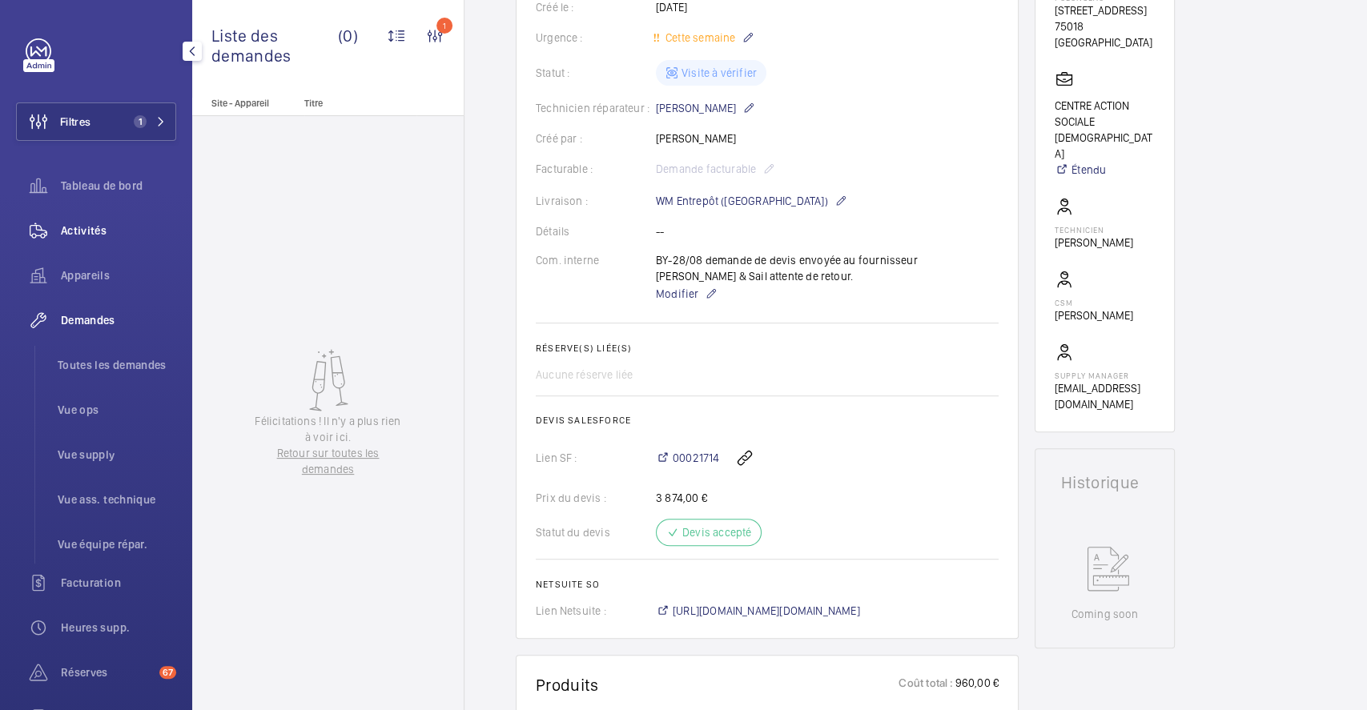
click at [86, 225] on span "Activités" at bounding box center [118, 231] width 115 height 16
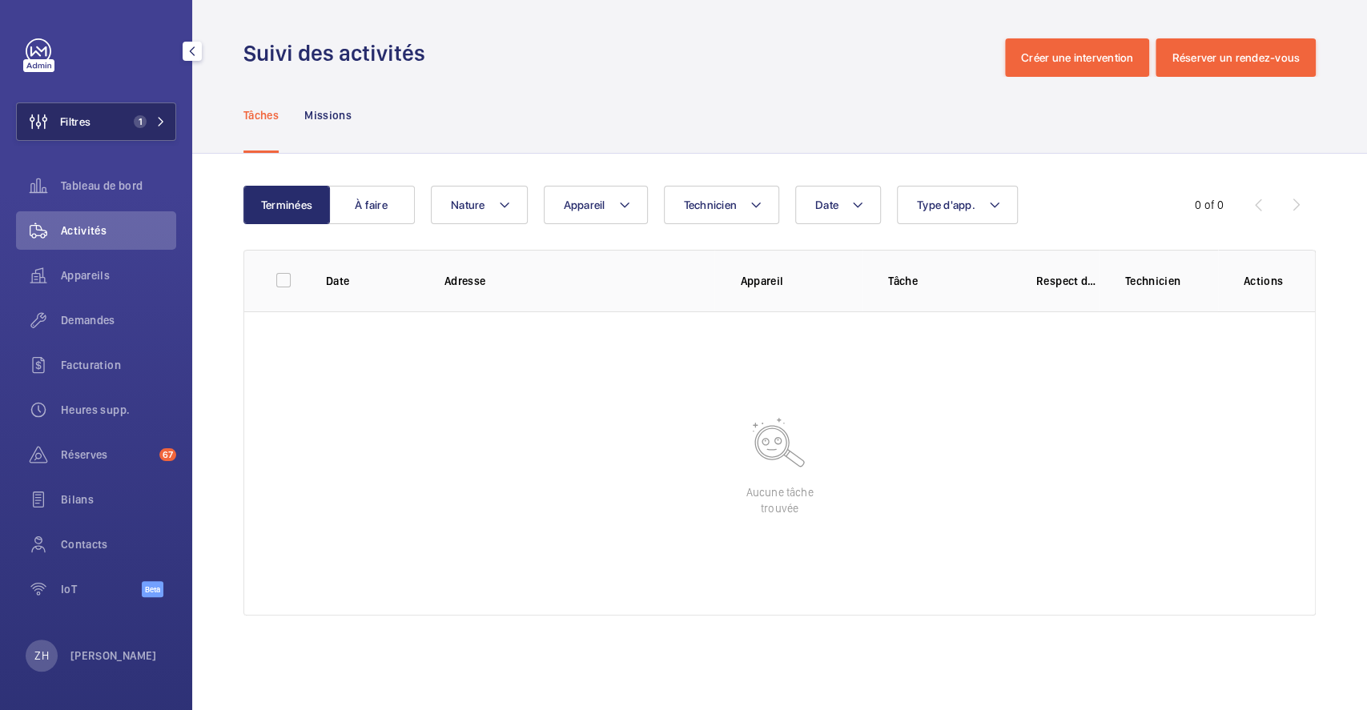
click at [89, 126] on span "Filtres" at bounding box center [75, 122] width 30 height 16
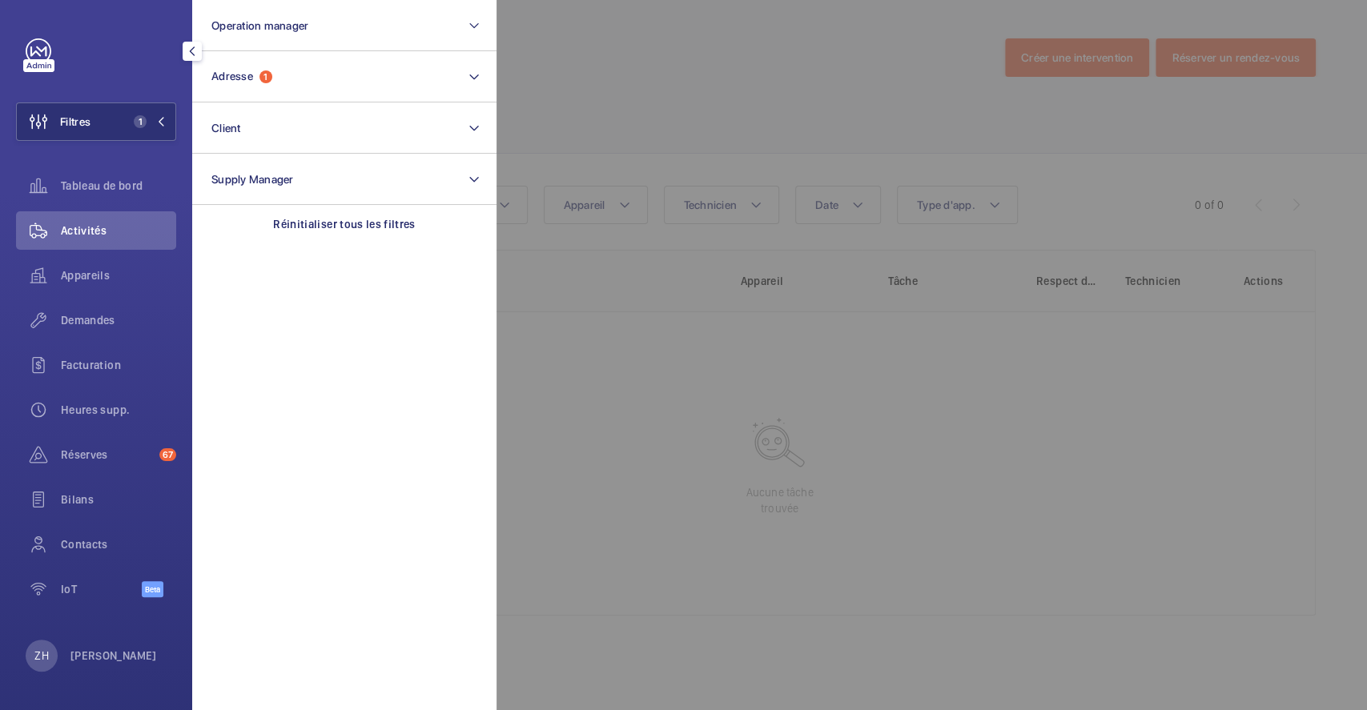
click at [666, 89] on div at bounding box center [1180, 355] width 1367 height 710
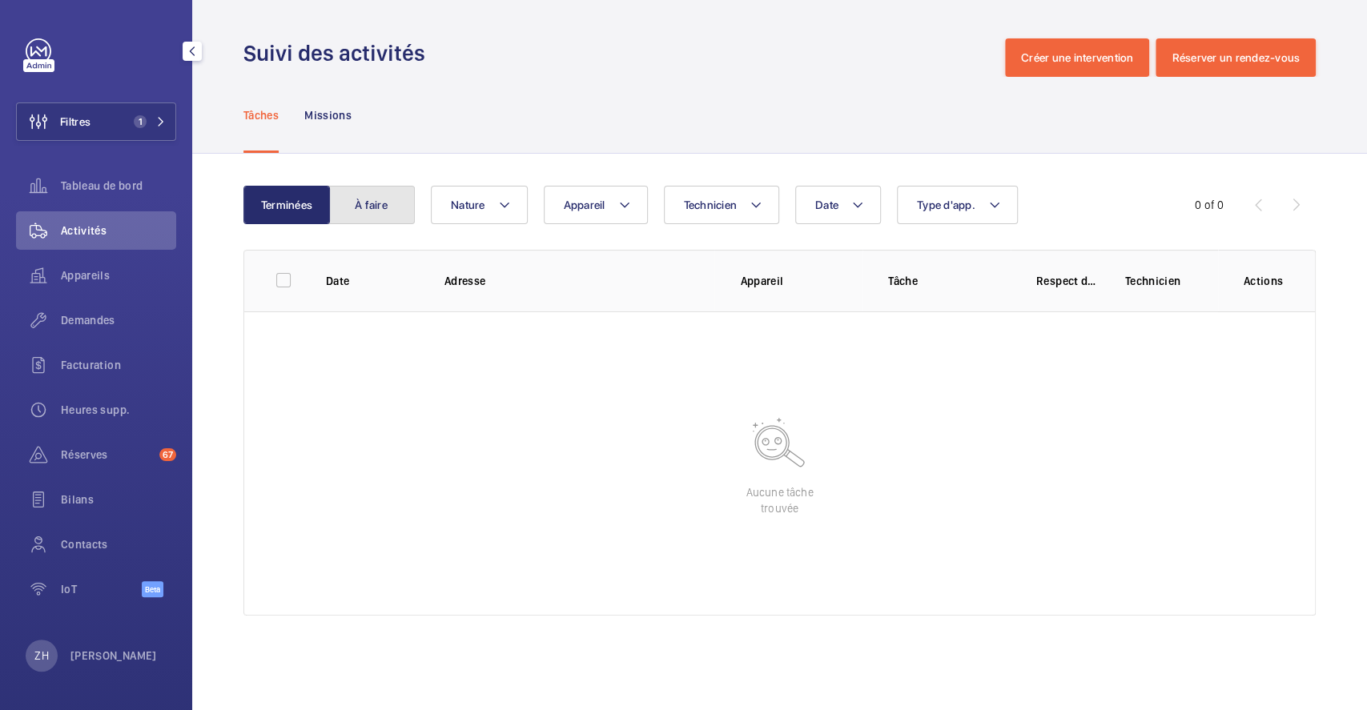
click at [381, 201] on button "À faire" at bounding box center [371, 205] width 86 height 38
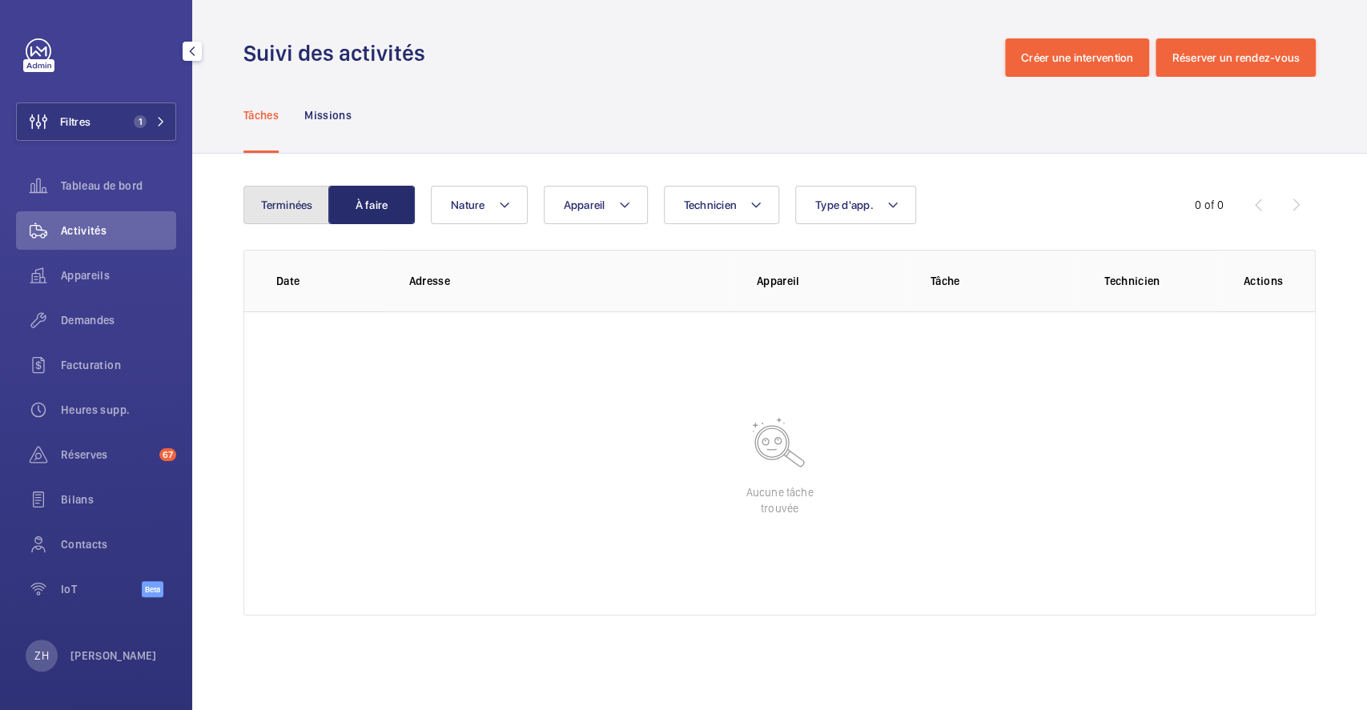
click at [243, 200] on button "Terminées" at bounding box center [286, 205] width 86 height 38
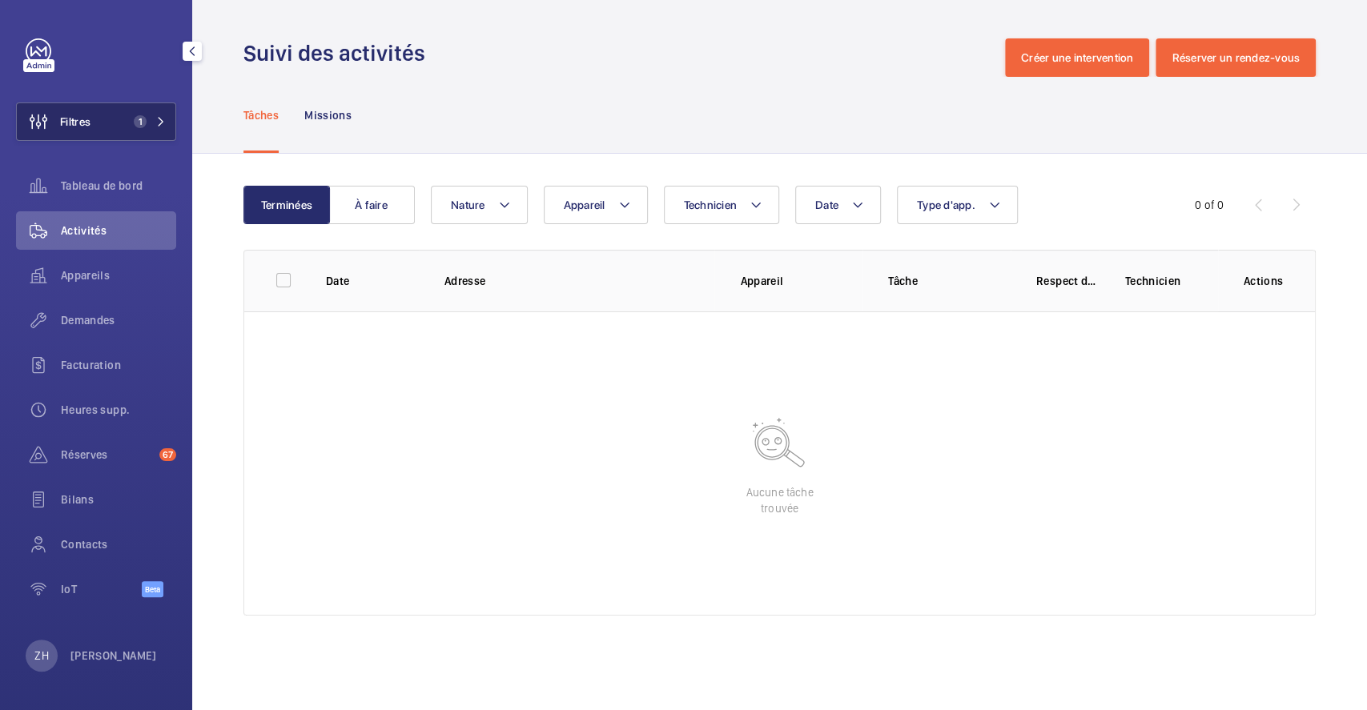
click at [128, 127] on span "1" at bounding box center [136, 121] width 19 height 13
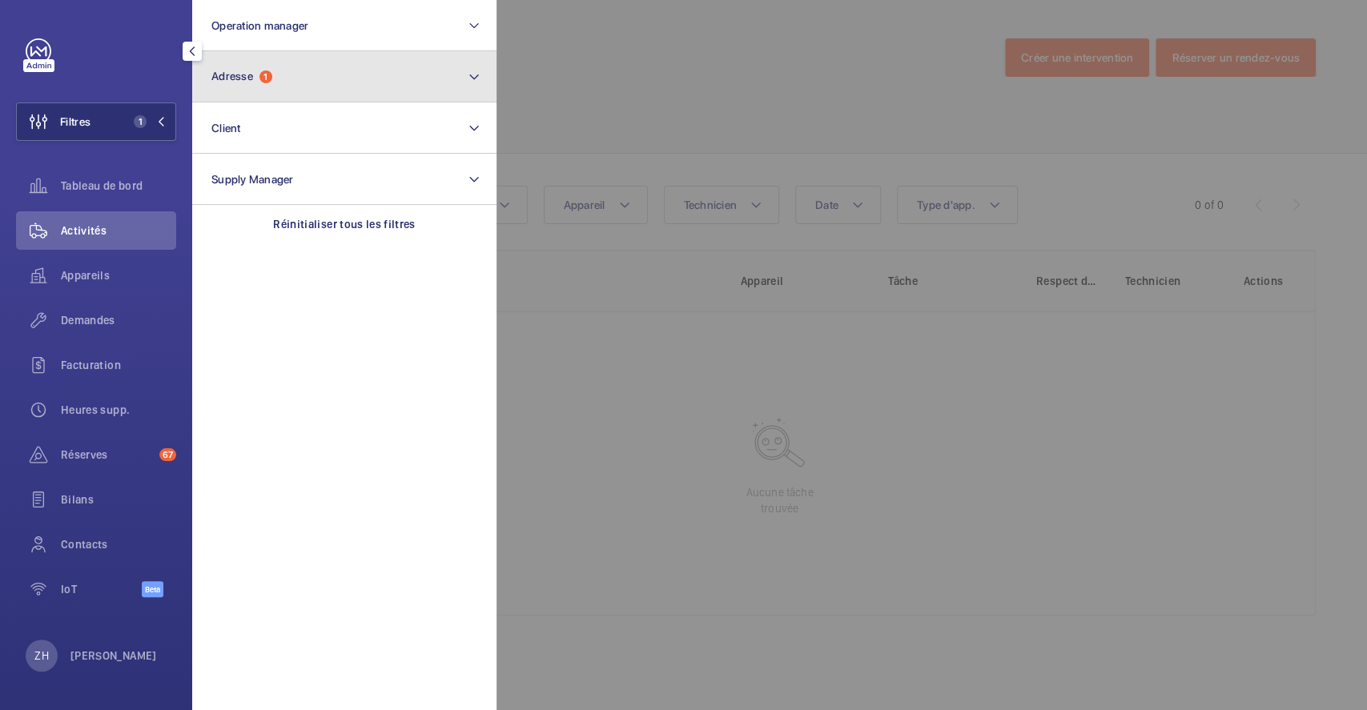
click at [314, 89] on button "Adresse 1" at bounding box center [344, 76] width 304 height 51
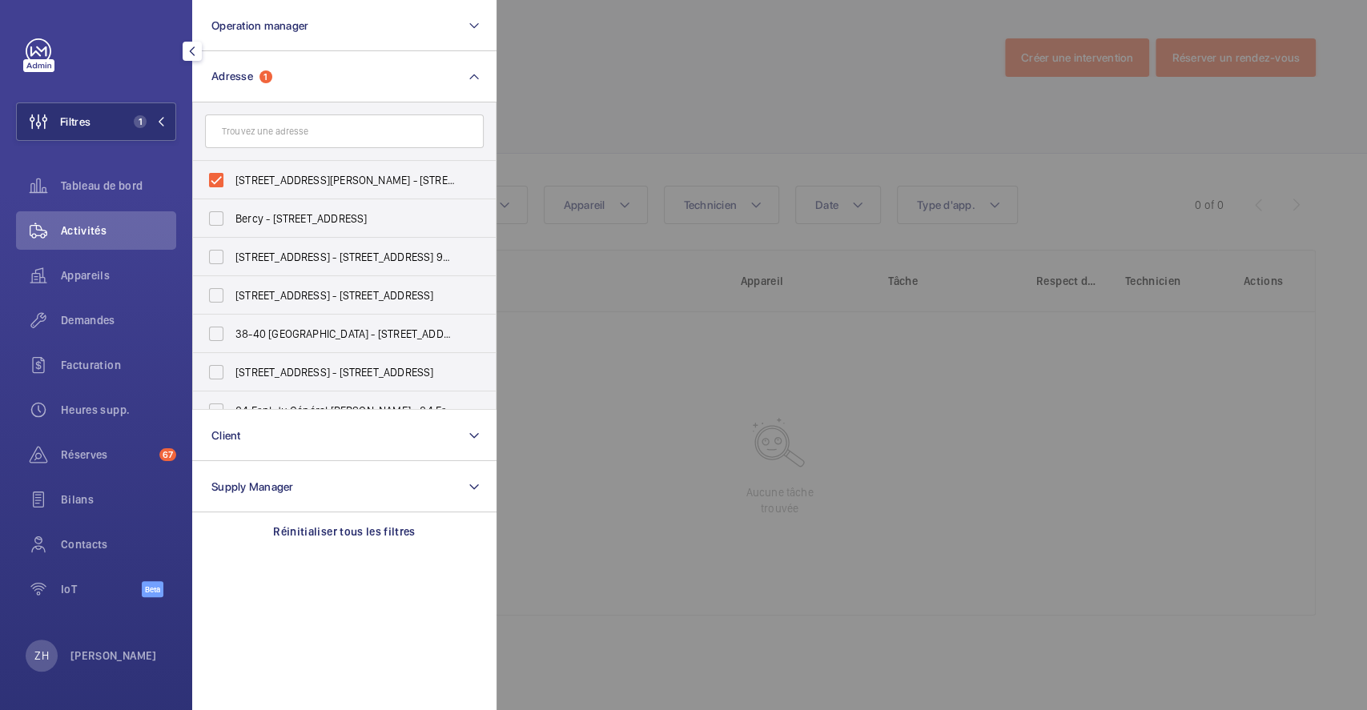
click at [336, 131] on input "text" at bounding box center [344, 132] width 279 height 34
click at [319, 525] on p "Réinitialiser tous les filtres" at bounding box center [344, 532] width 143 height 16
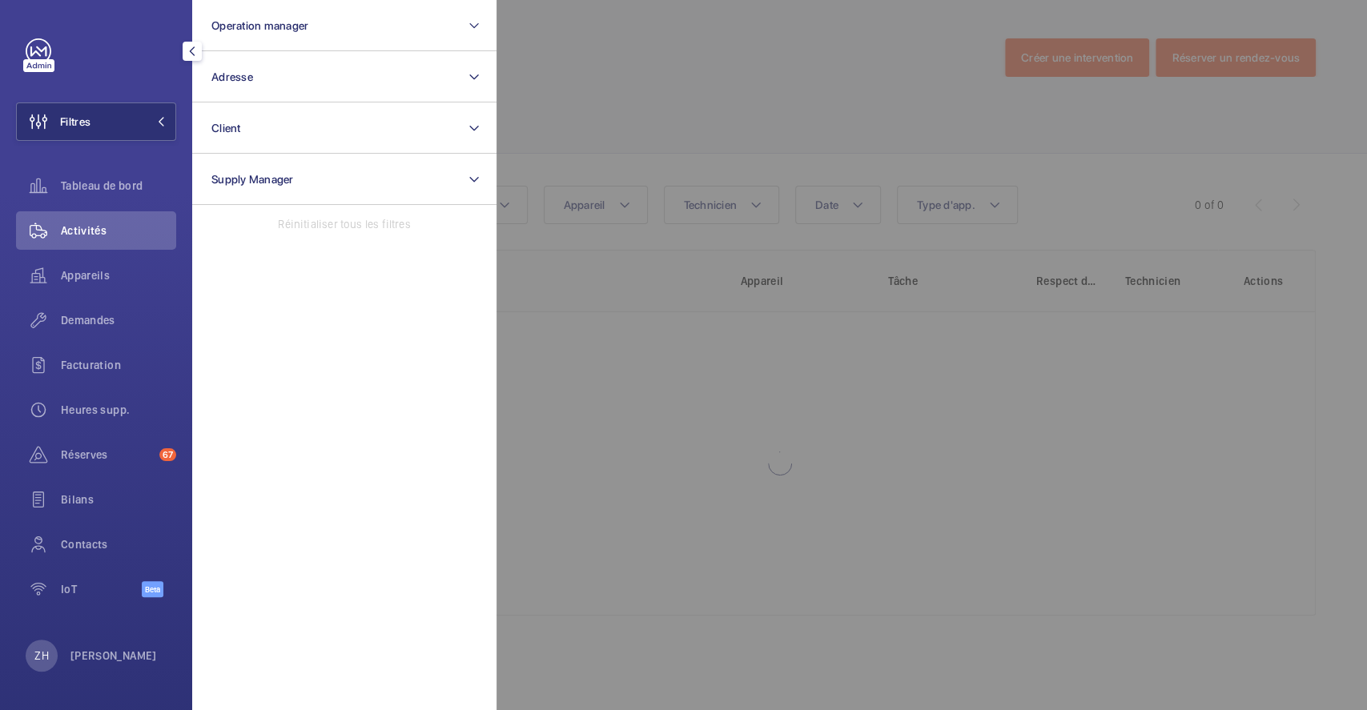
click at [90, 224] on span "Activités" at bounding box center [118, 231] width 115 height 16
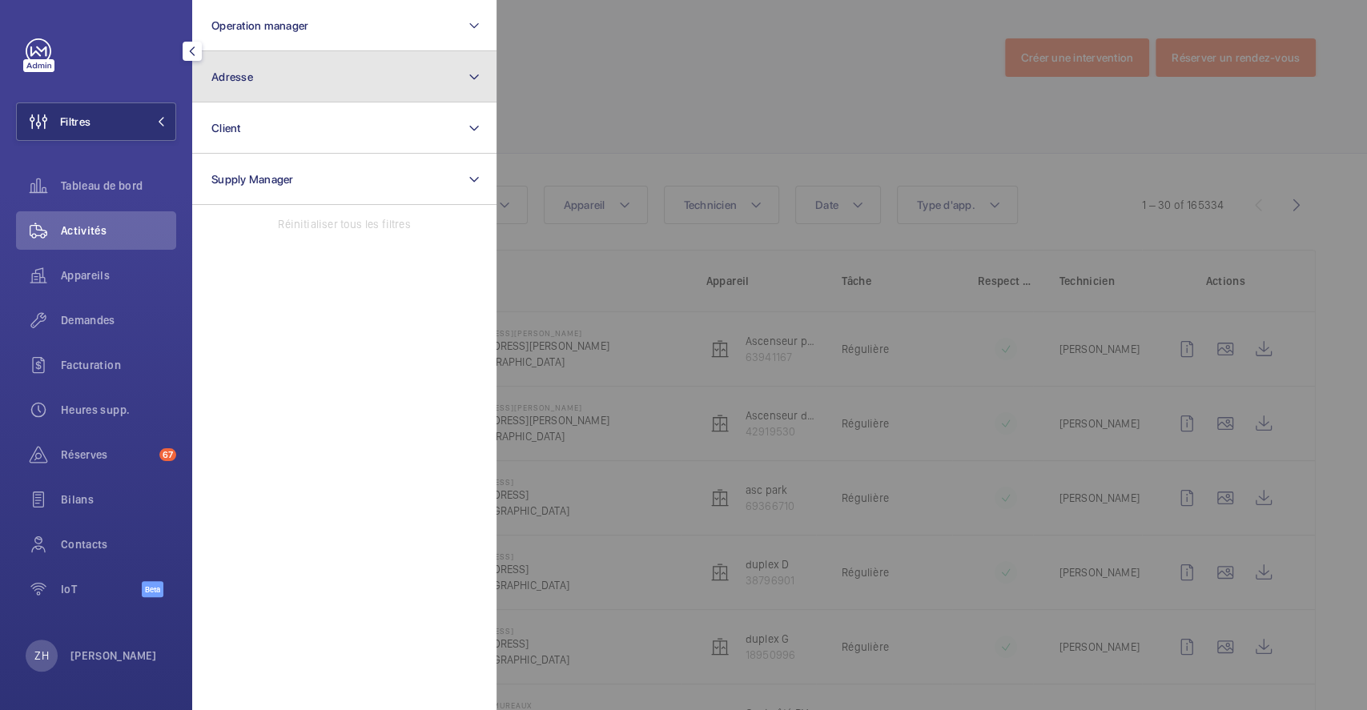
click at [295, 90] on button "Adresse" at bounding box center [344, 76] width 304 height 51
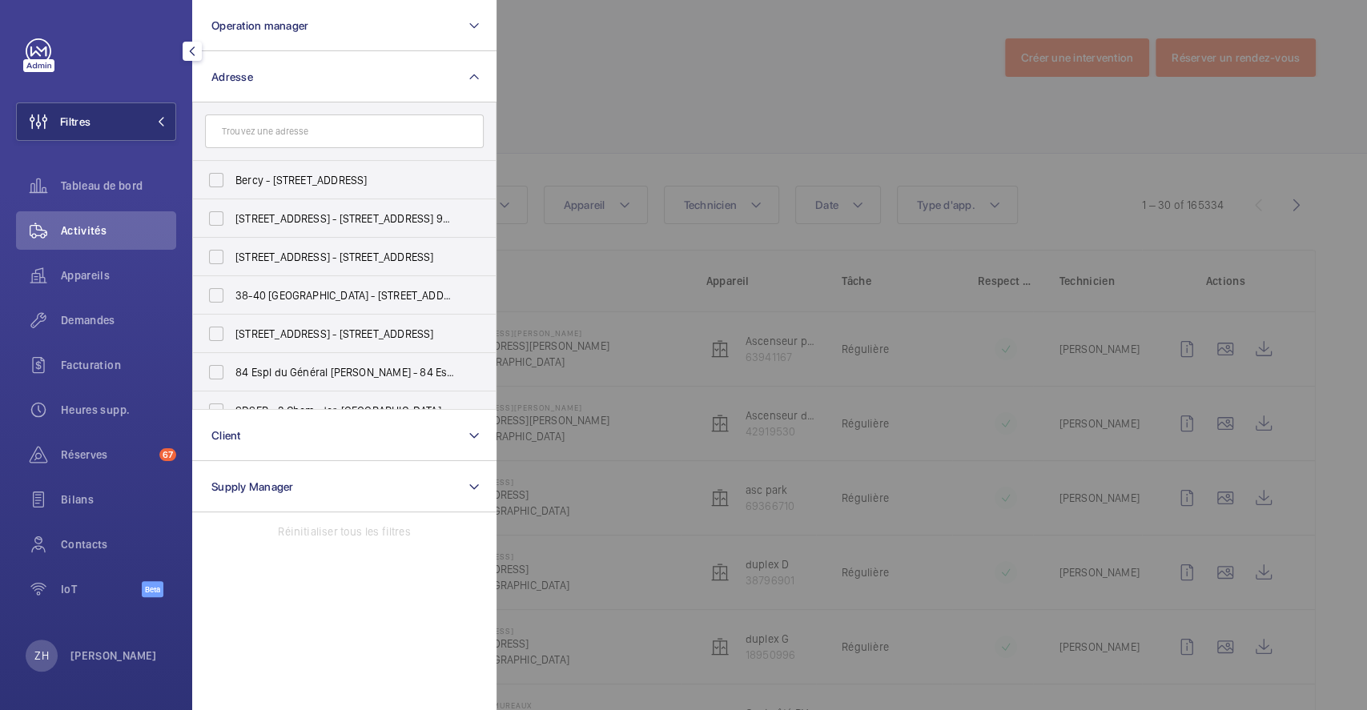
click at [297, 138] on input "text" at bounding box center [344, 132] width 279 height 34
type input "4 rue jean jacques"
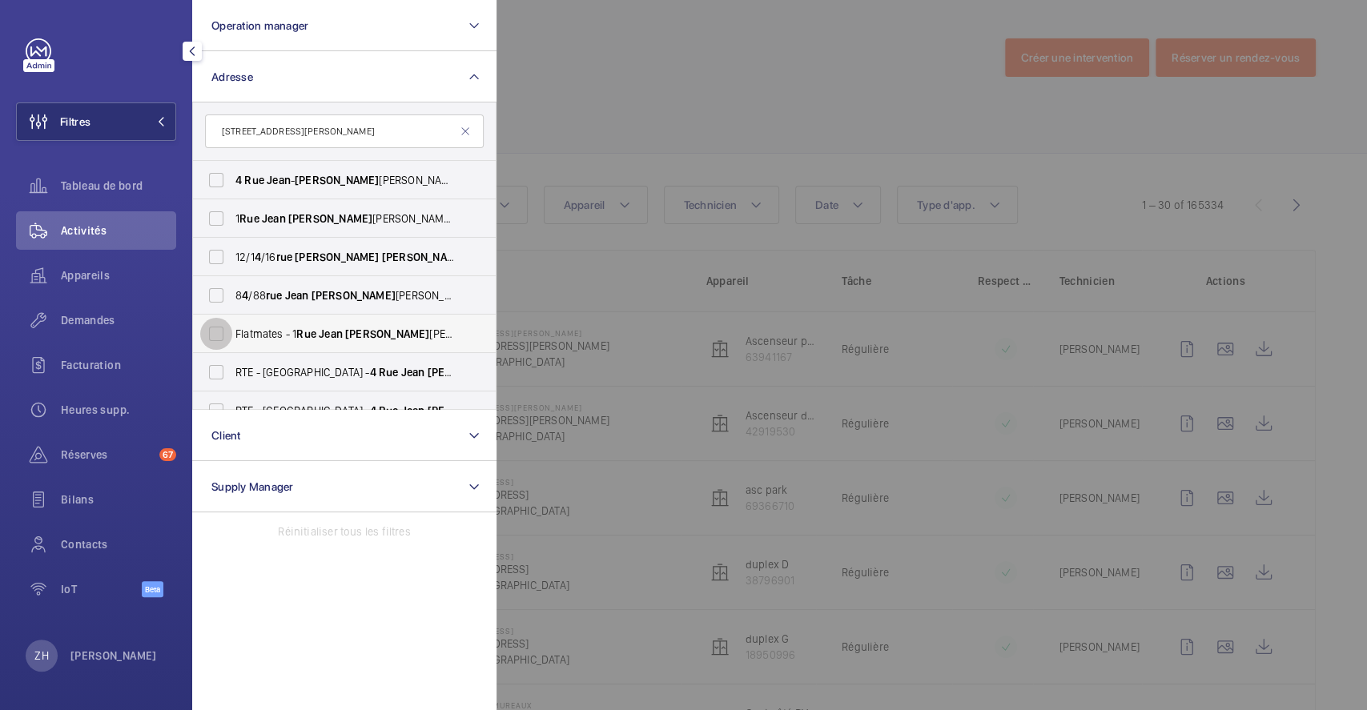
click at [218, 331] on input "Flatmates - 1 Rue Jean Jacques Rousseau, 9 4 200 IVRY-SUR-SEINE, IVRY-SUR-SEINE…" at bounding box center [216, 334] width 32 height 32
drag, startPoint x: 221, startPoint y: 332, endPoint x: 241, endPoint y: 309, distance: 30.1
click at [220, 332] on input "Flatmates - 1 Rue Jean Jacques Rousseau, 9 4 200 IVRY-SUR-SEINE, IVRY-SUR-SEINE…" at bounding box center [216, 334] width 32 height 32
checkbox input "false"
click at [222, 368] on input "RTE - ROMAINVILLE - 4 Rue Jean Jacques Rousseau, ROMAINVILLE 93230" at bounding box center [216, 372] width 32 height 32
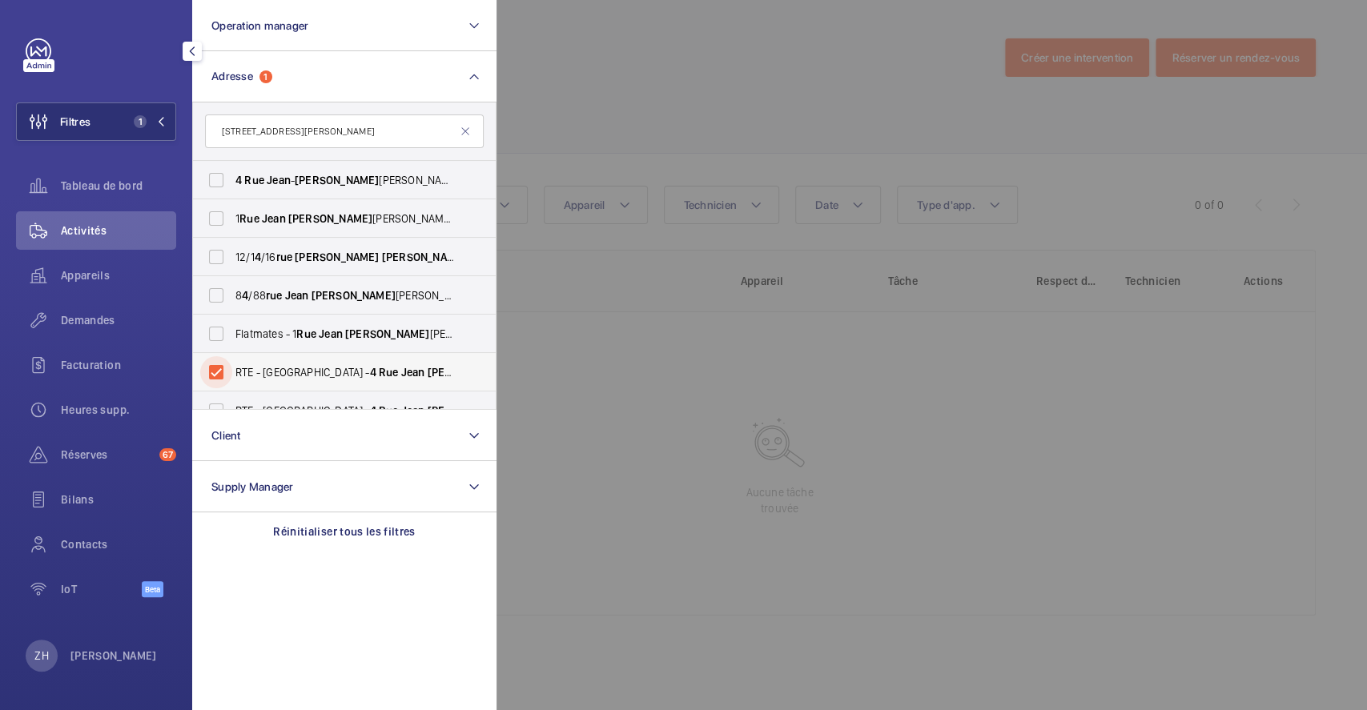
click at [222, 368] on input "RTE - ROMAINVILLE - 4 Rue Jean Jacques Rousseau, ROMAINVILLE 93230" at bounding box center [216, 372] width 32 height 32
checkbox input "false"
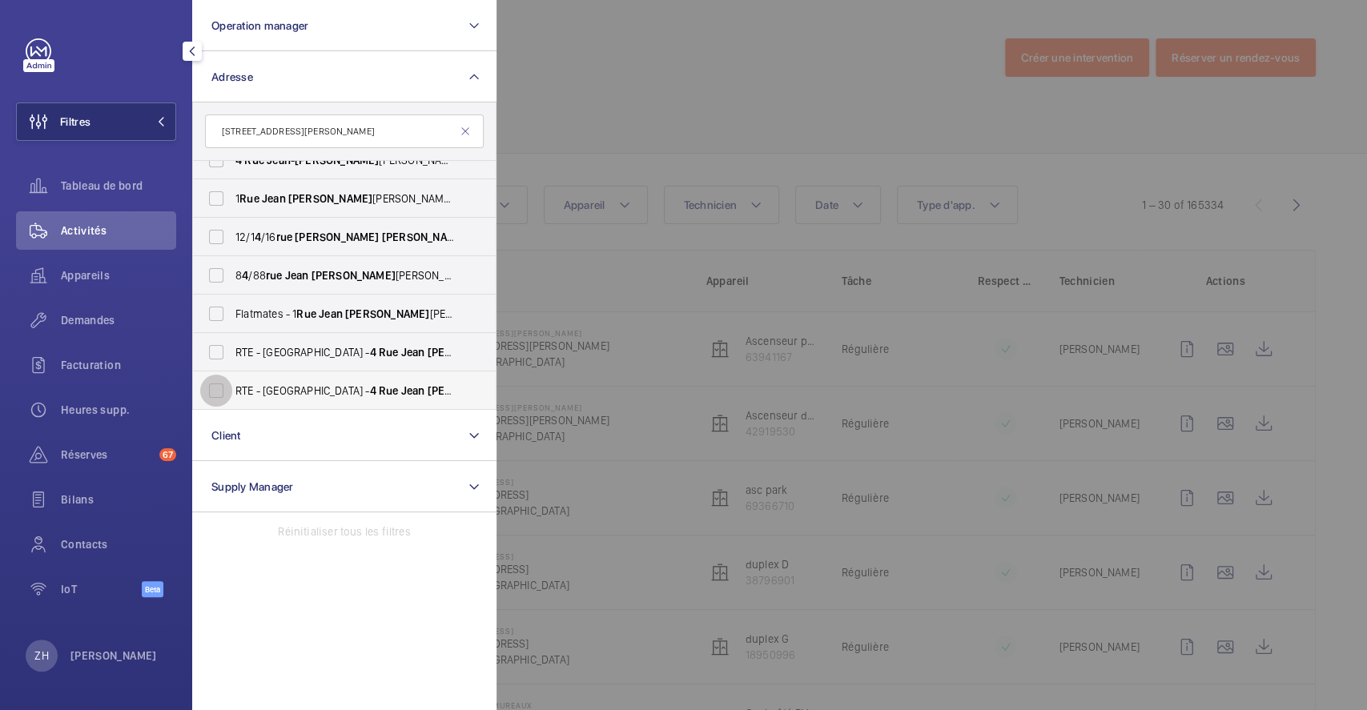
click at [214, 392] on input "RTE - ROMAINVILLE - 4 Rue Jean Jacques Rousseau, ROMAINVILLE 93230" at bounding box center [216, 391] width 32 height 32
checkbox input "true"
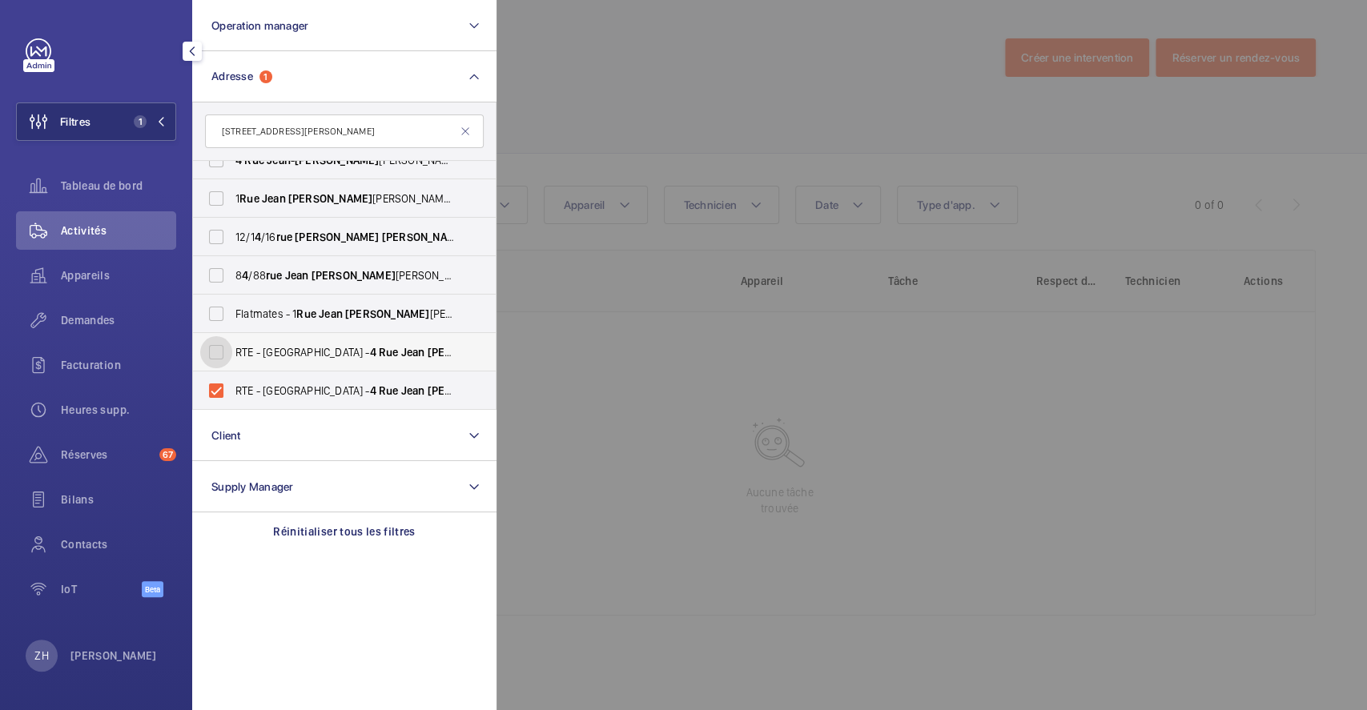
click at [210, 356] on input "RTE - ROMAINVILLE - 4 Rue Jean Jacques Rousseau, ROMAINVILLE 93230" at bounding box center [216, 352] width 32 height 32
checkbox input "true"
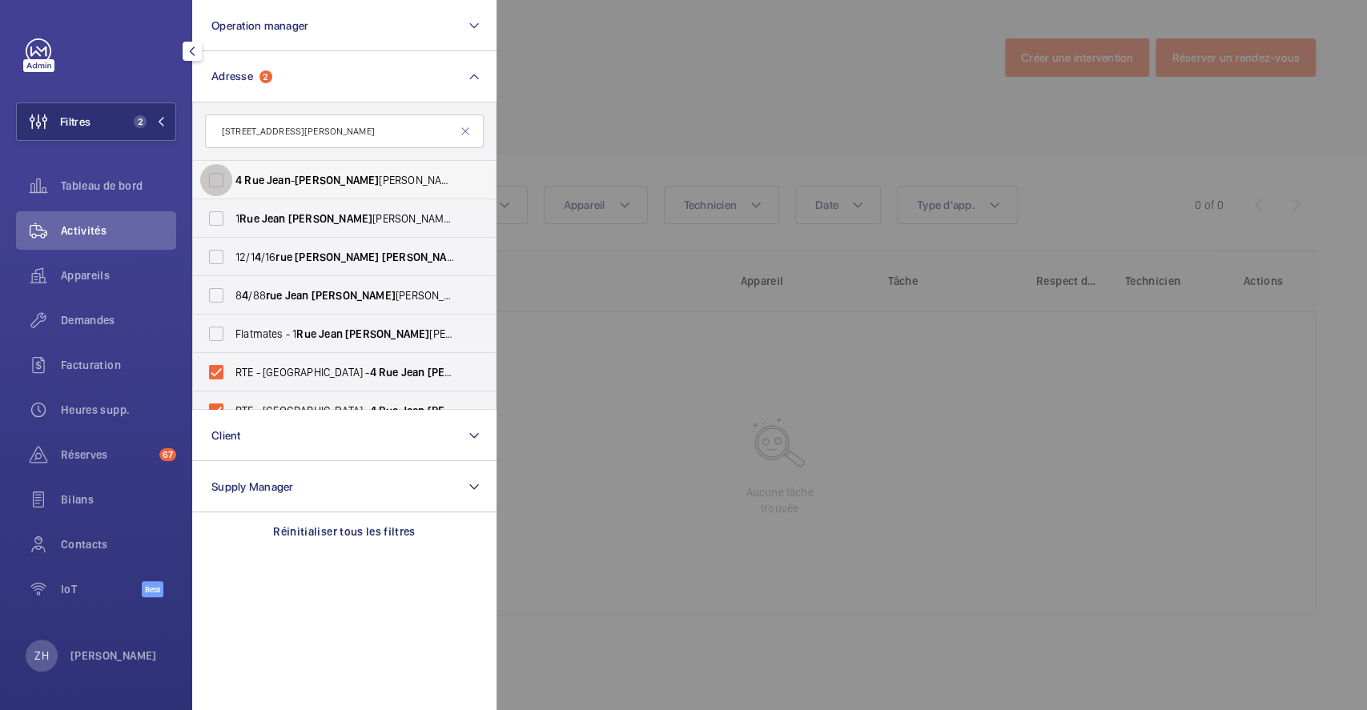
click at [224, 177] on input "4 Rue Jean - Jacques Rousseau - 4 Rue Jean - Jacques Rousseau, 75001 PARIS, PAR…" at bounding box center [216, 180] width 32 height 32
checkbox input "false"
click at [219, 360] on input "RTE - ROMAINVILLE - 4 Rue Jean Jacques Rousseau, ROMAINVILLE 93230" at bounding box center [216, 372] width 32 height 32
checkbox input "false"
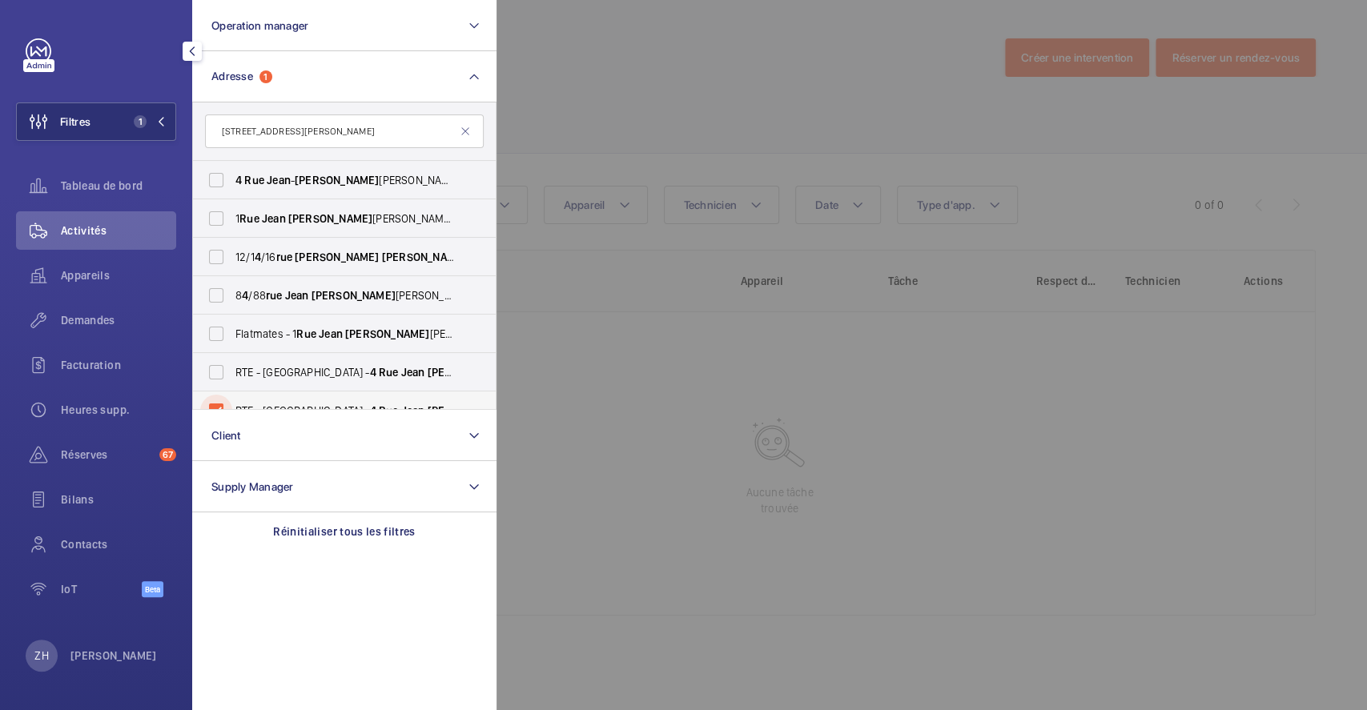
click at [217, 397] on input "RTE - ROMAINVILLE - 4 Rue Jean Jacques Rousseau, ROMAINVILLE 93230" at bounding box center [216, 411] width 32 height 32
checkbox input "false"
click at [218, 175] on input "4 Rue Jean - Jacques Rousseau - 4 Rue Jean - Jacques Rousseau, 75001 PARIS, PAR…" at bounding box center [216, 180] width 32 height 32
checkbox input "true"
click at [661, 99] on div at bounding box center [1180, 355] width 1367 height 710
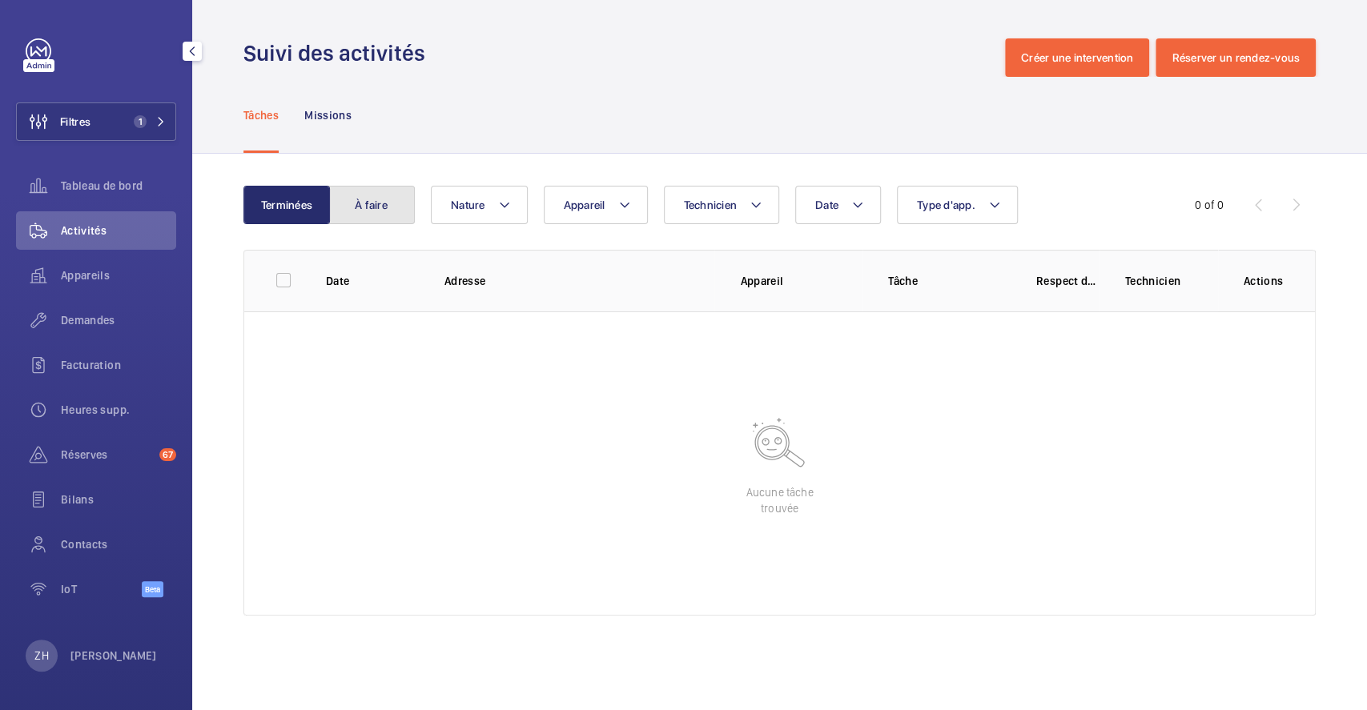
click at [380, 203] on button "À faire" at bounding box center [371, 205] width 86 height 38
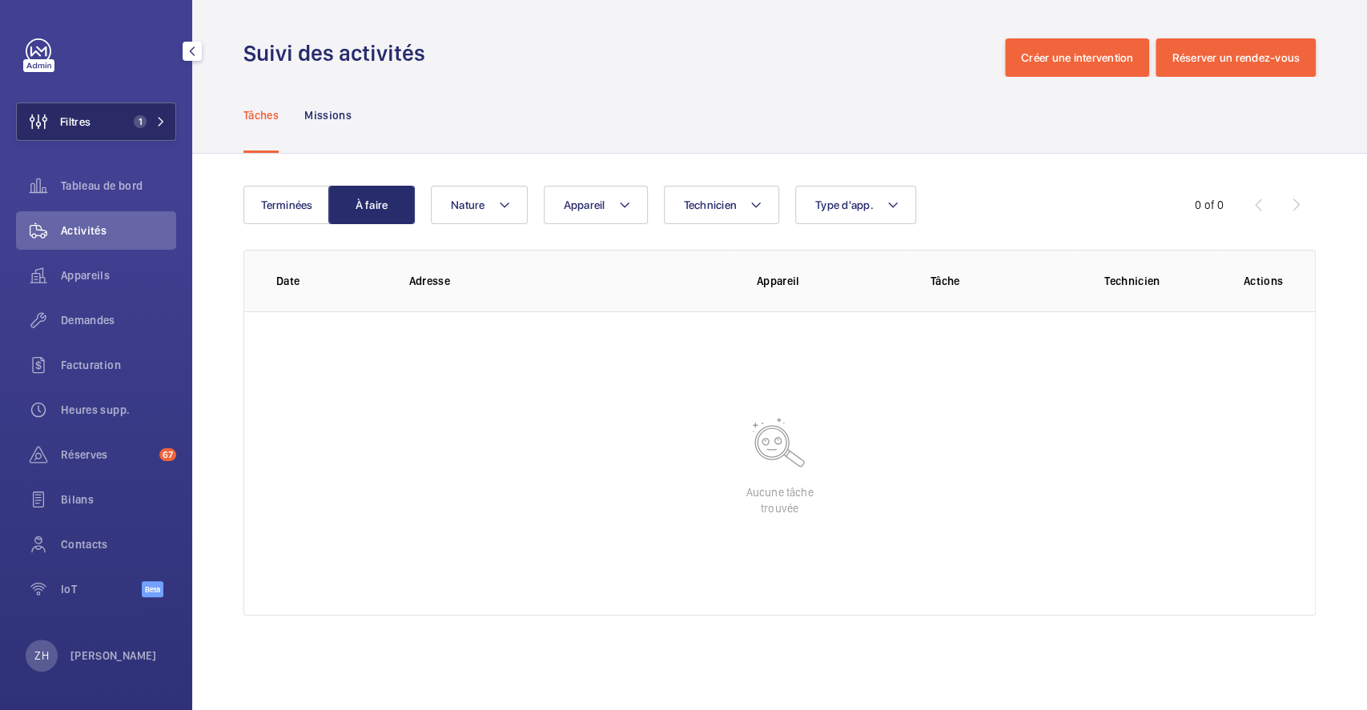
click at [108, 122] on button "Filtres 1" at bounding box center [96, 122] width 160 height 38
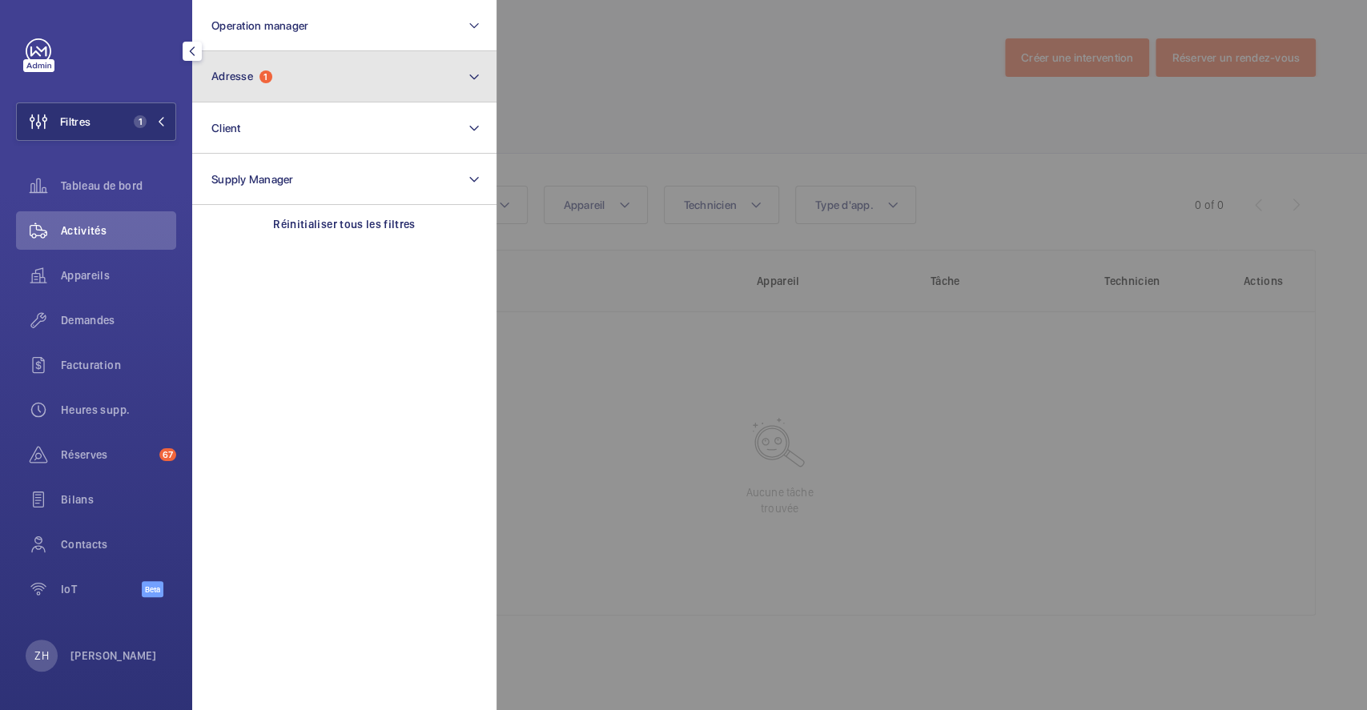
click at [286, 90] on button "Adresse 1" at bounding box center [344, 76] width 304 height 51
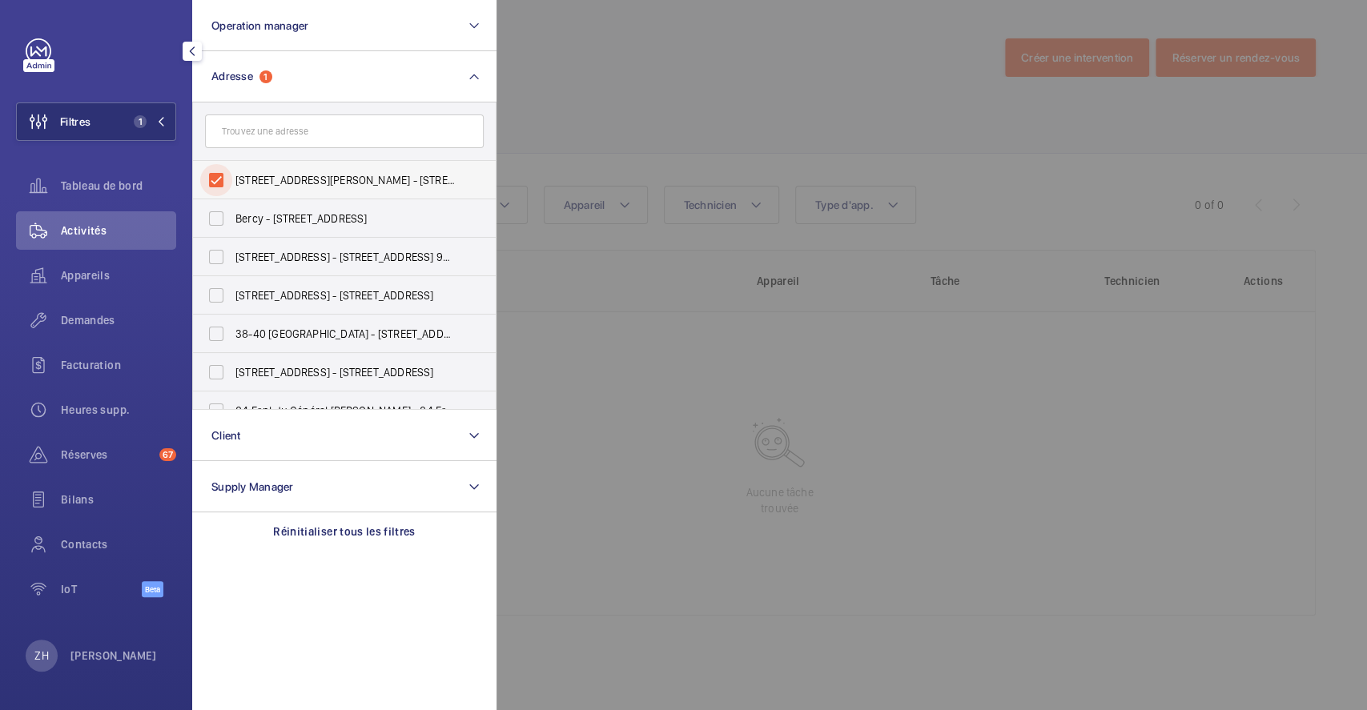
click at [222, 177] on input "4 Rue Jean-Jacques Rousseau - 4 Rue Jean-Jacques Rousseau, 75001 PARIS, PARIS 7…" at bounding box center [216, 180] width 32 height 32
checkbox input "false"
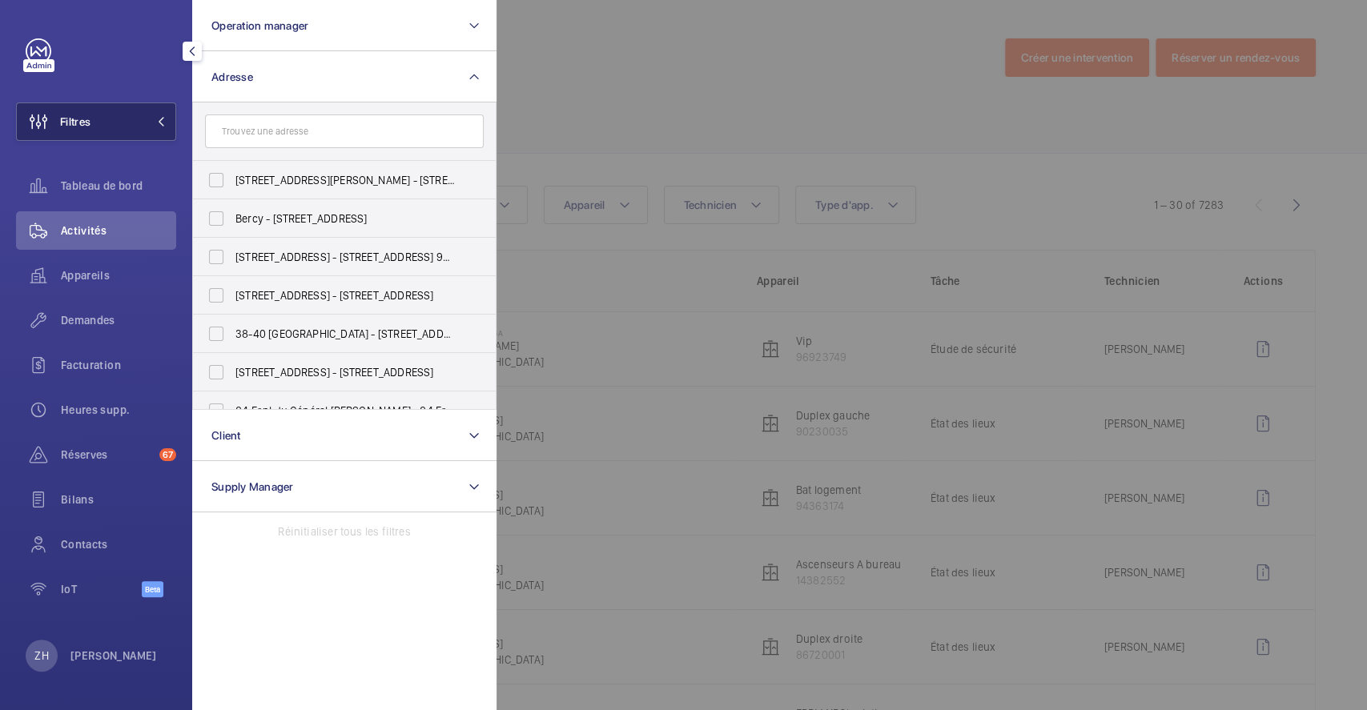
click at [106, 119] on button "Filtres" at bounding box center [96, 122] width 160 height 38
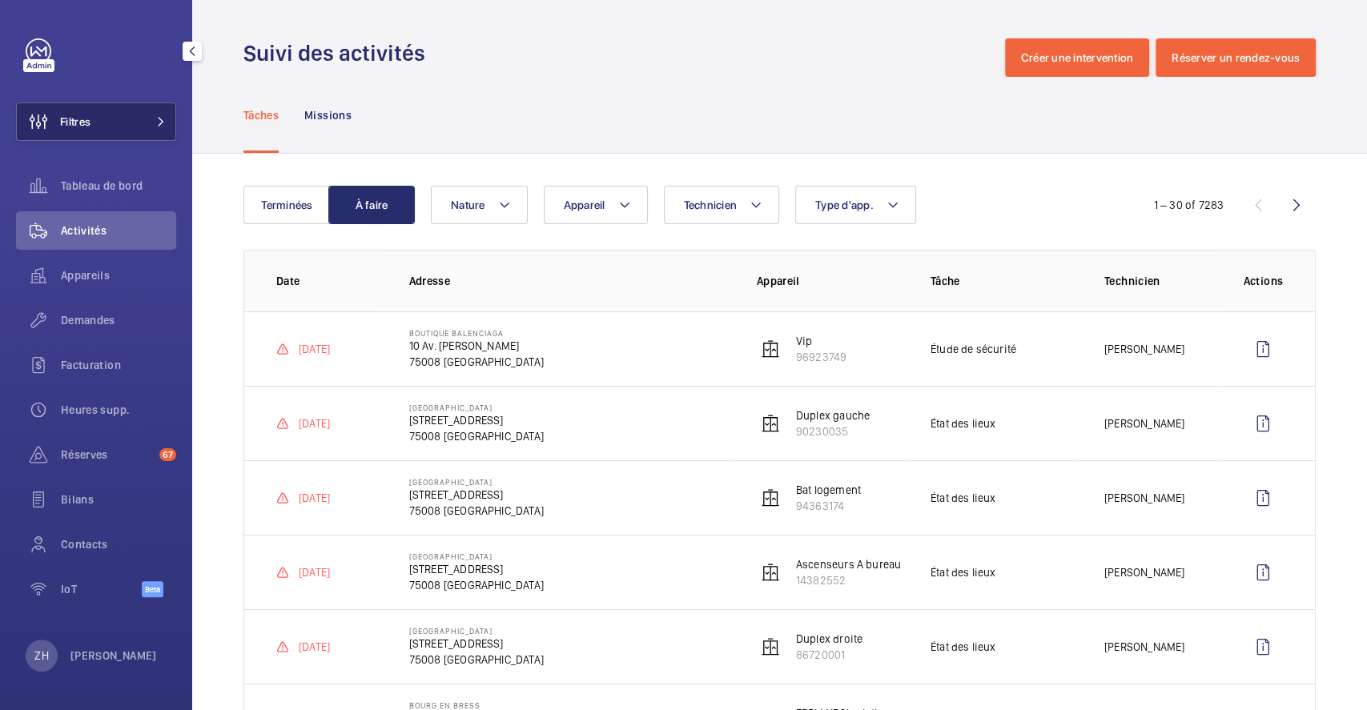
click at [127, 123] on button "Filtres" at bounding box center [96, 122] width 160 height 38
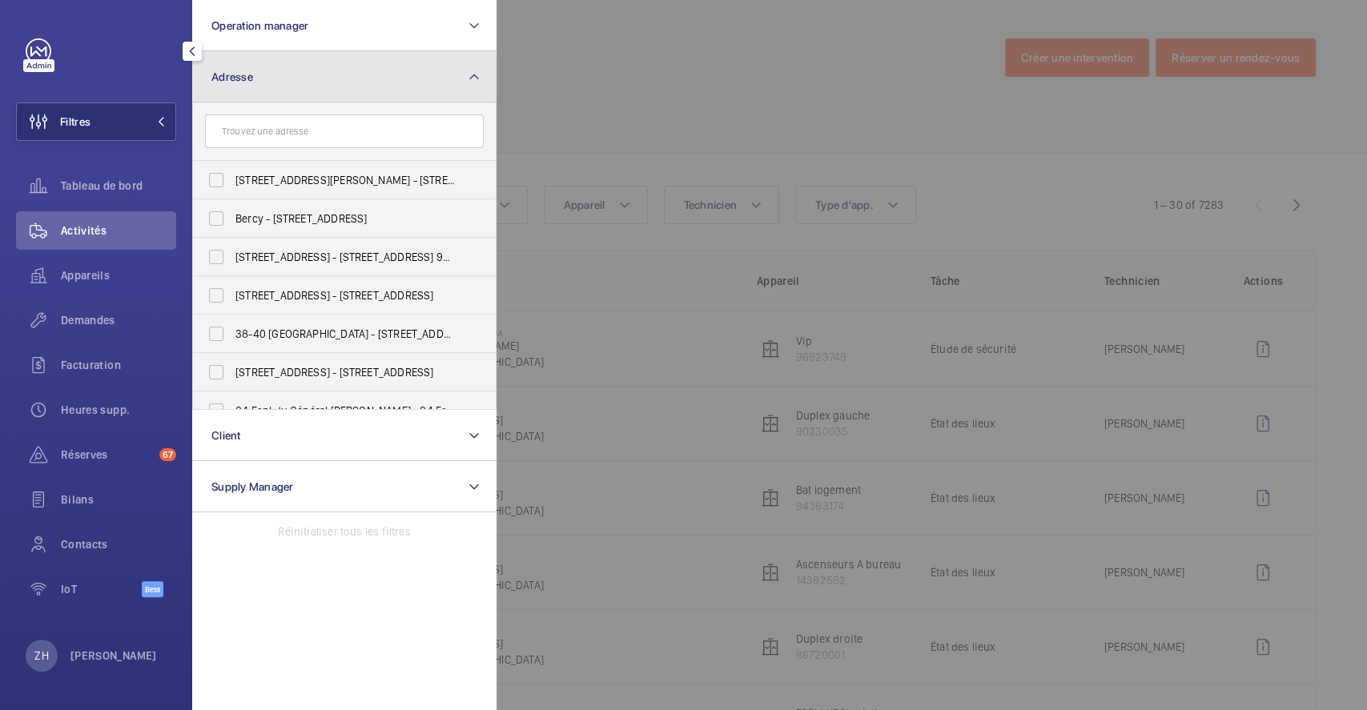
click at [247, 77] on span "Adresse" at bounding box center [232, 76] width 42 height 13
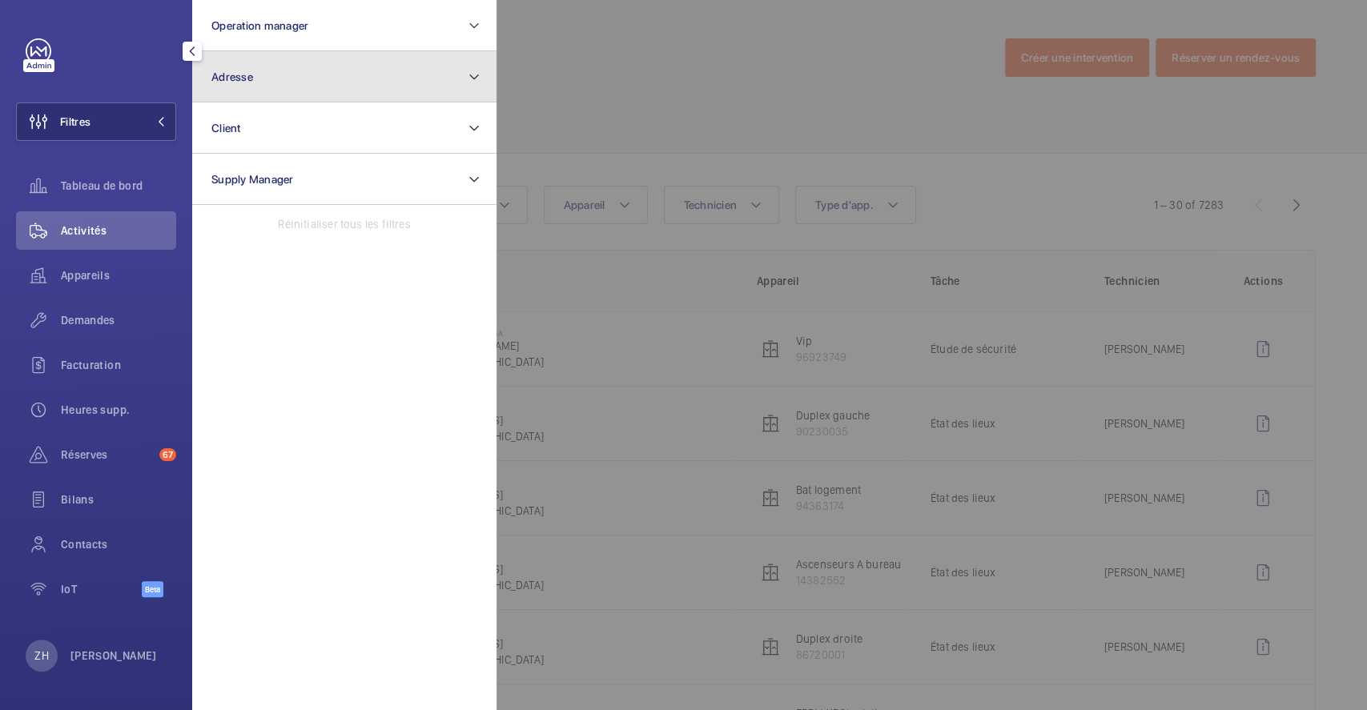
click at [280, 93] on button "Adresse" at bounding box center [344, 76] width 304 height 51
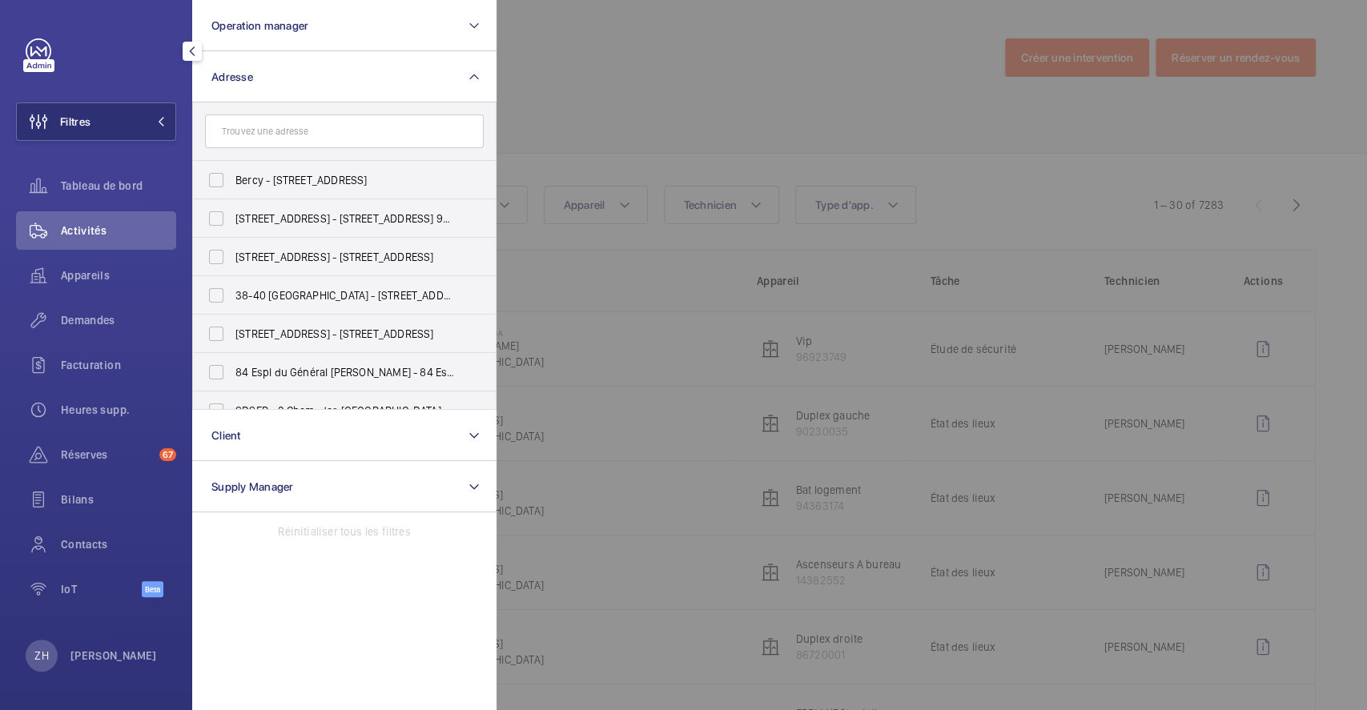
click at [285, 131] on input "text" at bounding box center [344, 132] width 279 height 34
type input "4 rue jean jacques"
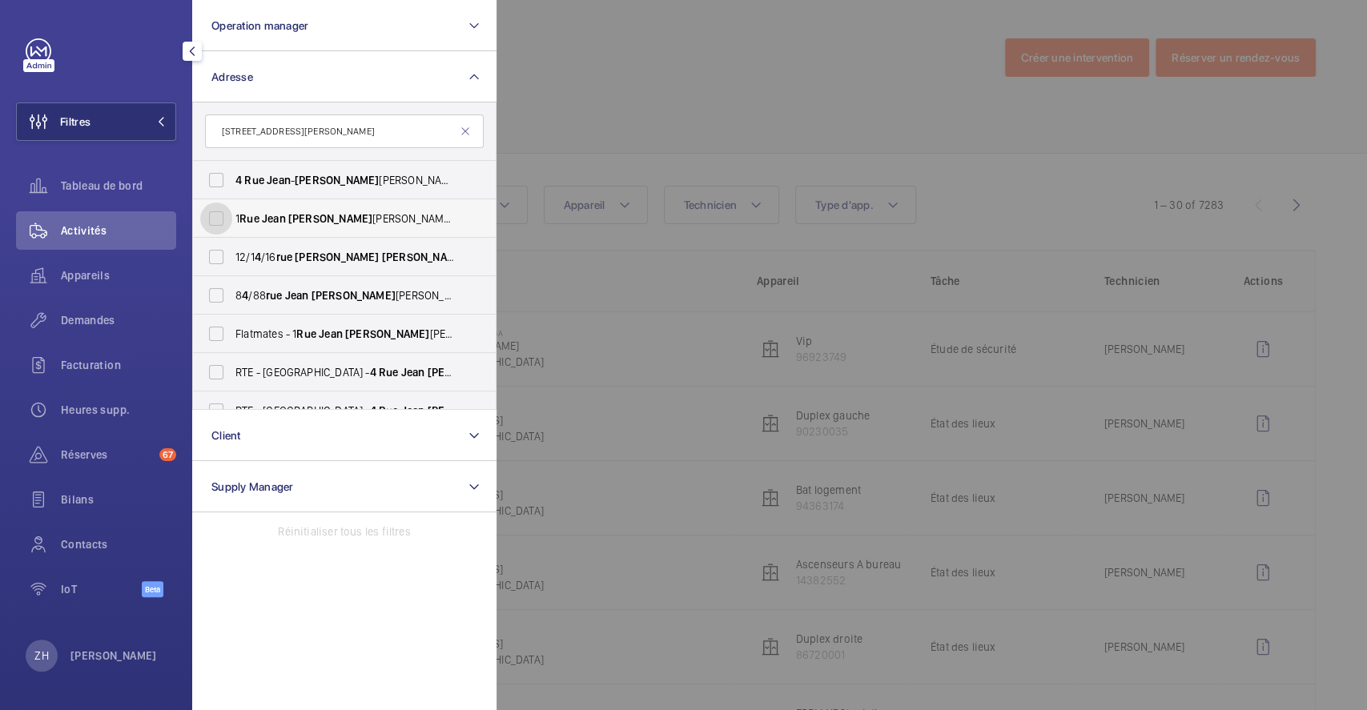
click at [215, 223] on input "1 Rue Jean Jacques Rousseau - 1 Rue Jean Jacques Rousseau, 9 4 200 IVRY SUR SEI…" at bounding box center [216, 219] width 32 height 32
checkbox input "false"
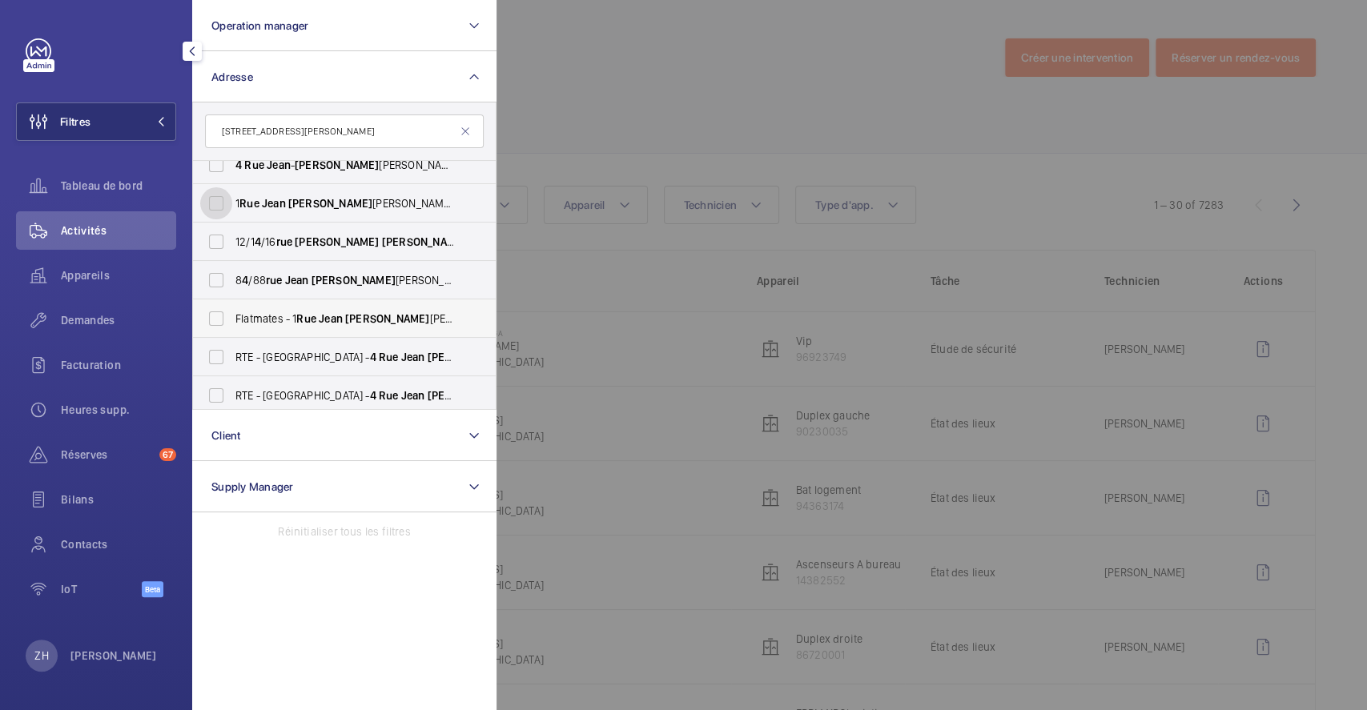
scroll to position [20, 0]
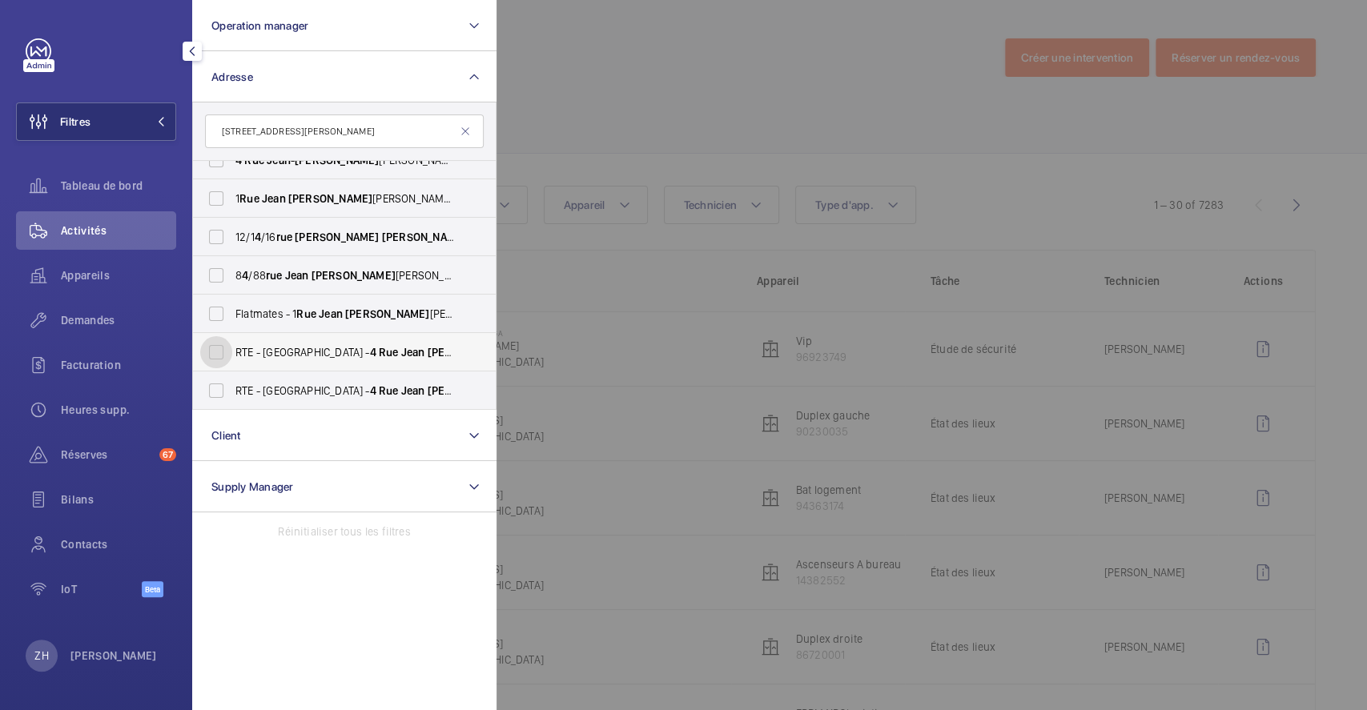
click at [221, 343] on input "RTE - ROMAINVILLE - 4 Rue Jean Jacques Rousseau, ROMAINVILLE 93230" at bounding box center [216, 352] width 32 height 32
checkbox input "true"
click at [619, 92] on div at bounding box center [1180, 355] width 1367 height 710
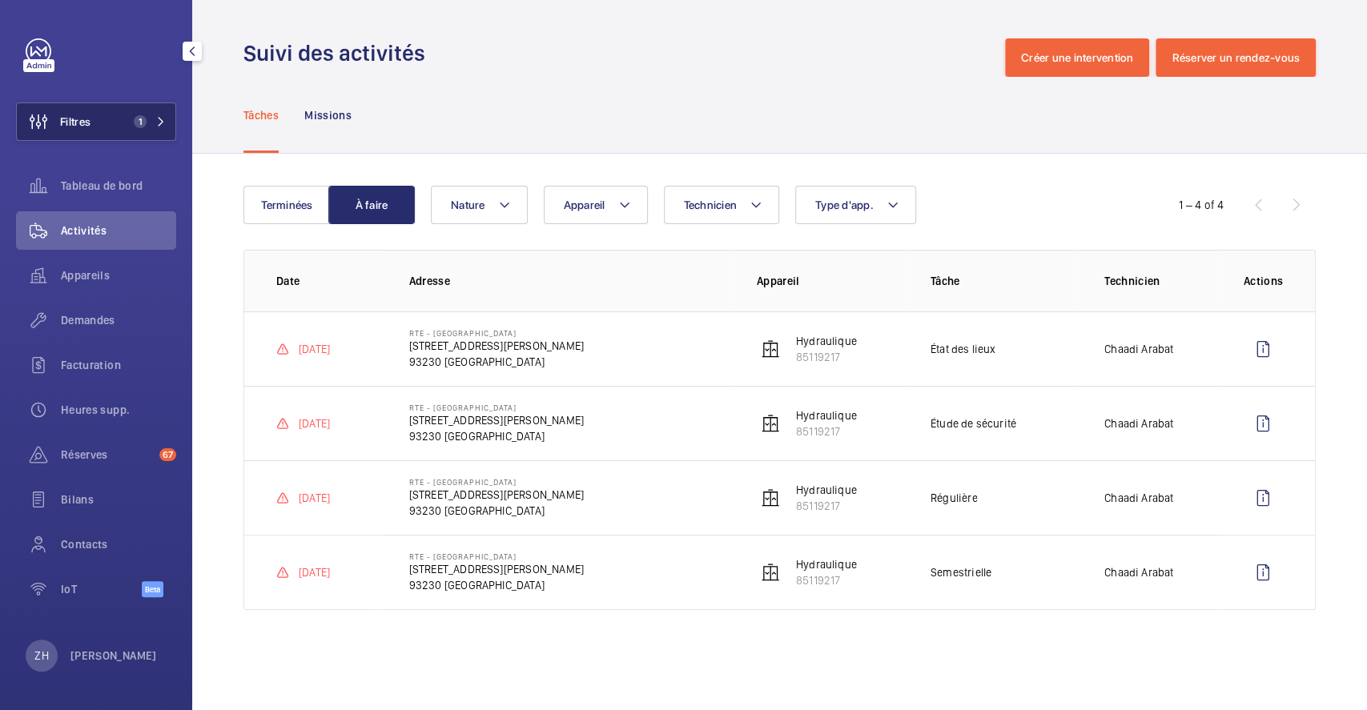
click at [96, 115] on button "Filtres 1" at bounding box center [96, 122] width 160 height 38
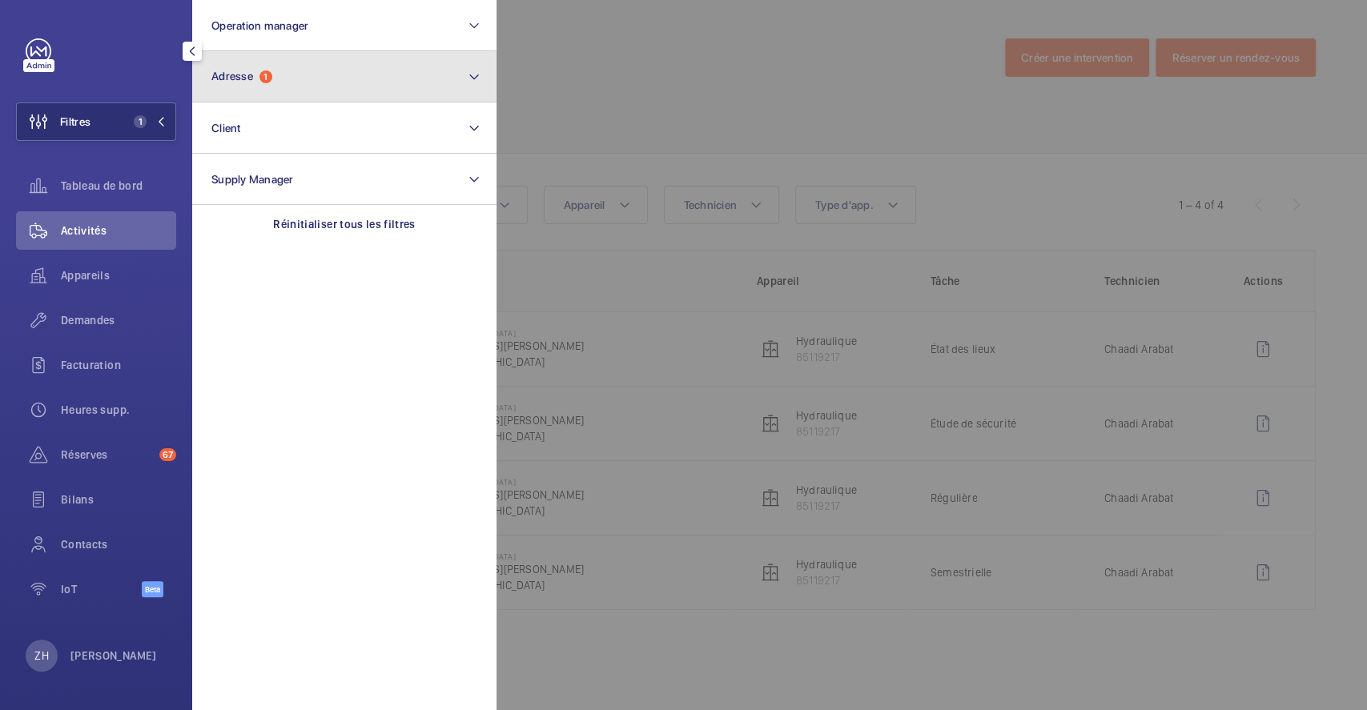
click at [391, 82] on button "Adresse 1" at bounding box center [344, 76] width 304 height 51
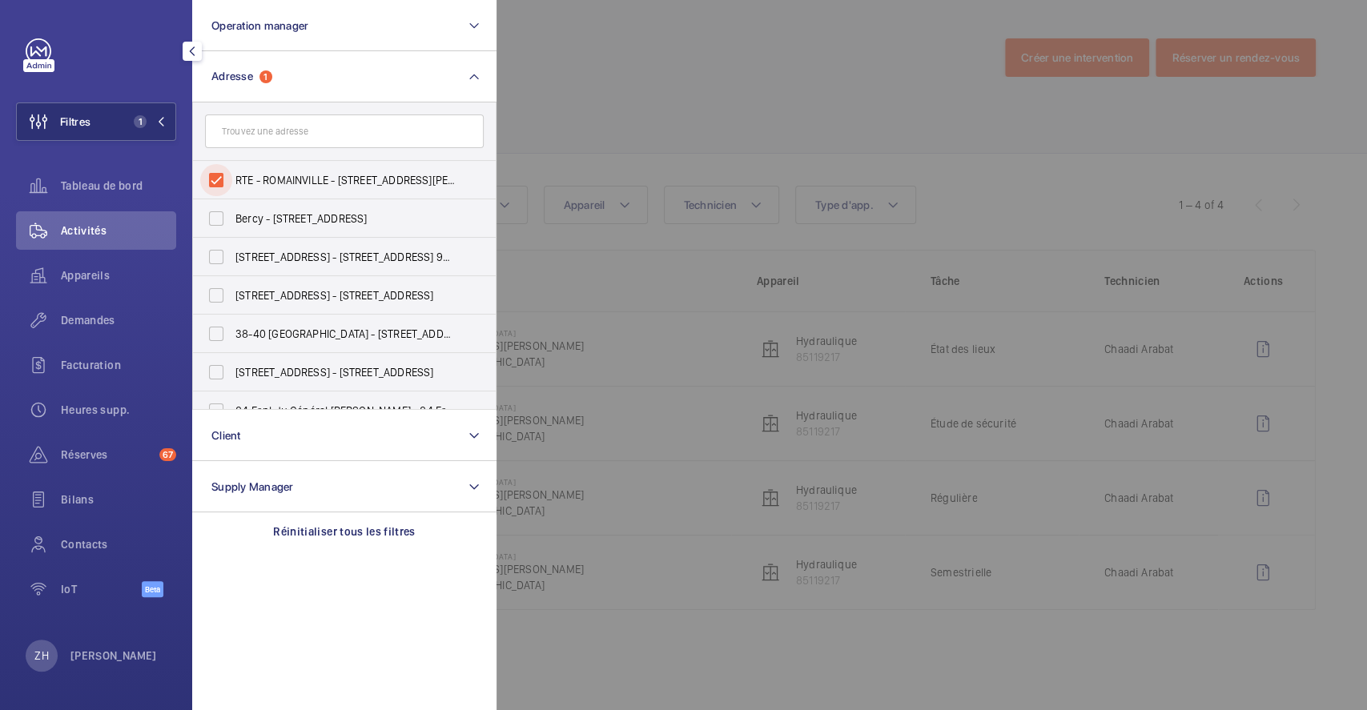
drag, startPoint x: 217, startPoint y: 183, endPoint x: 483, endPoint y: 151, distance: 267.8
click at [218, 183] on input "RTE - ROMAINVILLE - 4 Rue Jean Jacques Rousseau, ROMAINVILLE 93230" at bounding box center [216, 180] width 32 height 32
checkbox input "false"
click at [601, 87] on div at bounding box center [1180, 355] width 1367 height 710
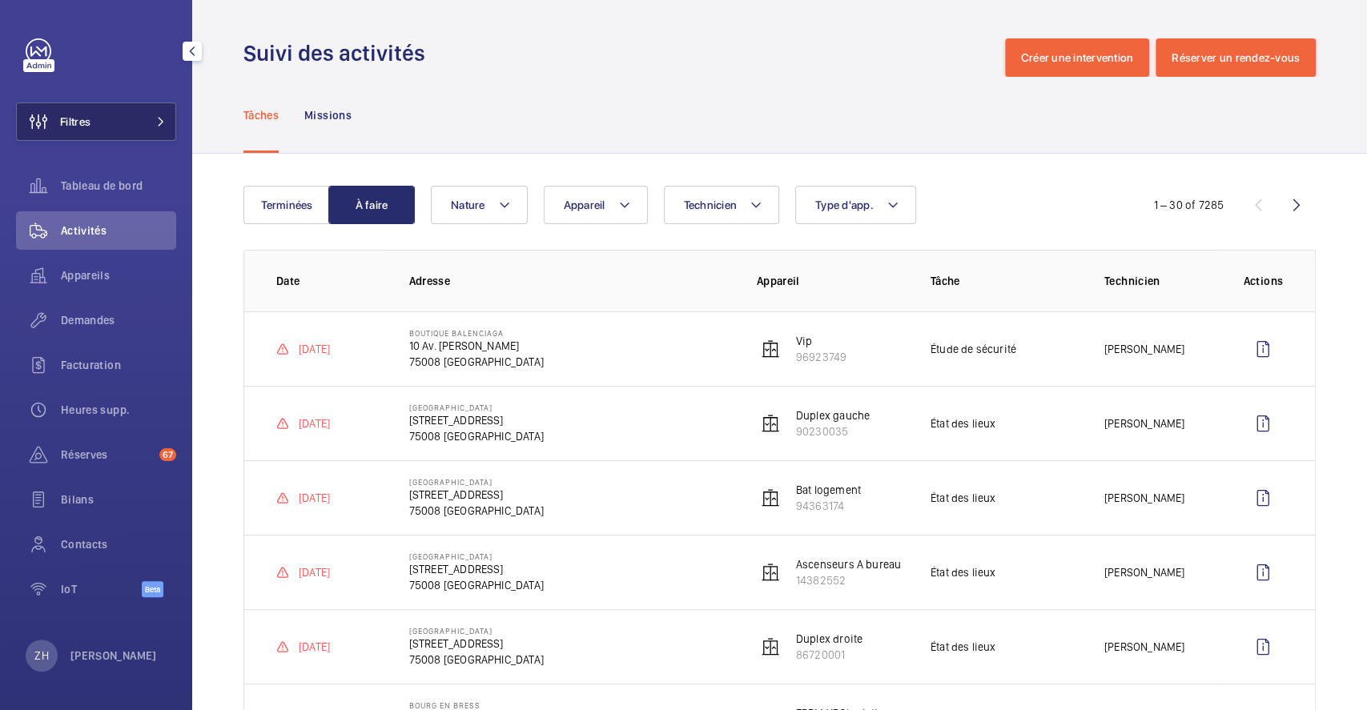
click at [79, 119] on span "Filtres" at bounding box center [75, 122] width 30 height 16
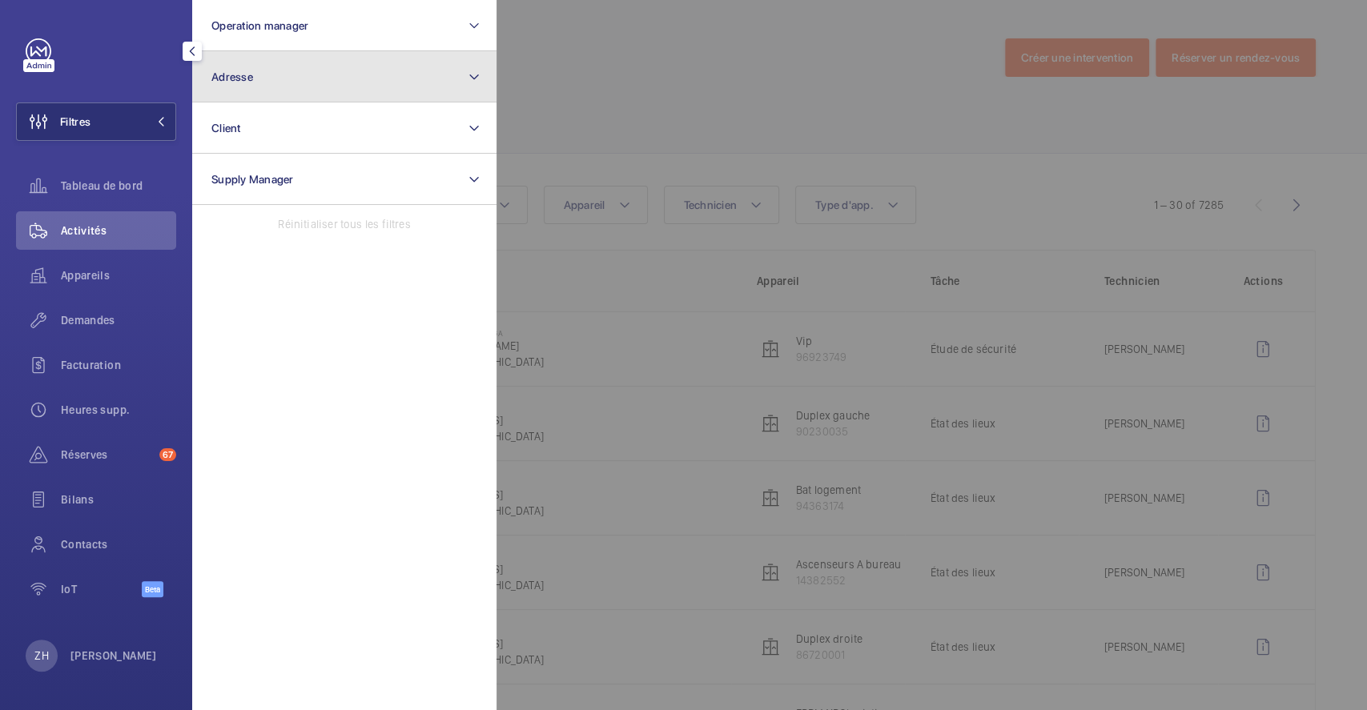
click at [224, 74] on span "Adresse" at bounding box center [232, 76] width 42 height 13
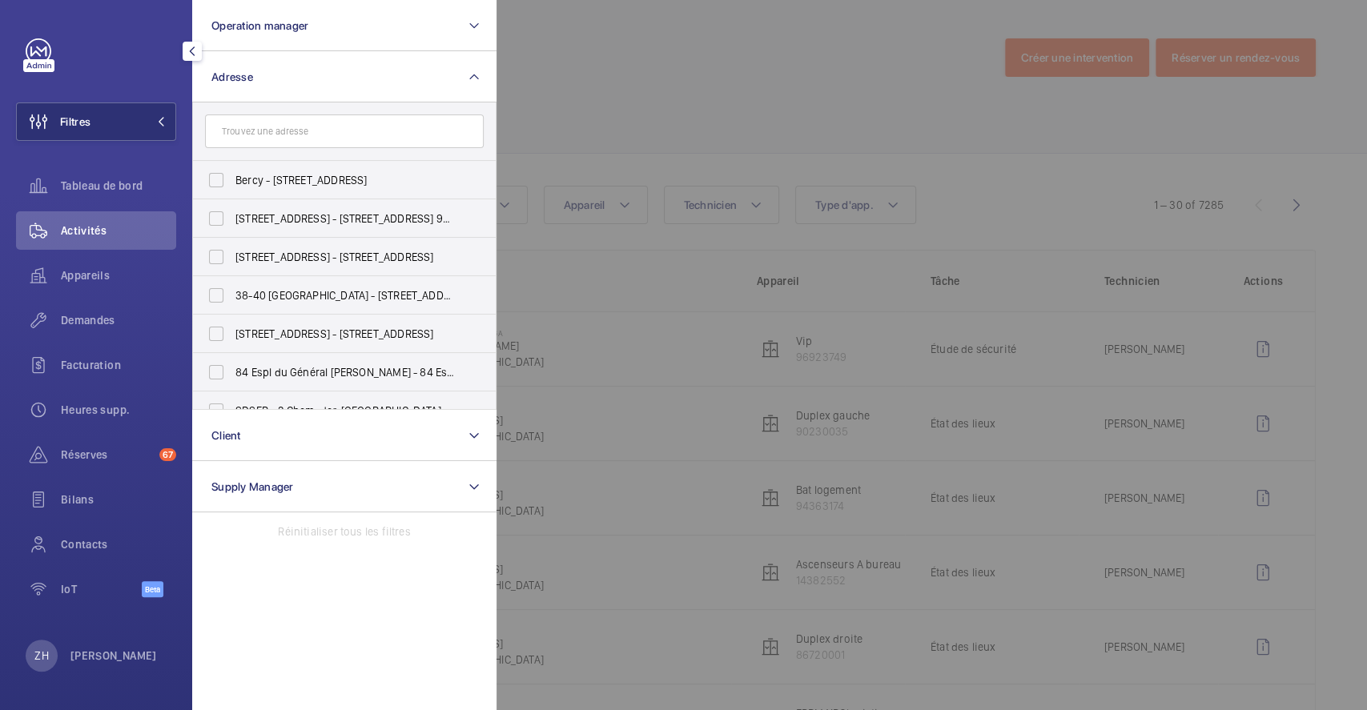
click at [267, 127] on input "text" at bounding box center [344, 132] width 279 height 34
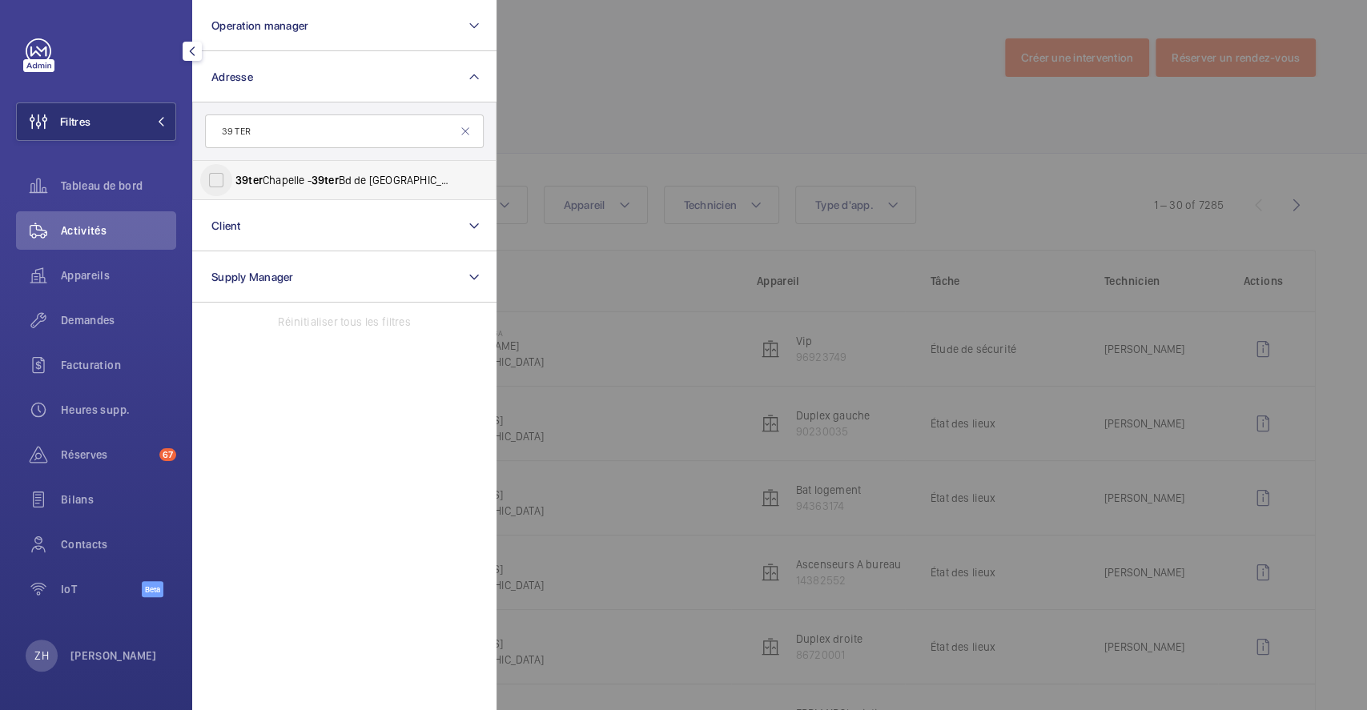
type input "39 TER"
drag, startPoint x: 223, startPoint y: 178, endPoint x: 621, endPoint y: 74, distance: 411.4
click at [226, 176] on input "39 ter Chapelle - 39 ter Bd de la Chapelle, PARIS 75010" at bounding box center [216, 180] width 32 height 32
checkbox input "true"
click at [691, 48] on div at bounding box center [1180, 355] width 1367 height 710
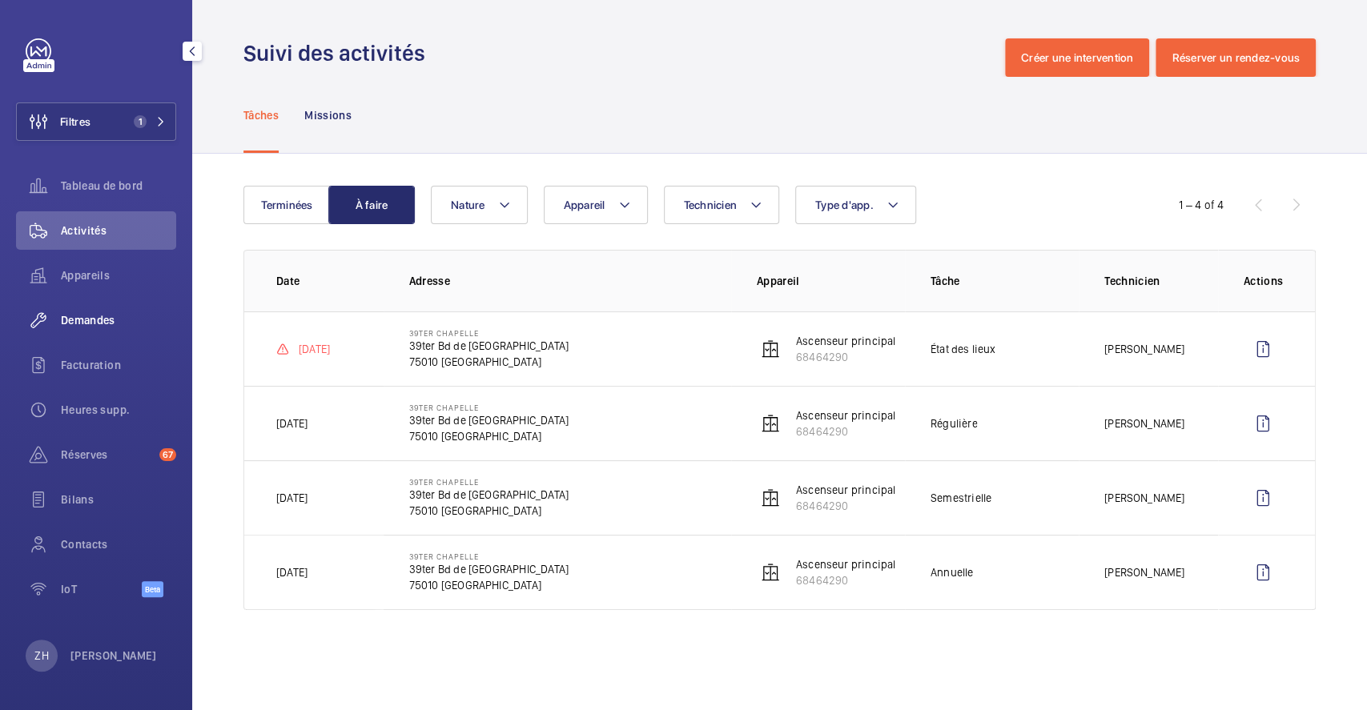
click at [111, 317] on span "Demandes" at bounding box center [118, 320] width 115 height 16
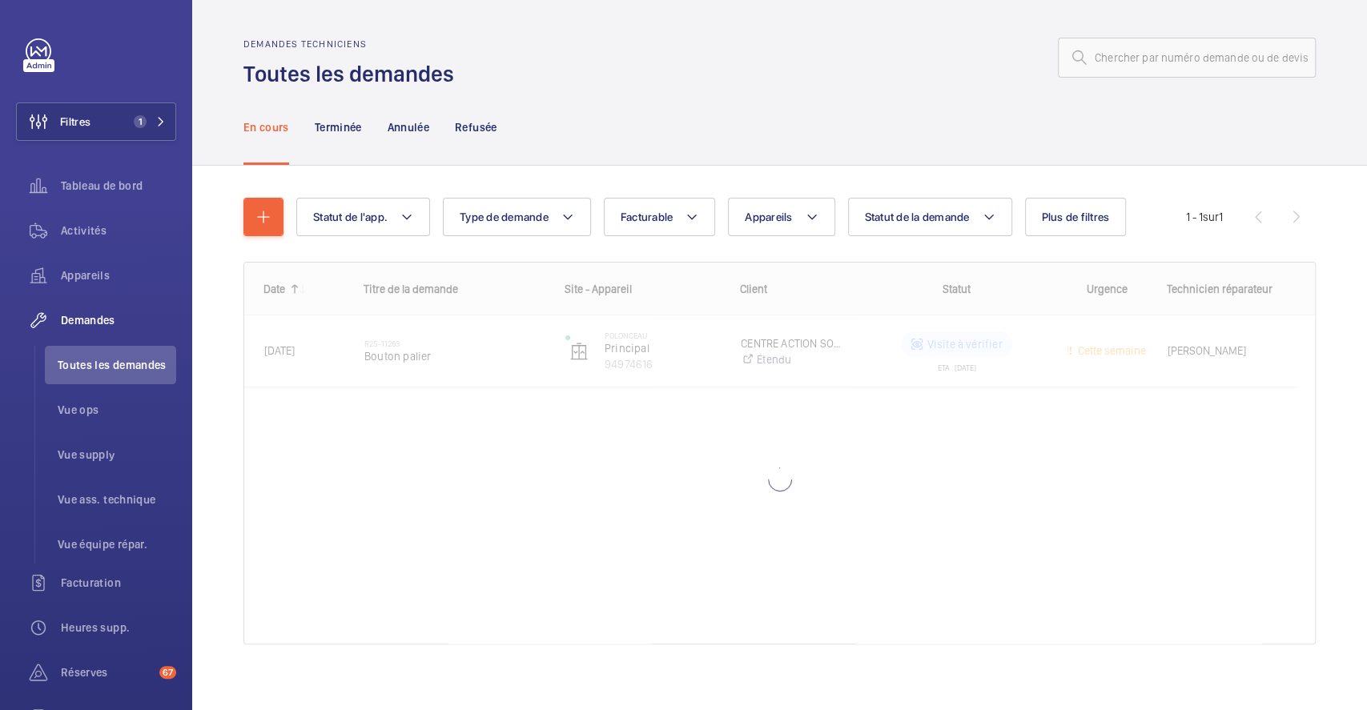
scroll to position [9, 0]
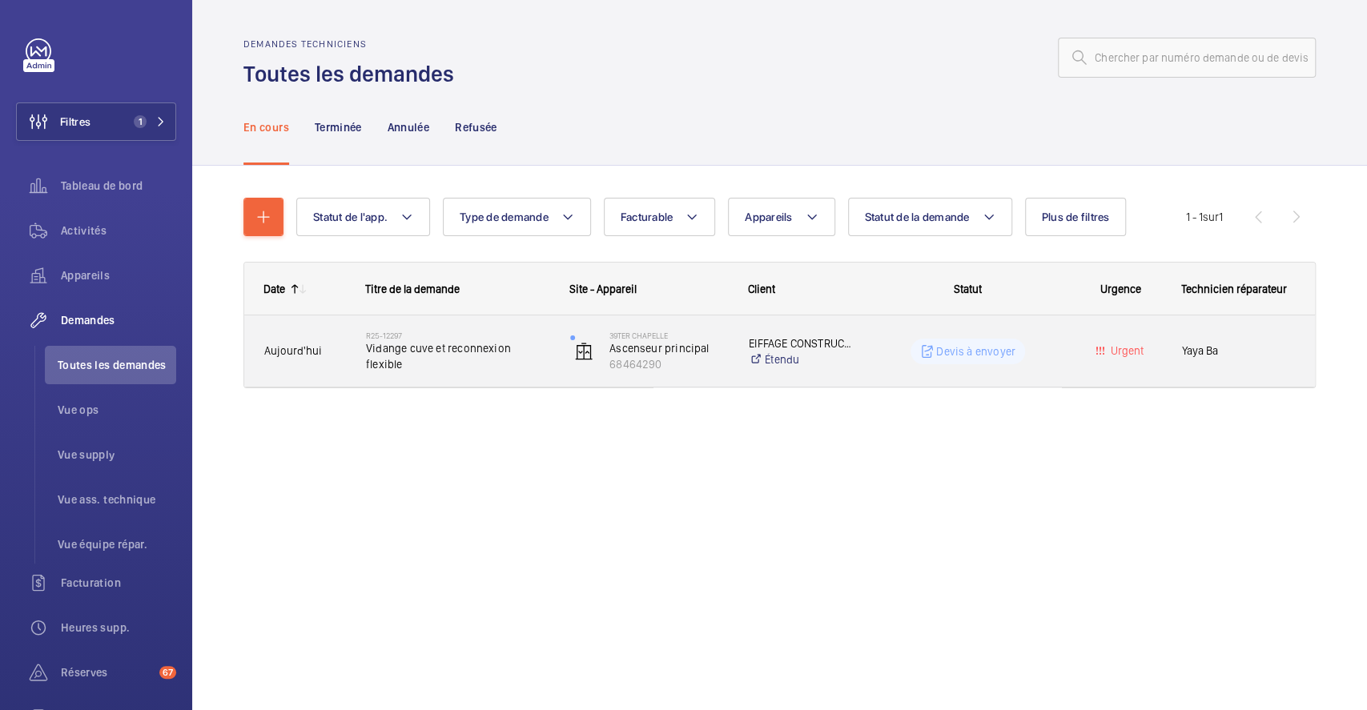
click at [490, 328] on div "R25-12297 Vidange cuve et reconnexion flexible" at bounding box center [457, 351] width 183 height 46
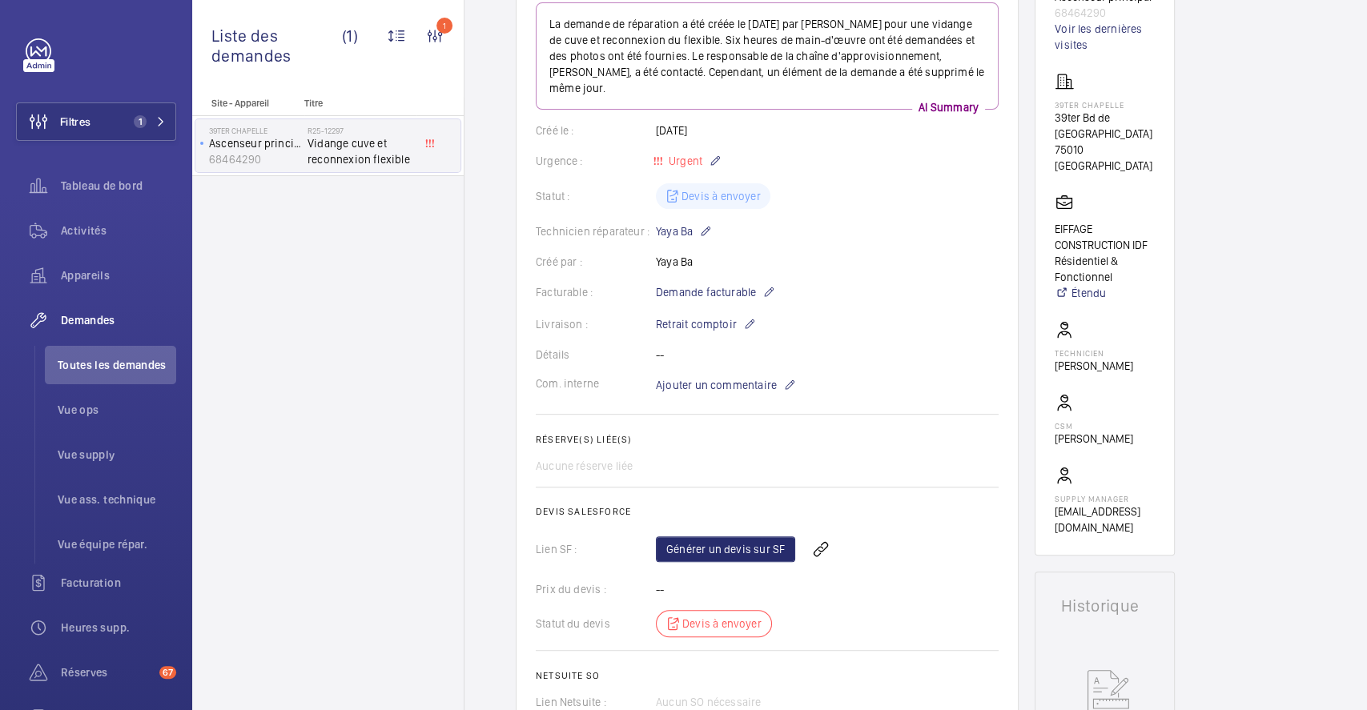
scroll to position [107, 0]
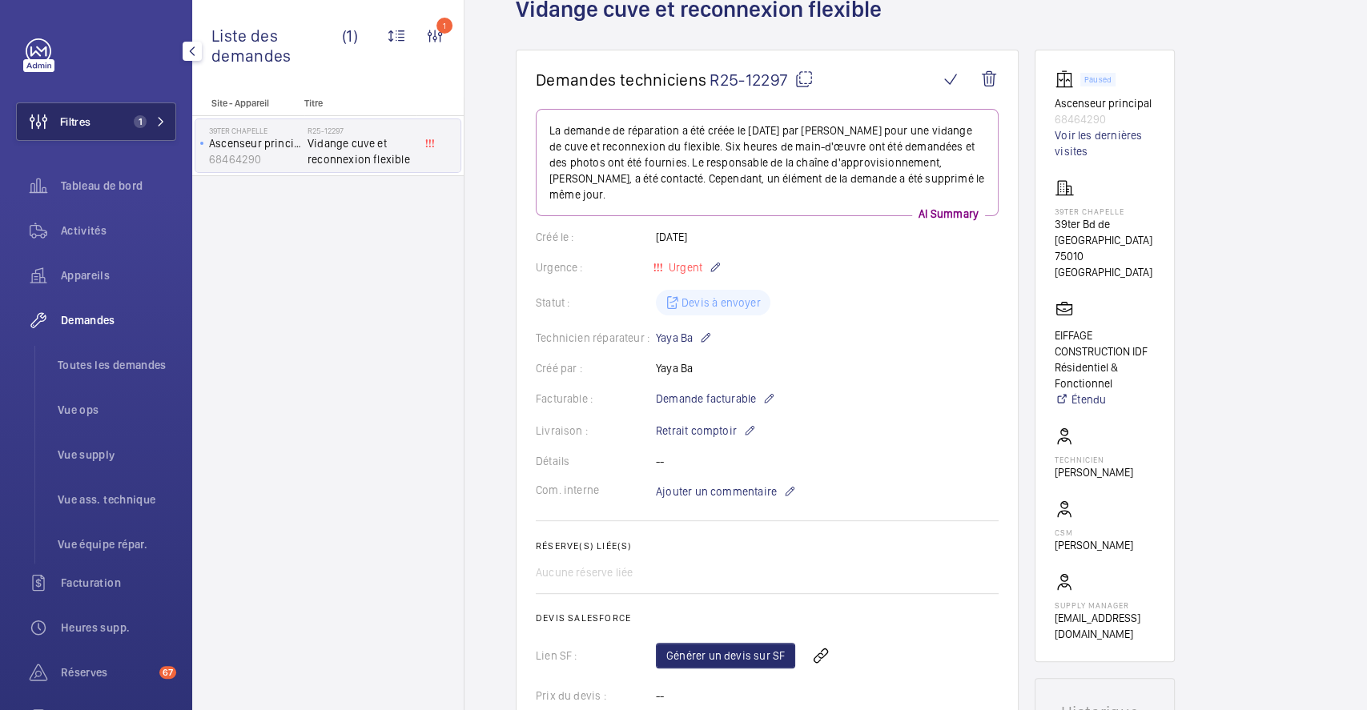
click at [107, 128] on button "Filtres 1" at bounding box center [96, 122] width 160 height 38
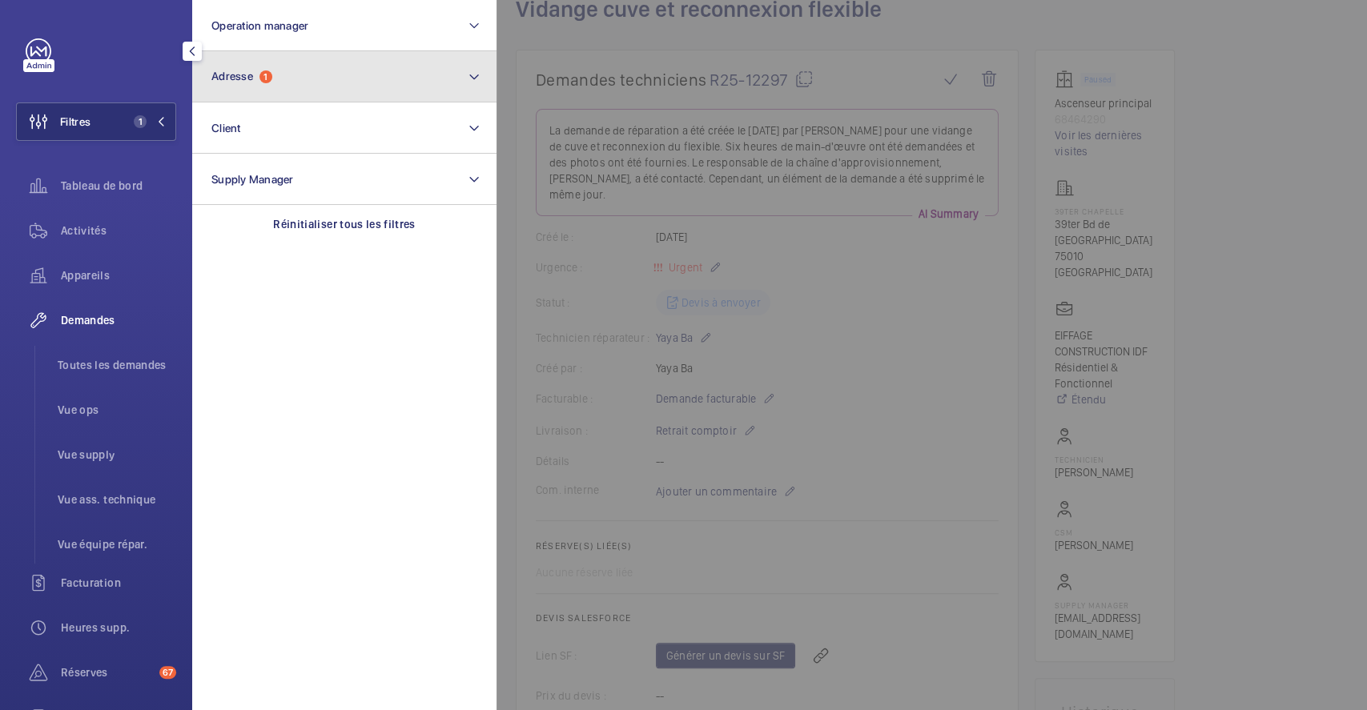
click at [285, 90] on button "Adresse 1" at bounding box center [344, 76] width 304 height 51
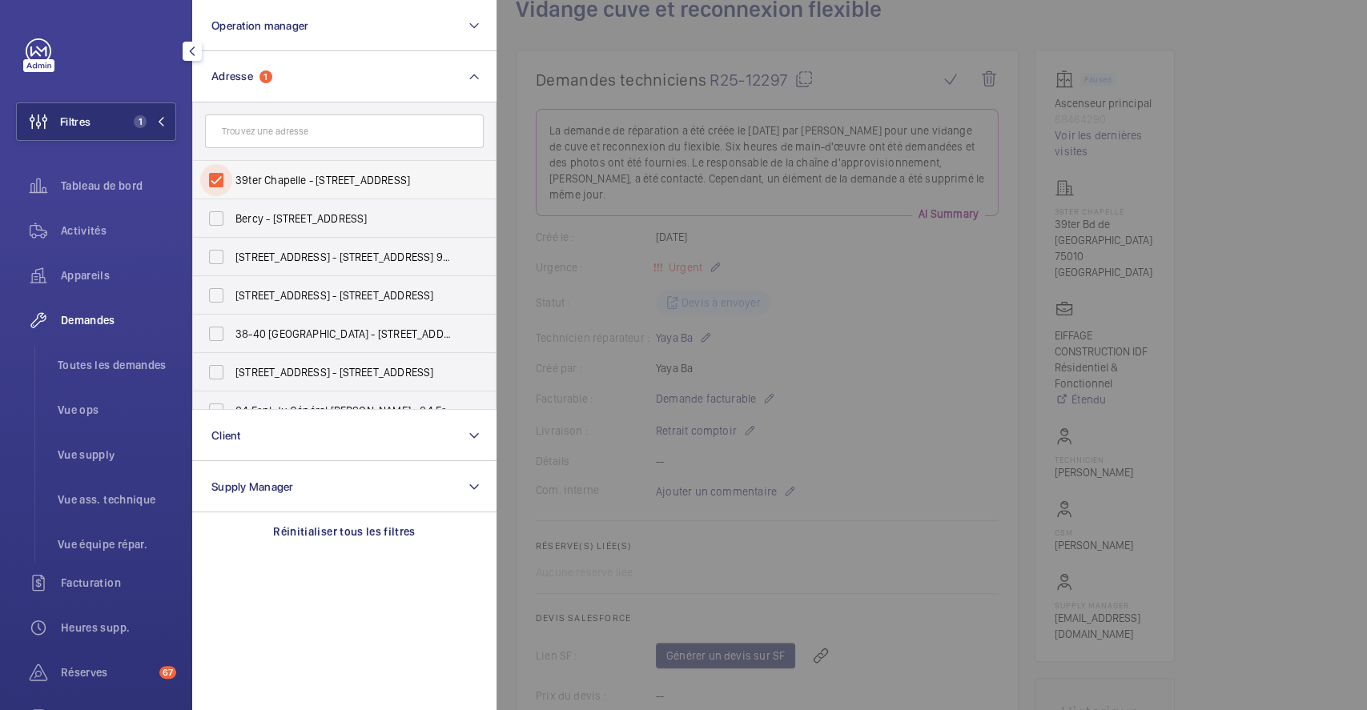
click at [219, 182] on input "39ter Chapelle - 39ter Bd de la Chapelle, PARIS 75010" at bounding box center [216, 180] width 32 height 32
checkbox input "false"
click at [742, 211] on div at bounding box center [1180, 355] width 1367 height 710
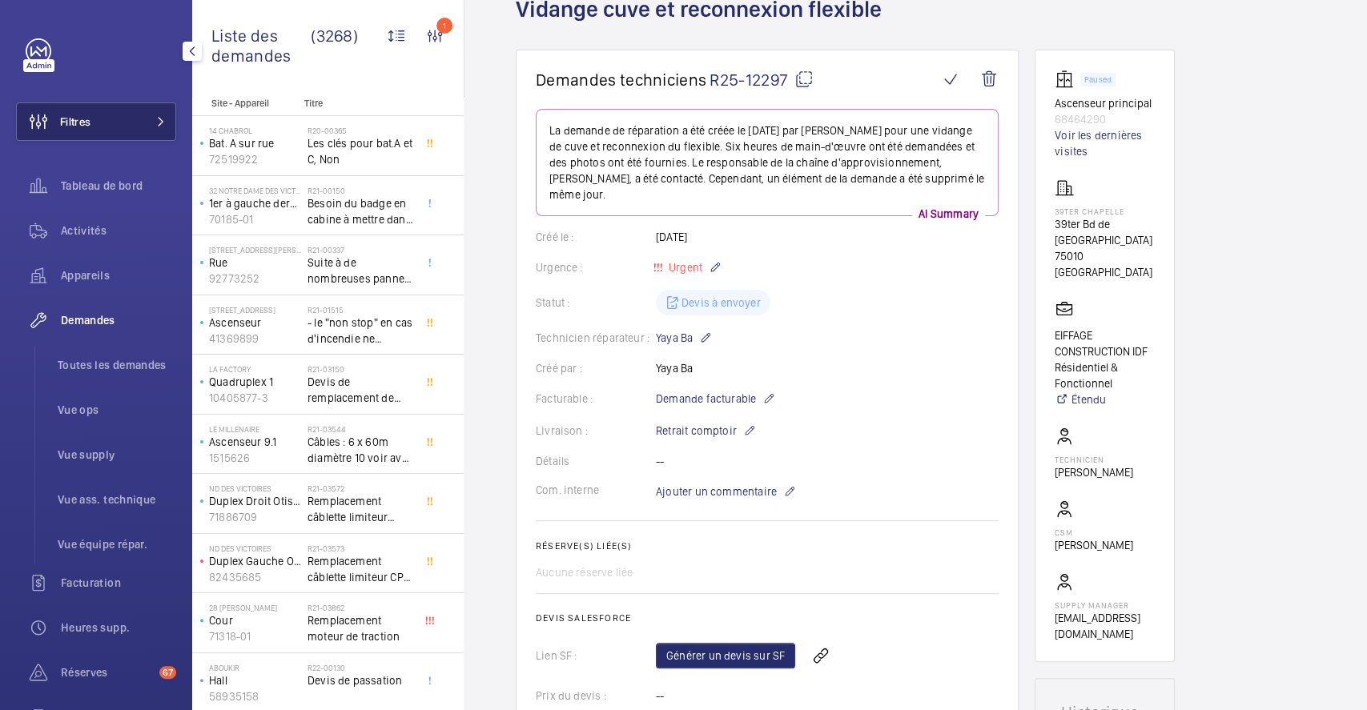
click at [64, 119] on span "Filtres" at bounding box center [75, 122] width 30 height 16
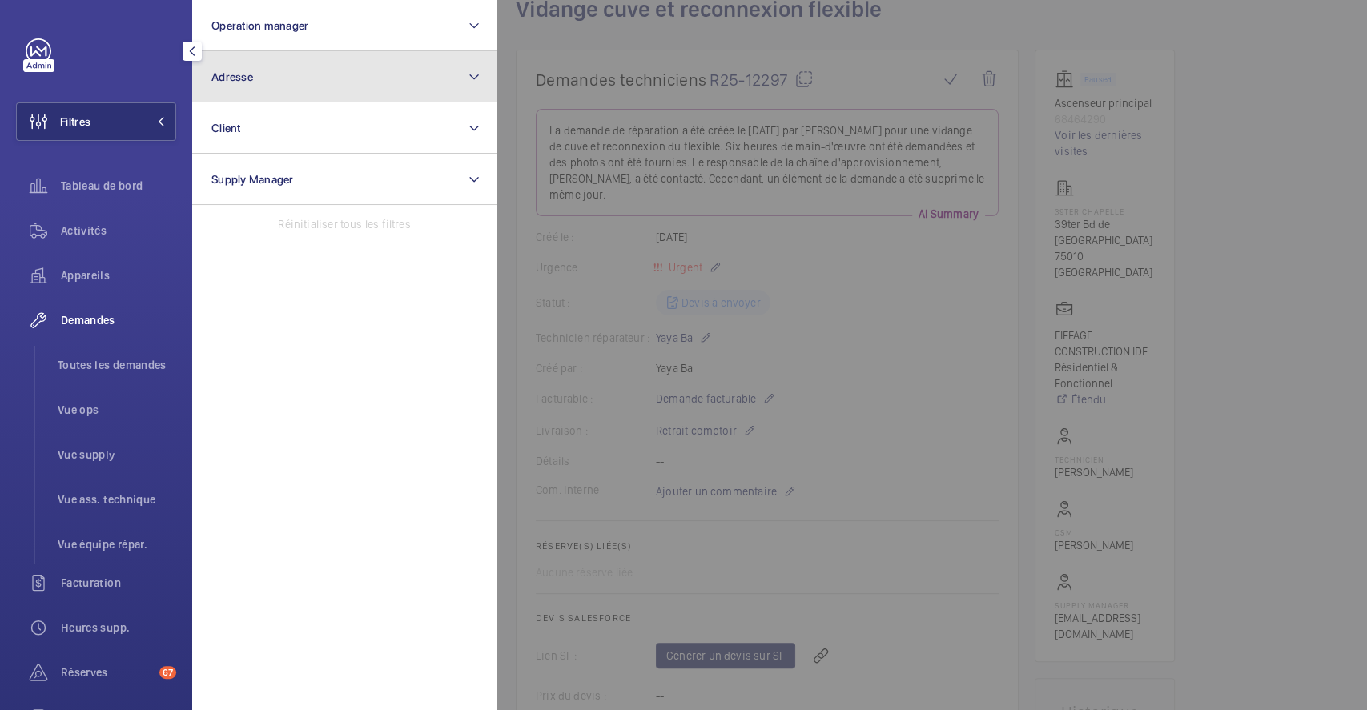
click at [281, 74] on button "Adresse" at bounding box center [344, 76] width 304 height 51
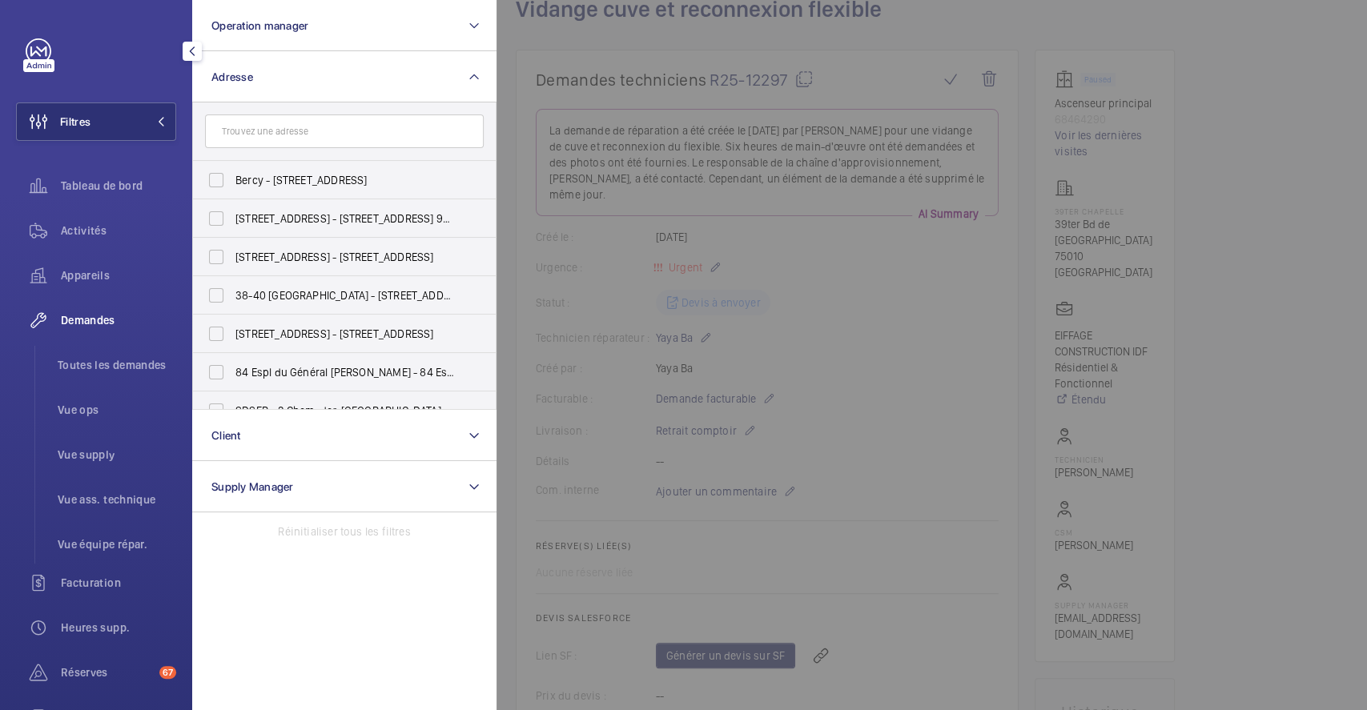
click at [295, 128] on input "text" at bounding box center [344, 132] width 279 height 34
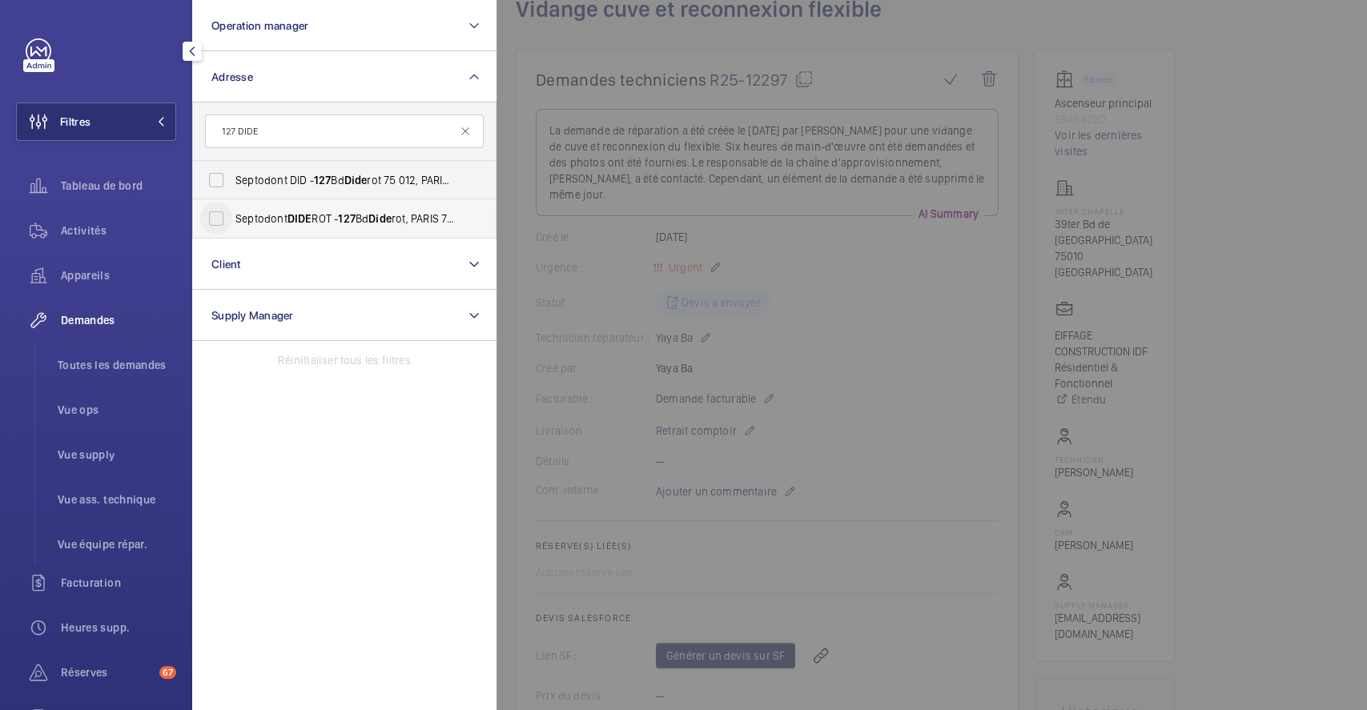
type input "127 DIDE"
click at [214, 215] on input "Septodont DIDE ROT - 127 Bd Dide rot, PARIS 75012" at bounding box center [216, 219] width 32 height 32
checkbox input "true"
drag, startPoint x: 925, startPoint y: 350, endPoint x: 897, endPoint y: 357, distance: 28.9
click at [927, 351] on div at bounding box center [1180, 355] width 1367 height 710
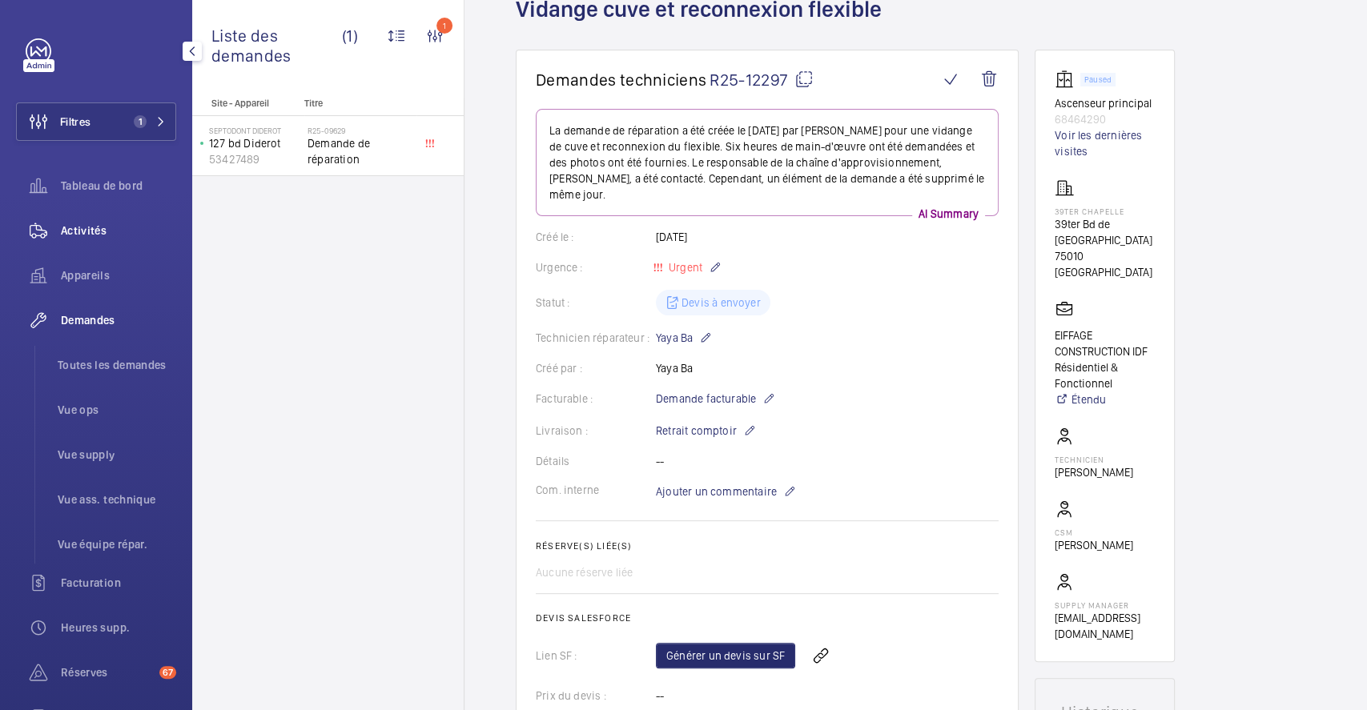
click at [90, 227] on span "Activités" at bounding box center [118, 231] width 115 height 16
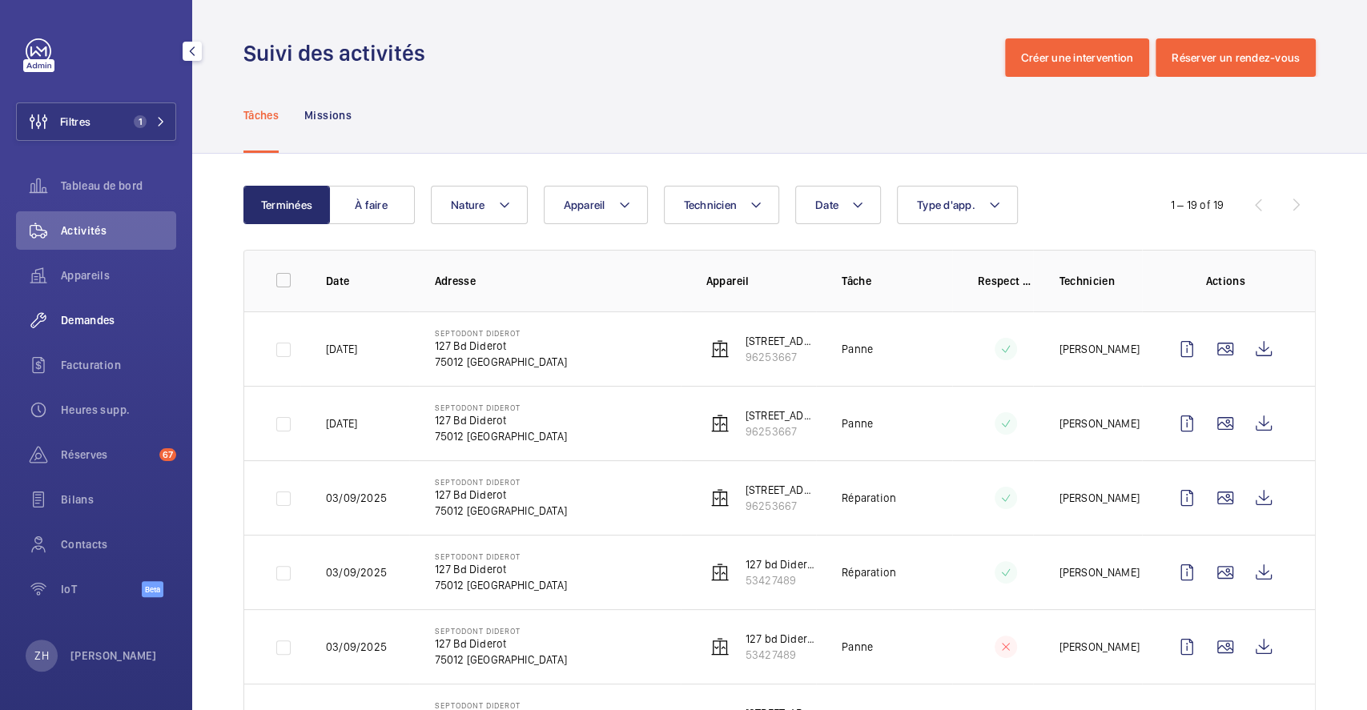
click at [107, 316] on span "Demandes" at bounding box center [118, 320] width 115 height 16
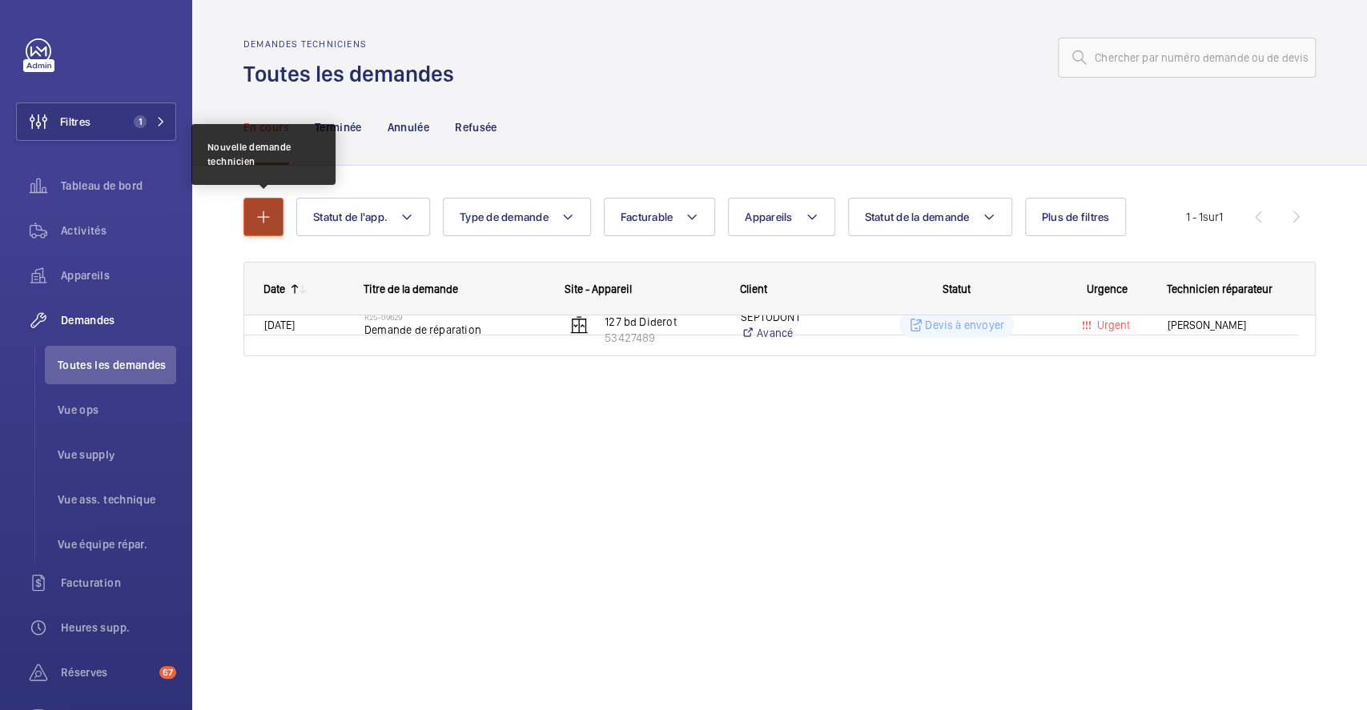
click at [263, 215] on mat-icon "button" at bounding box center [263, 216] width 19 height 19
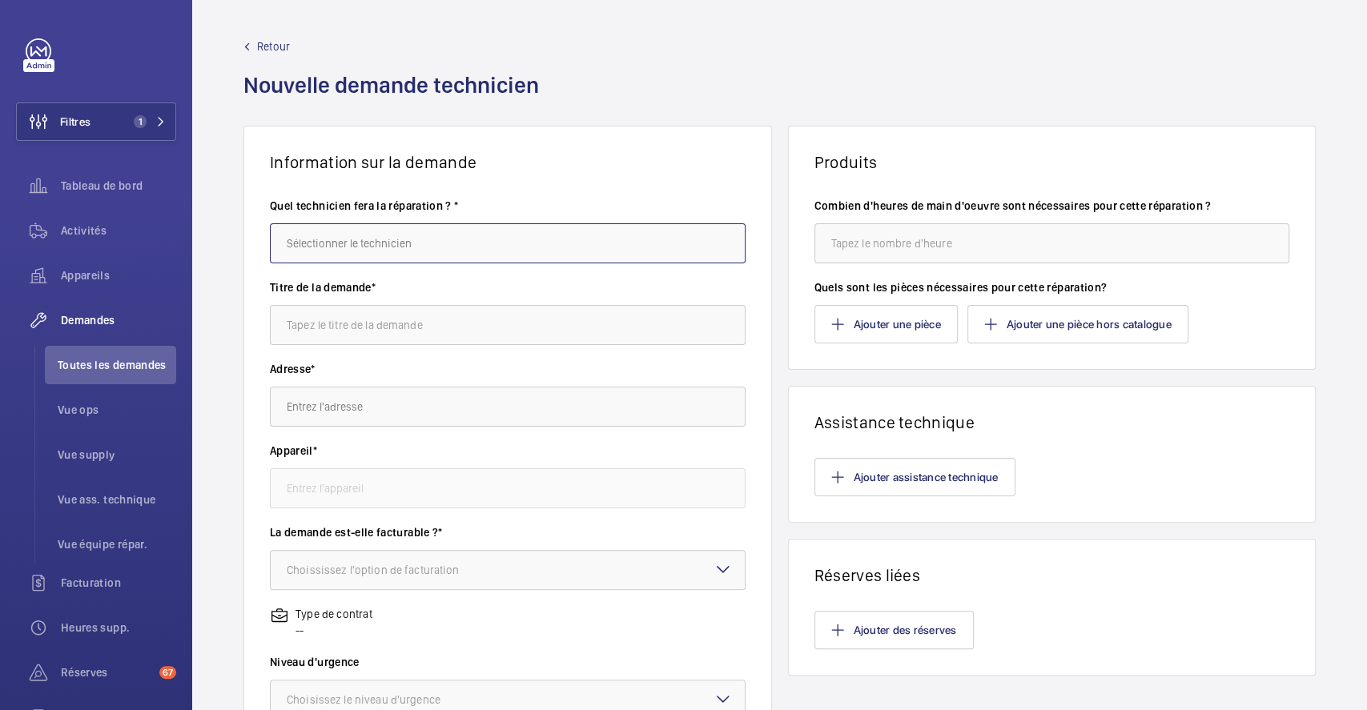
click at [487, 239] on input "text" at bounding box center [508, 243] width 476 height 40
click at [445, 288] on mat-option "[PERSON_NAME]" at bounding box center [503, 291] width 465 height 38
type input "[PERSON_NAME]"
click at [415, 328] on input "text" at bounding box center [508, 325] width 476 height 40
click at [447, 332] on input "text" at bounding box center [508, 325] width 476 height 40
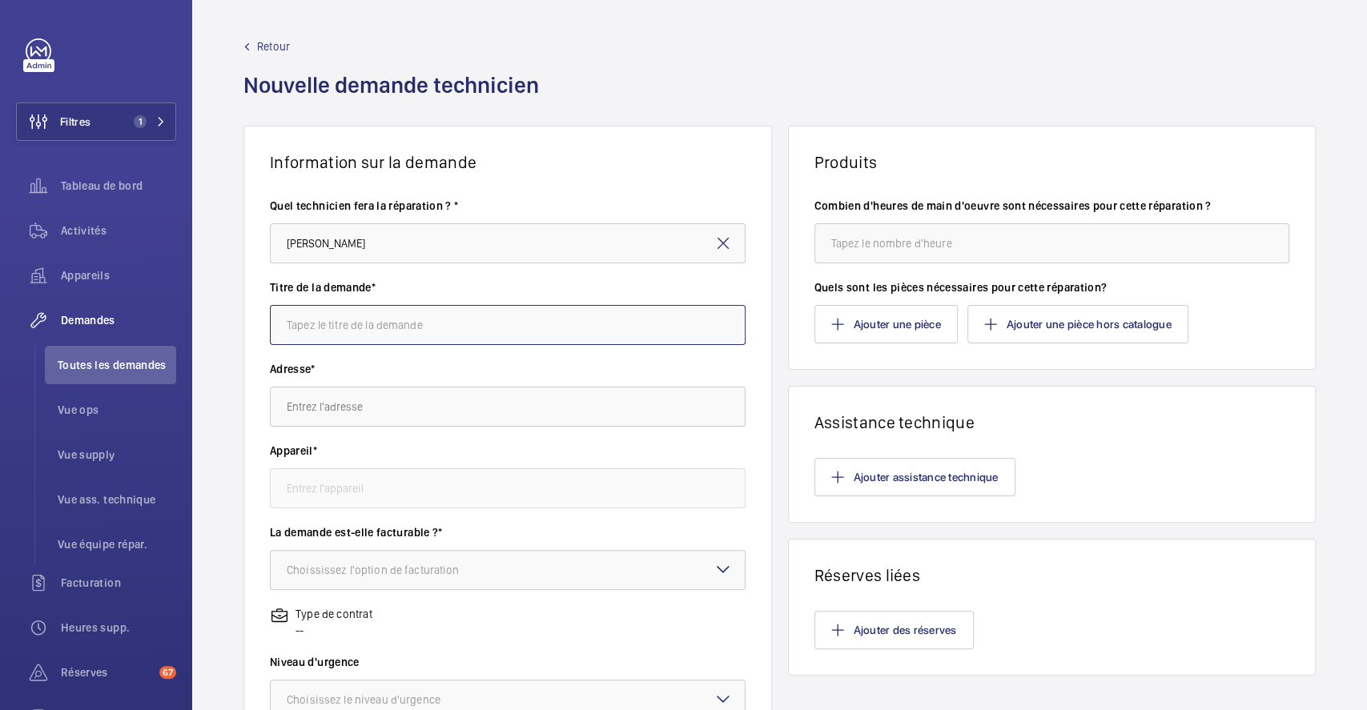
type input "H"
type input "accompagnement"
click at [417, 418] on input "text" at bounding box center [508, 407] width 476 height 40
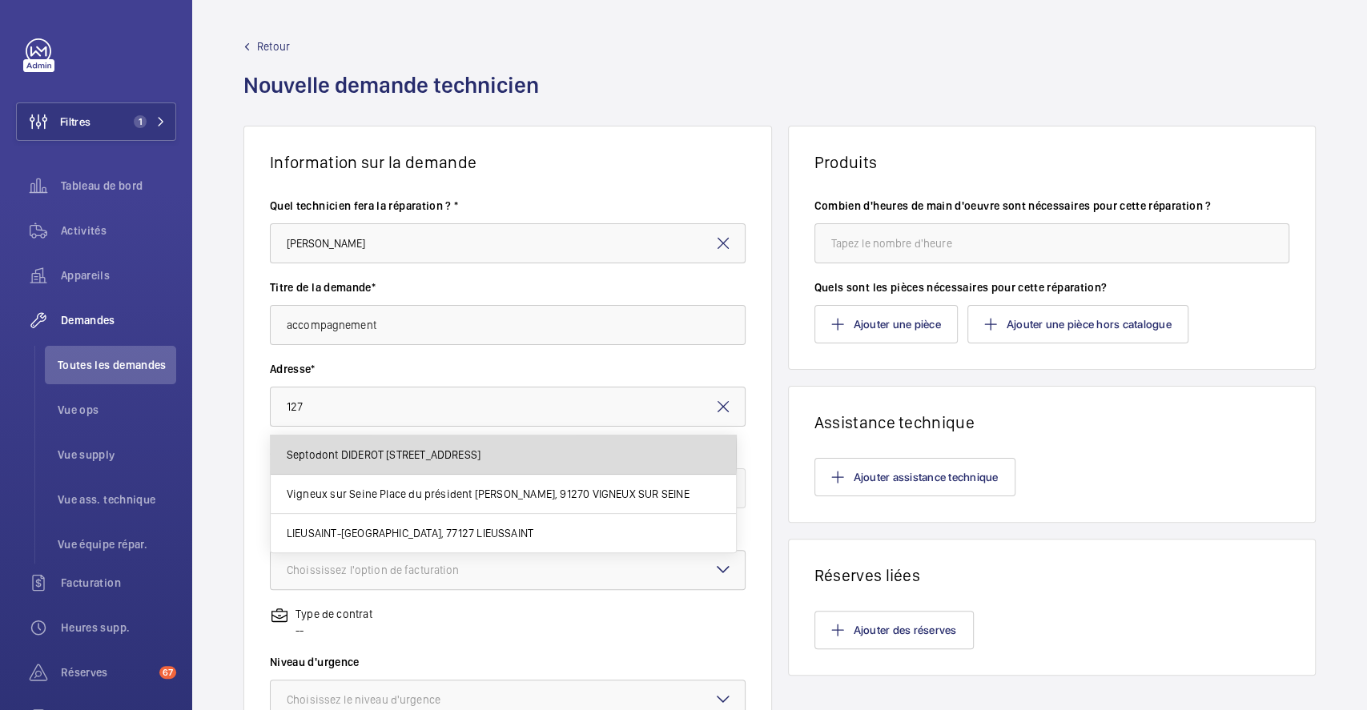
click at [452, 454] on span "Septodont DIDEROT 127 Bd Diderot, 75012 PARIS" at bounding box center [384, 455] width 194 height 16
type input "Septodont DIDEROT 127 Bd Diderot, 75012 PARIS"
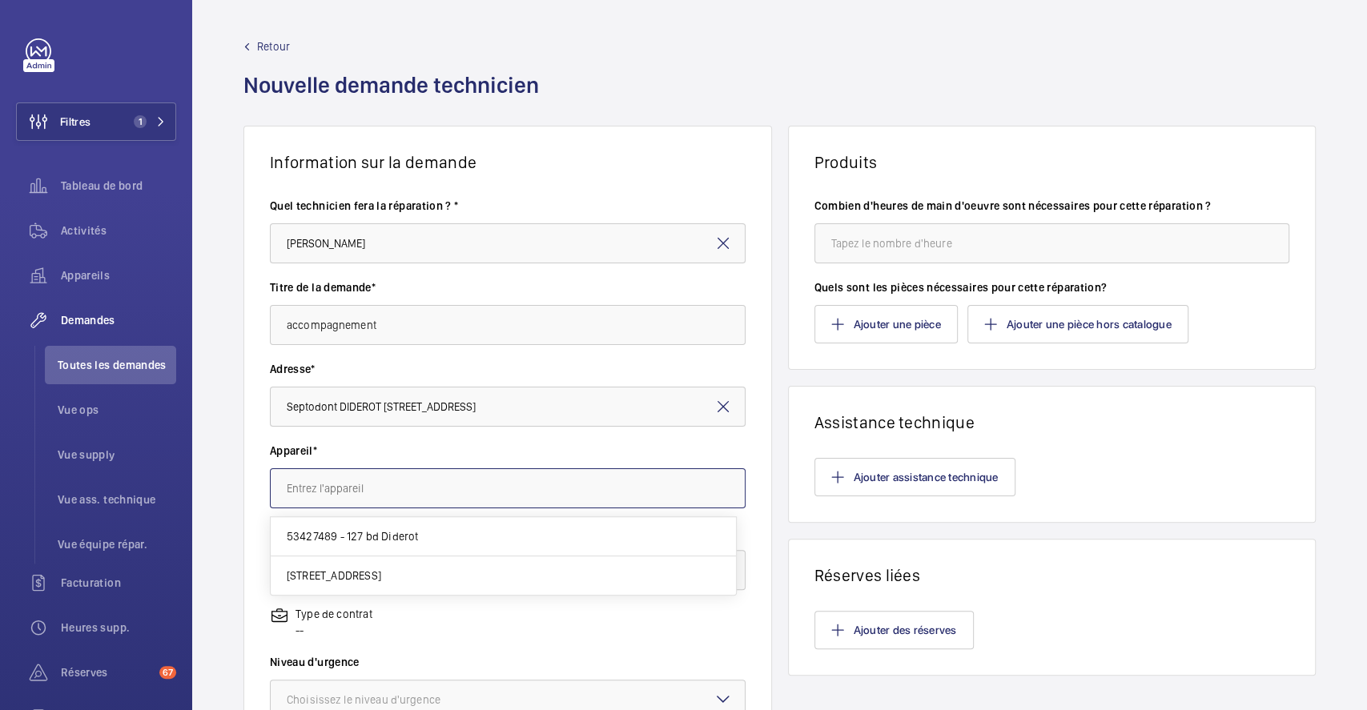
click at [456, 489] on input "text" at bounding box center [508, 489] width 476 height 40
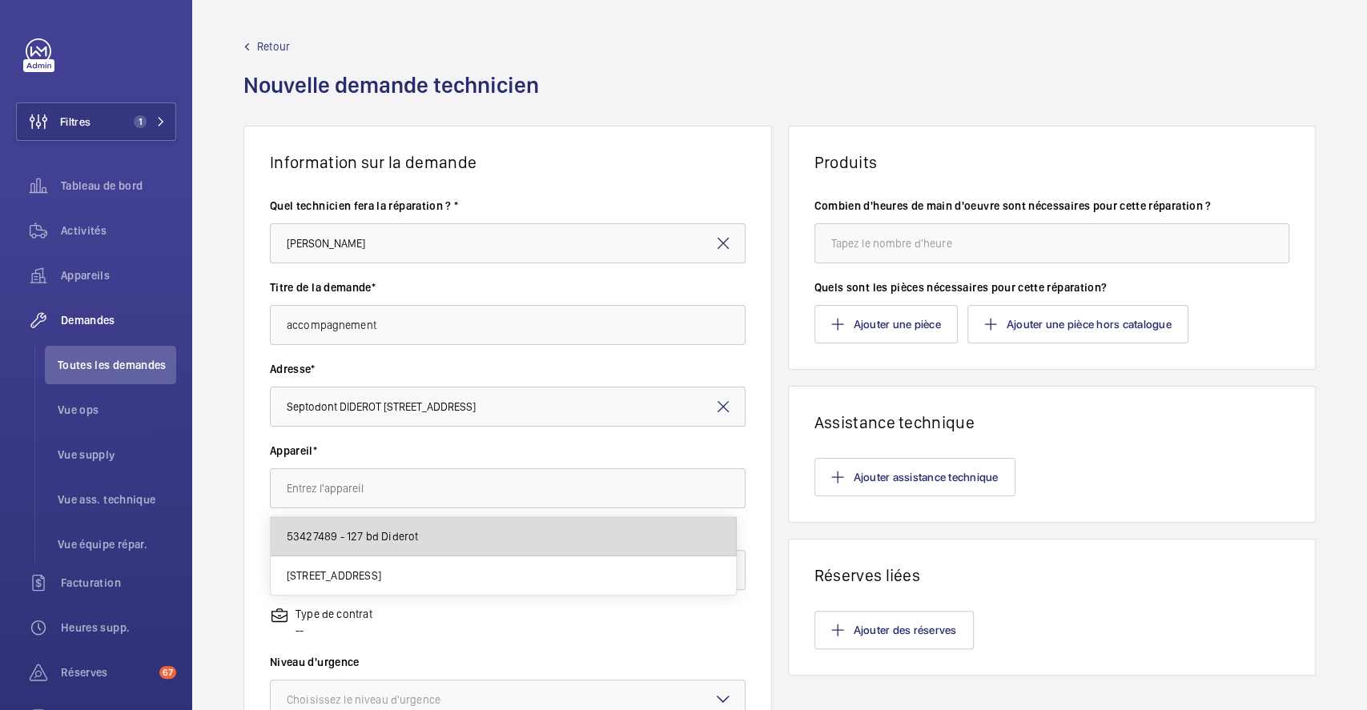
click at [550, 535] on mat-option "53427489 - 127 bd Diderot" at bounding box center [503, 536] width 465 height 39
type input "53427489 - 127 bd Diderot"
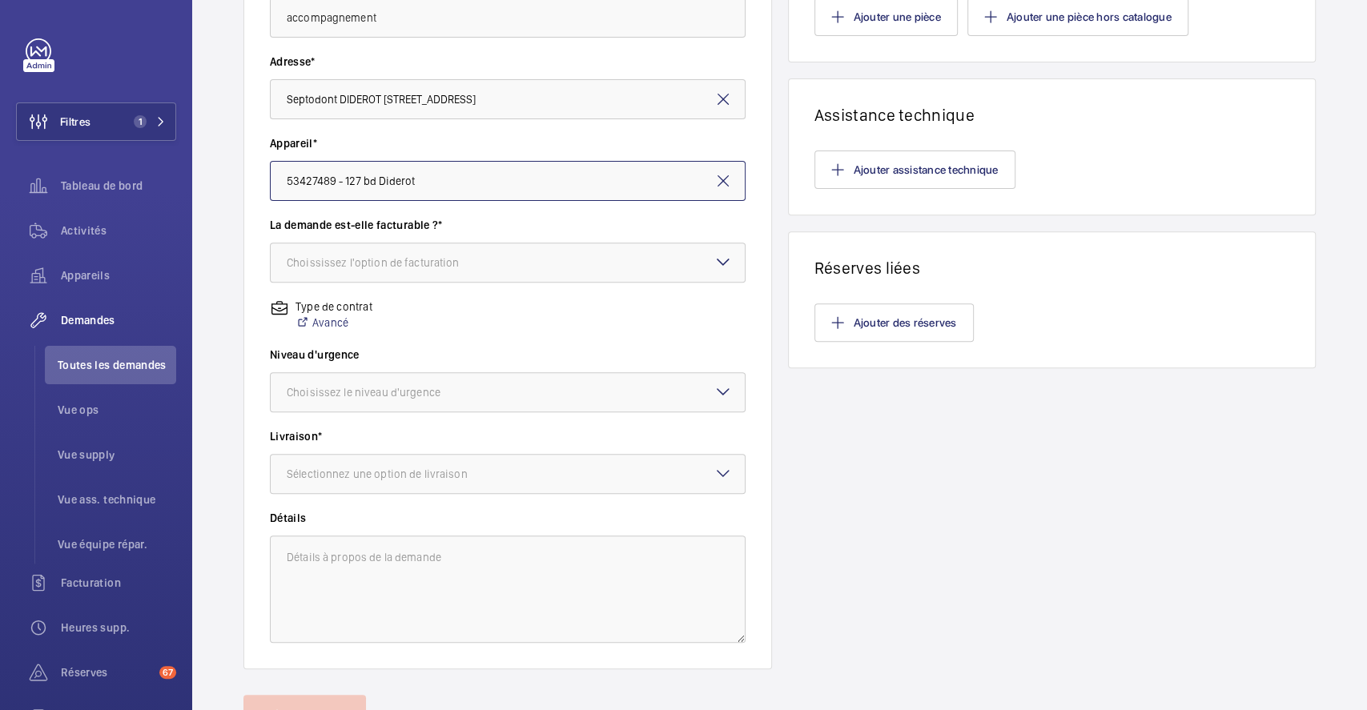
scroll to position [320, 0]
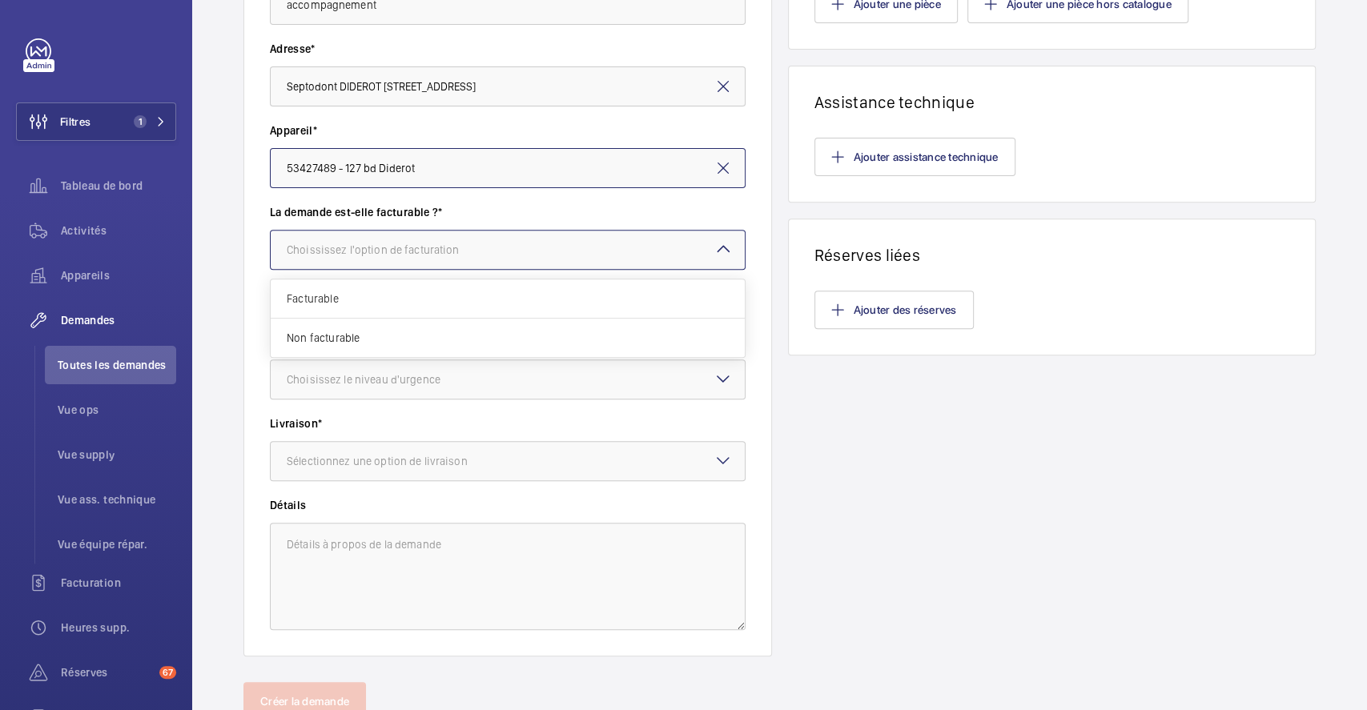
click at [615, 259] on div at bounding box center [508, 250] width 474 height 38
click at [491, 300] on span "Facturable" at bounding box center [508, 299] width 442 height 16
click at [639, 387] on div at bounding box center [508, 379] width 474 height 38
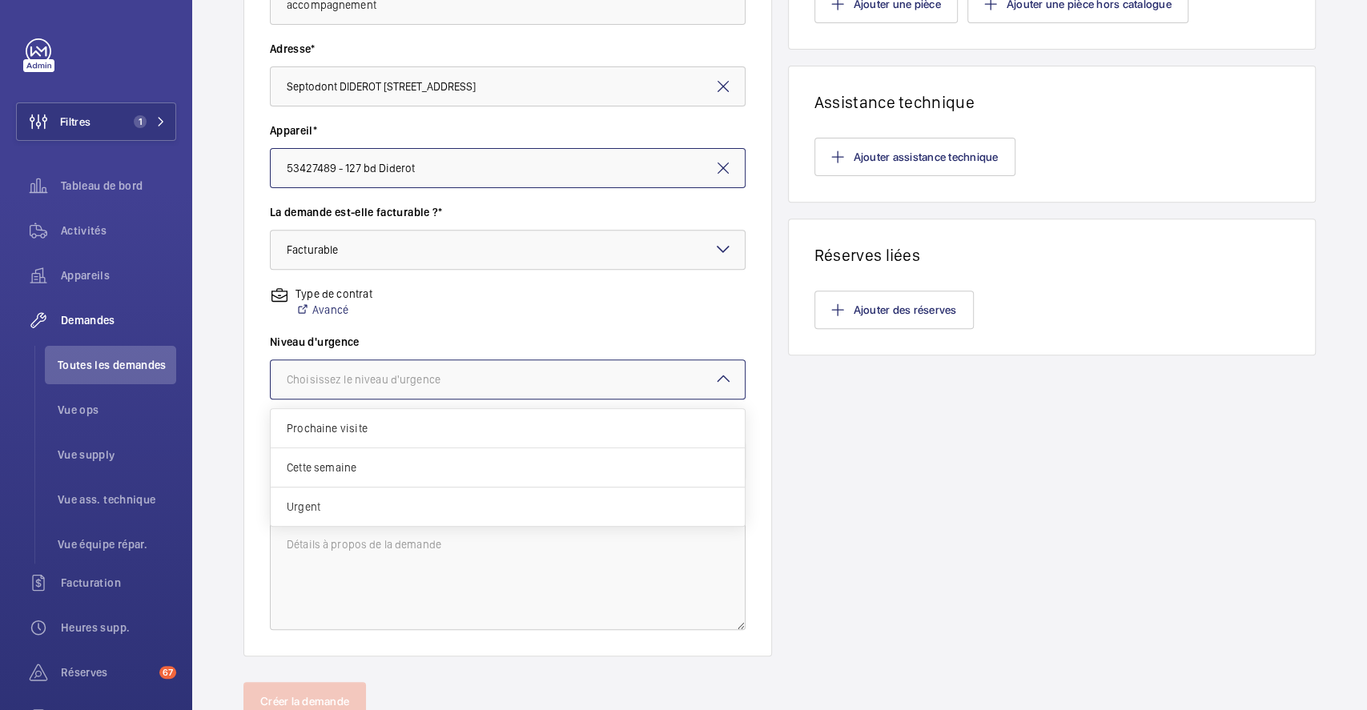
click at [444, 508] on span "Urgent" at bounding box center [508, 507] width 442 height 16
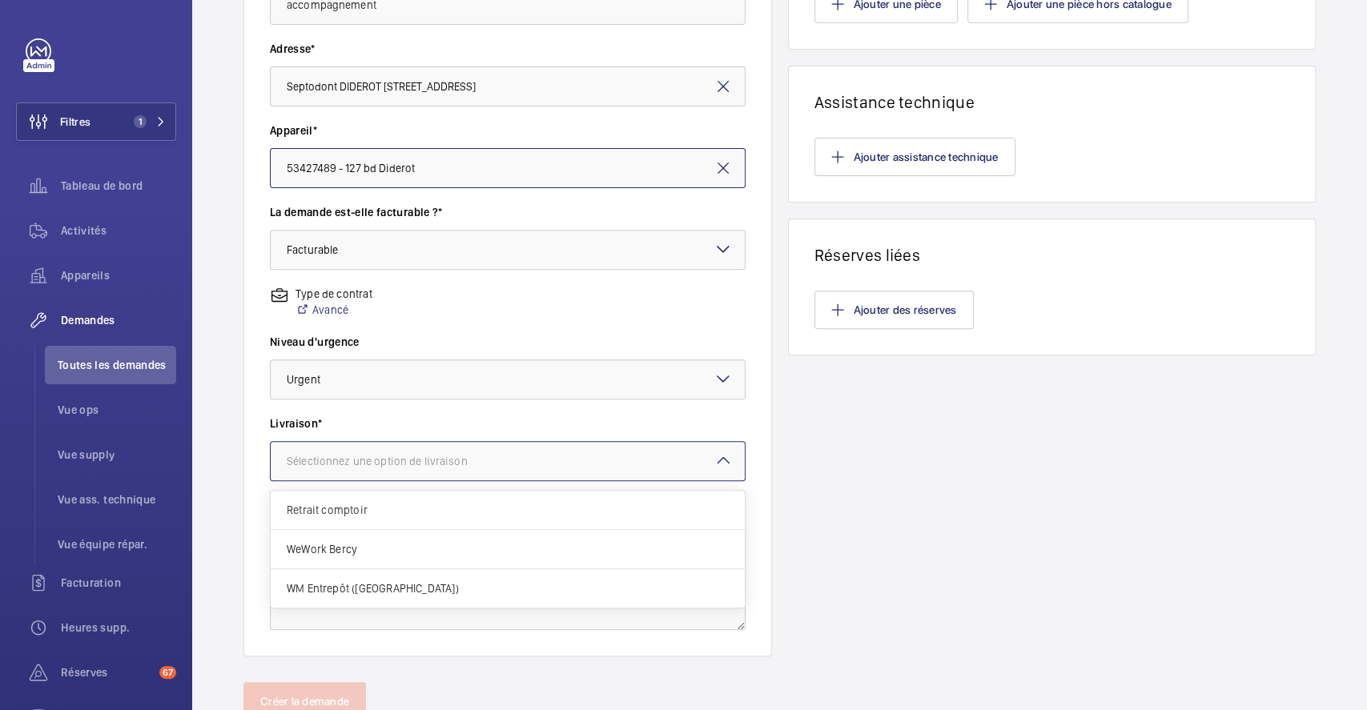
click at [502, 465] on div "Sélectionnez une option de livraison" at bounding box center [397, 461] width 221 height 16
click at [468, 547] on span "WeWork Bercy" at bounding box center [508, 549] width 442 height 16
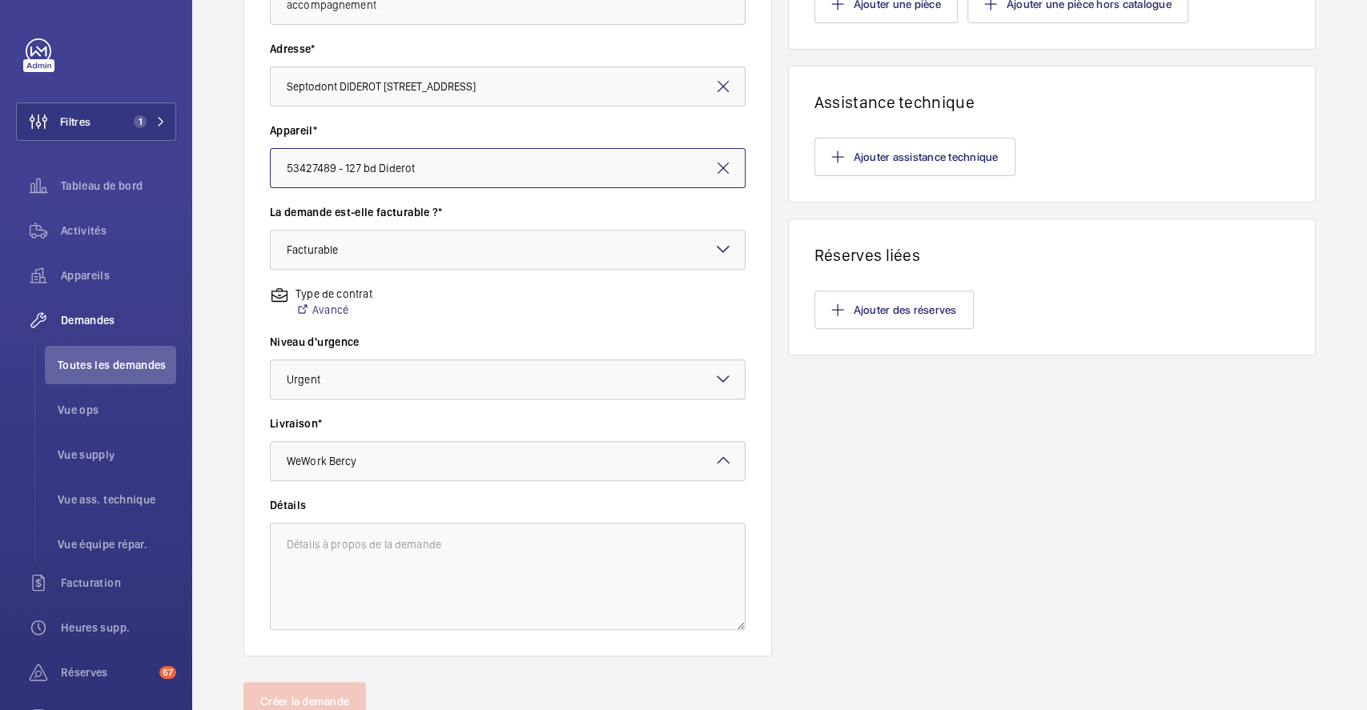
scroll to position [0, 0]
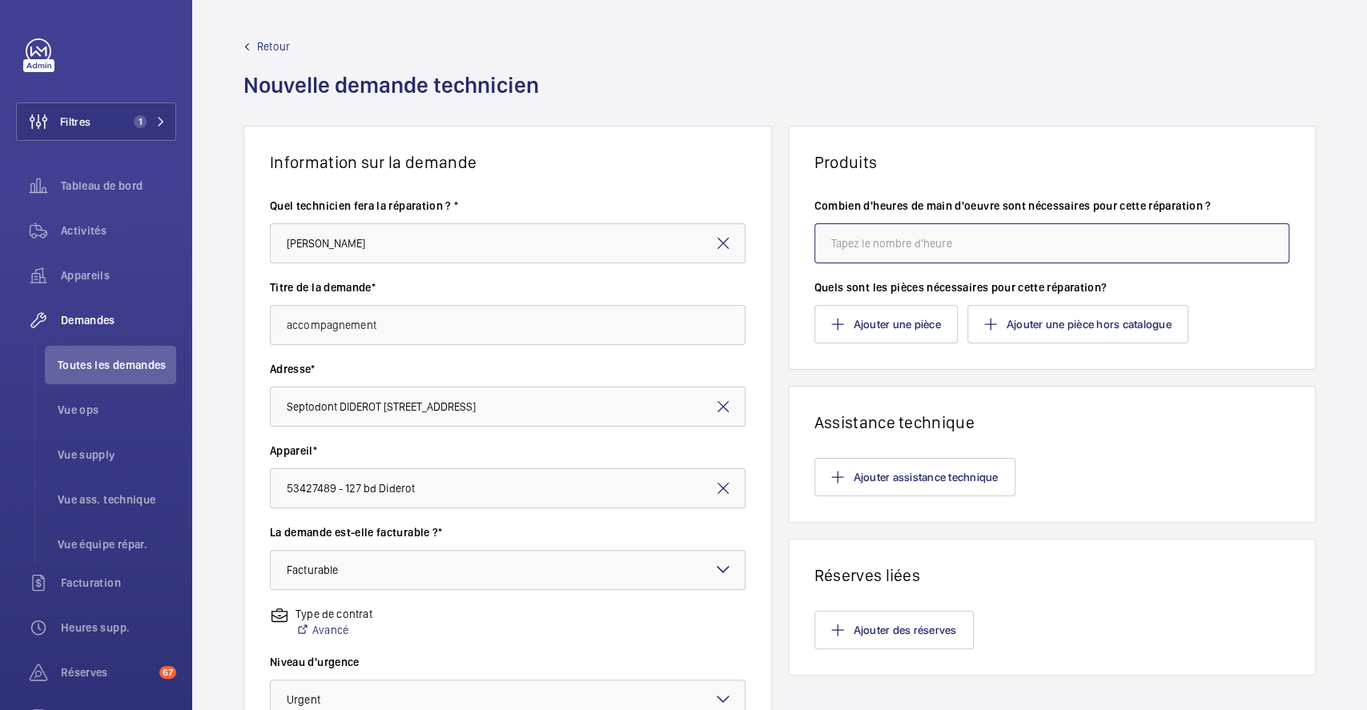
click at [905, 245] on input "number" at bounding box center [1052, 243] width 476 height 40
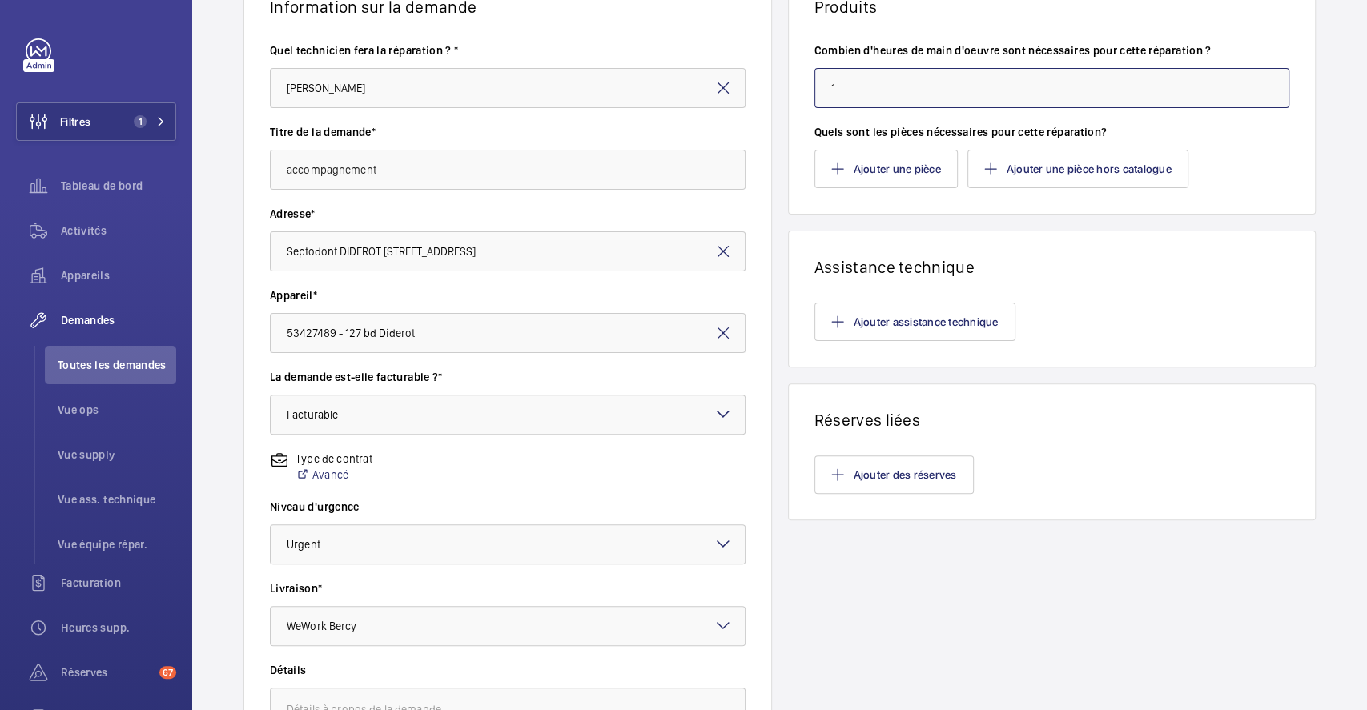
scroll to position [381, 0]
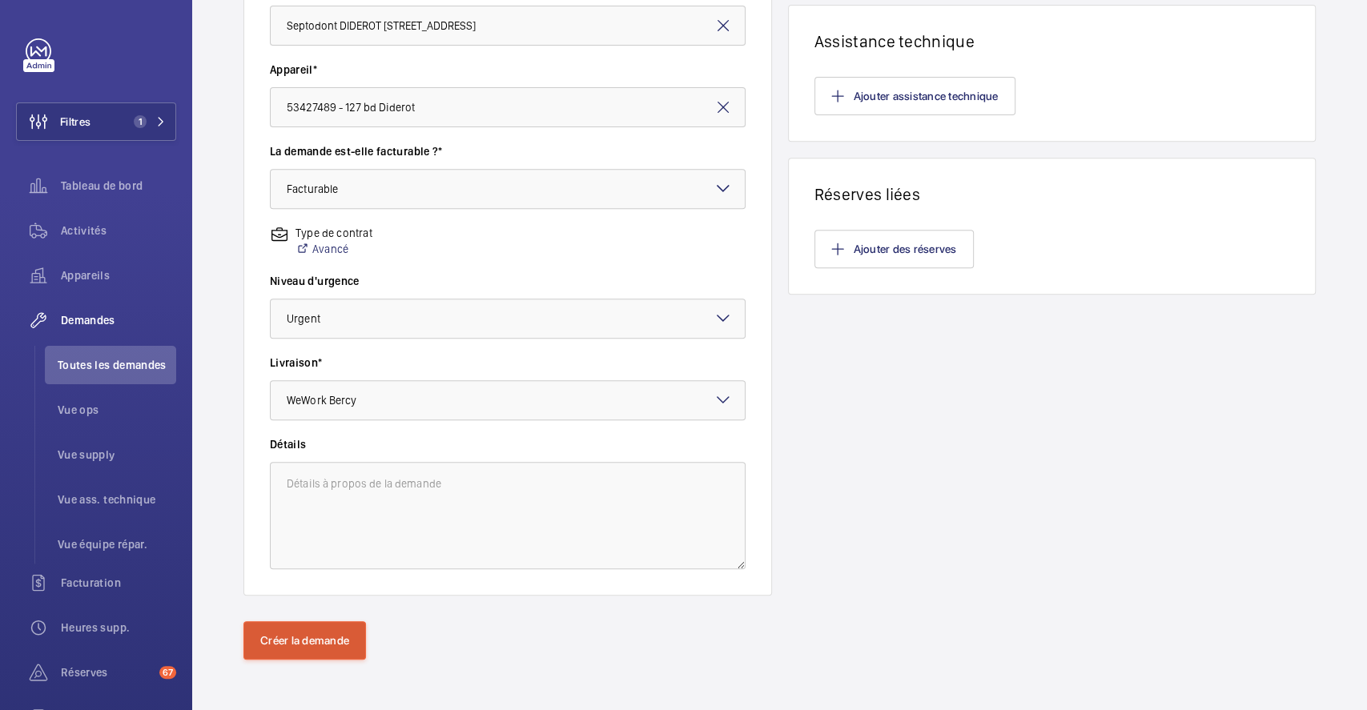
type input "1"
drag, startPoint x: 340, startPoint y: 642, endPoint x: 402, endPoint y: 617, distance: 66.5
click at [346, 642] on button "Créer la demande" at bounding box center [304, 640] width 123 height 38
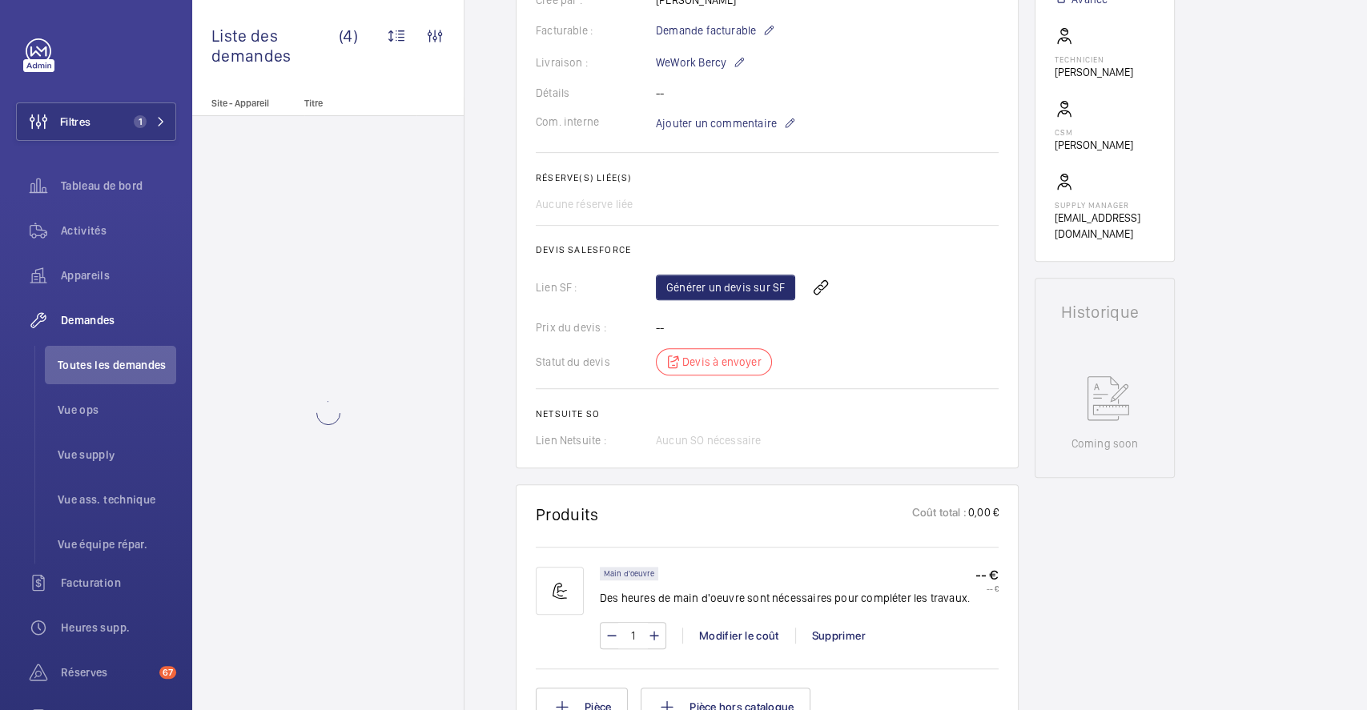
scroll to position [459, 0]
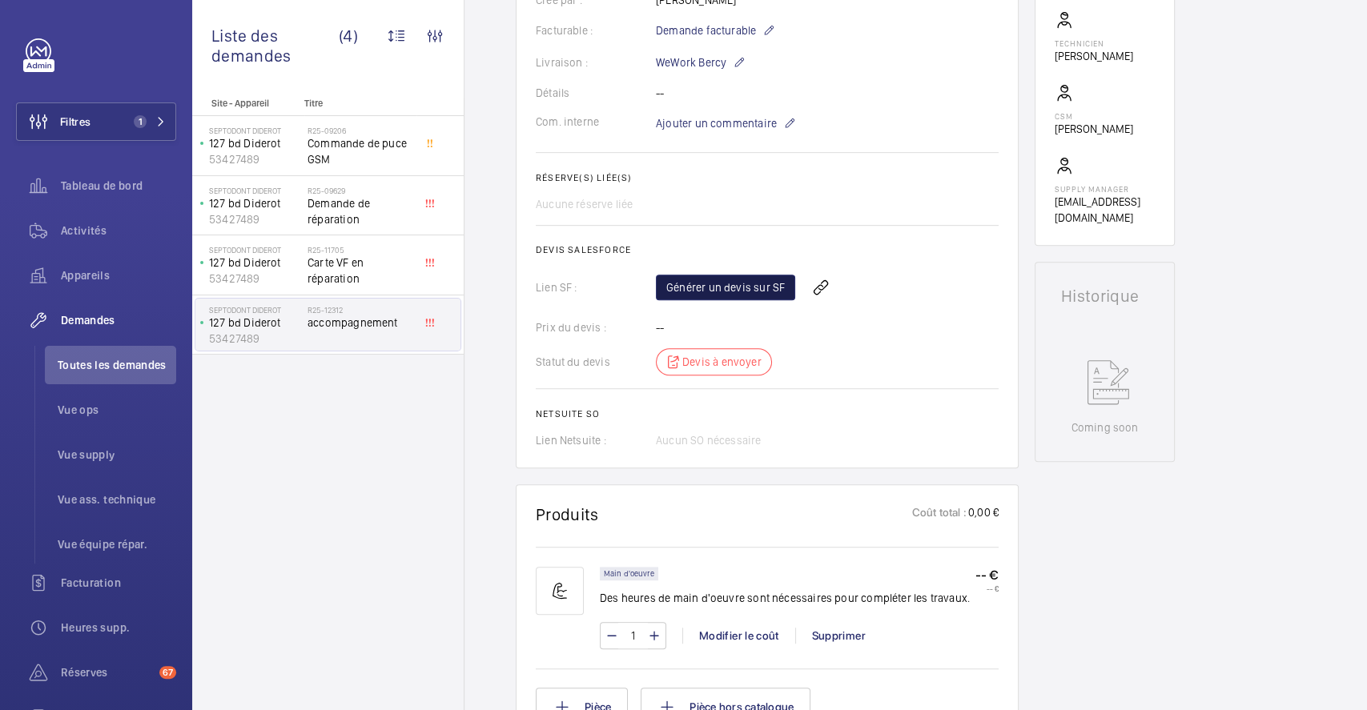
click at [745, 296] on link "Générer un devis sur SF" at bounding box center [725, 288] width 139 height 26
